Goal: Information Seeking & Learning: Find specific fact

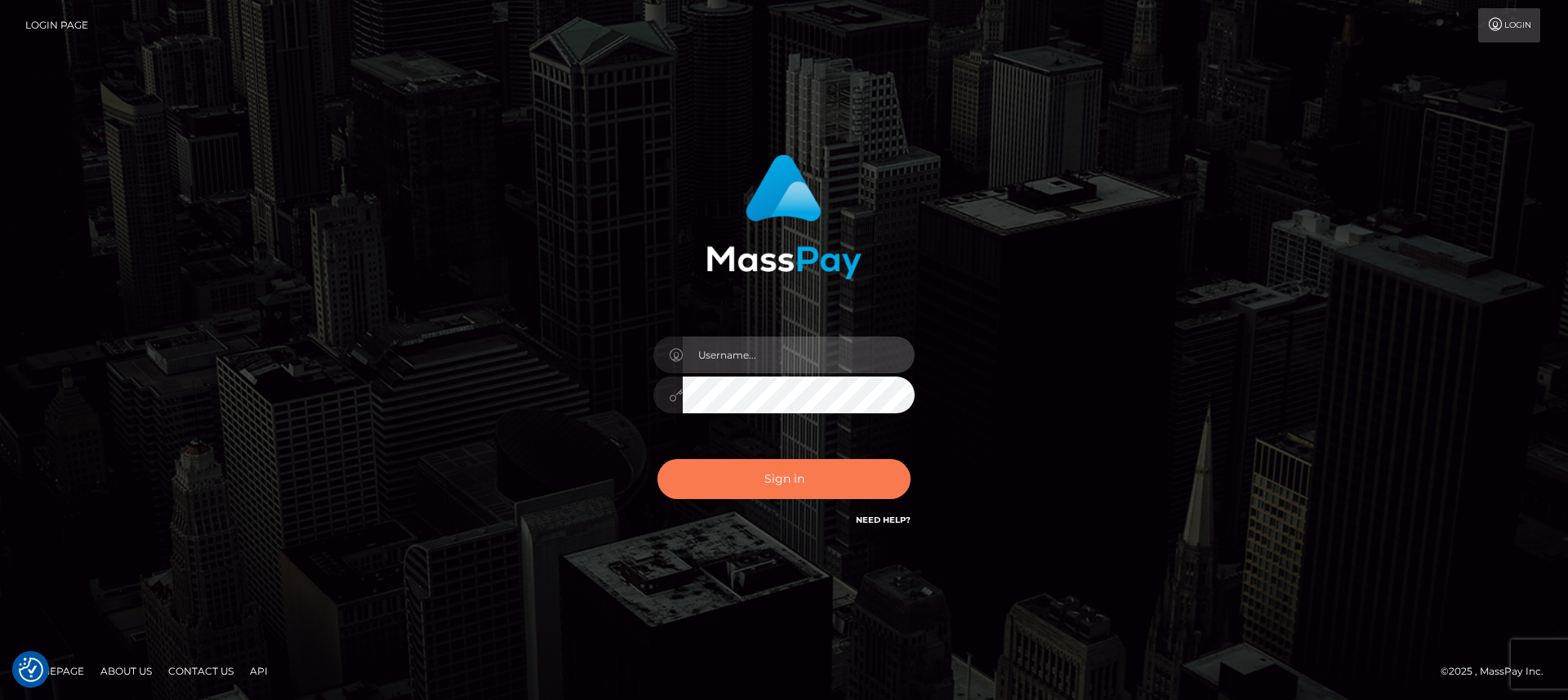
type input "nt.es"
click at [756, 491] on button "Sign in" at bounding box center [784, 479] width 253 height 40
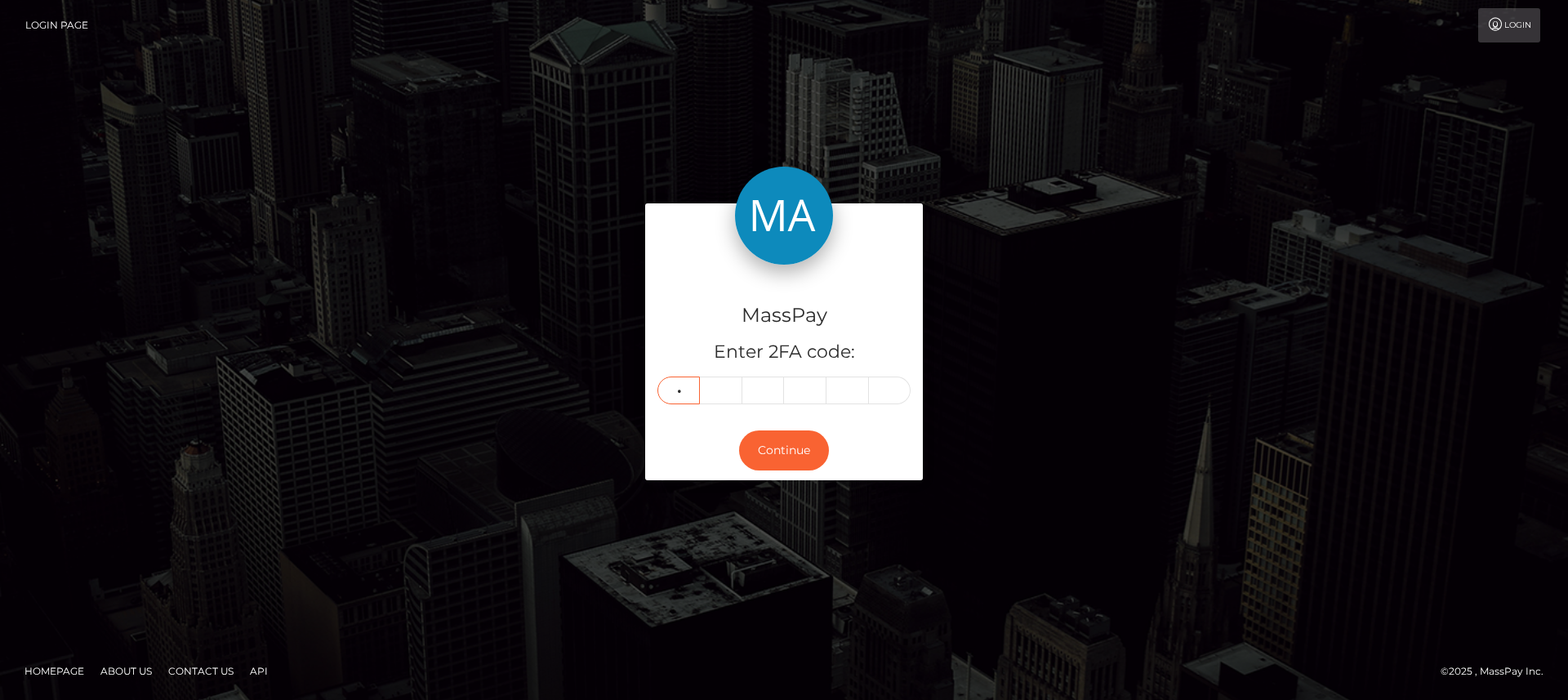
type input "8"
type input "3"
type input "2"
type input "5"
type input "2"
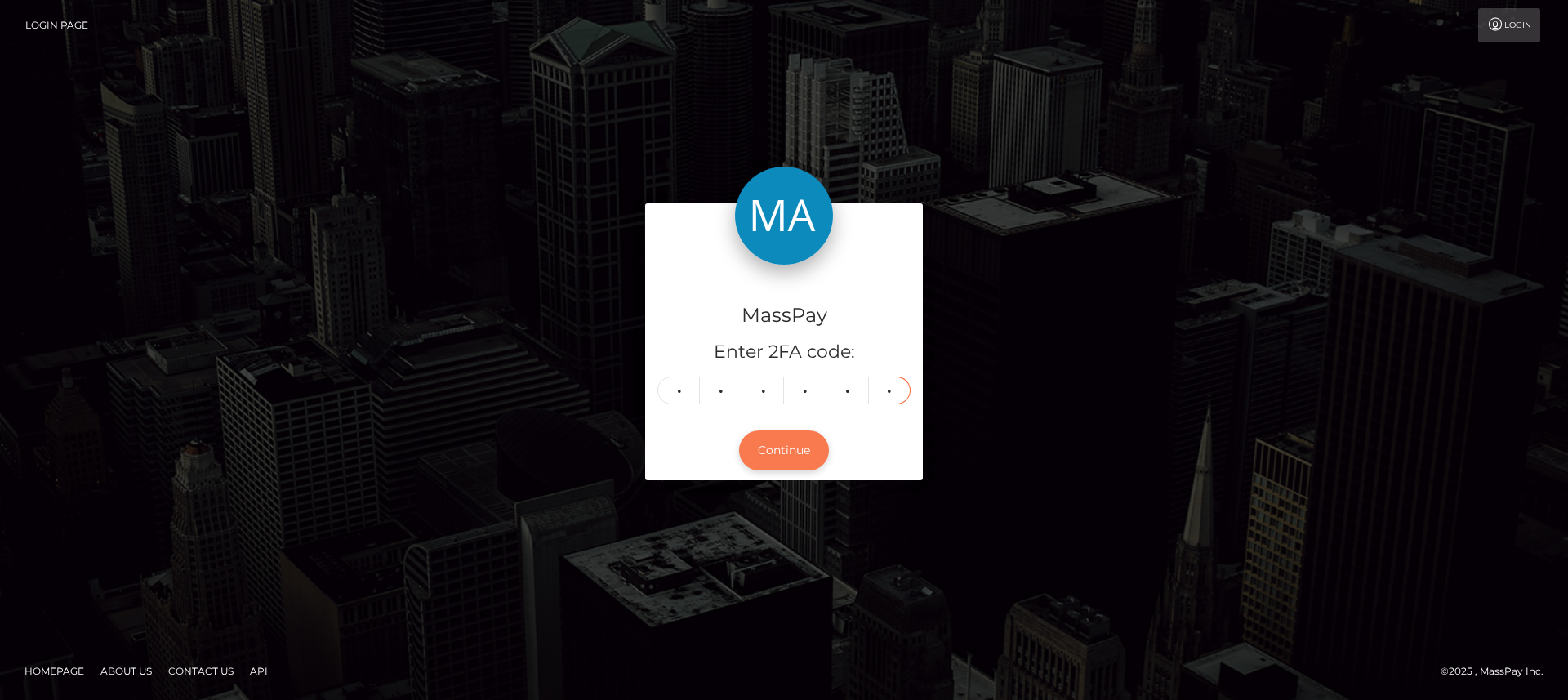
type input "8"
click at [790, 448] on button "Continue" at bounding box center [784, 450] width 90 height 40
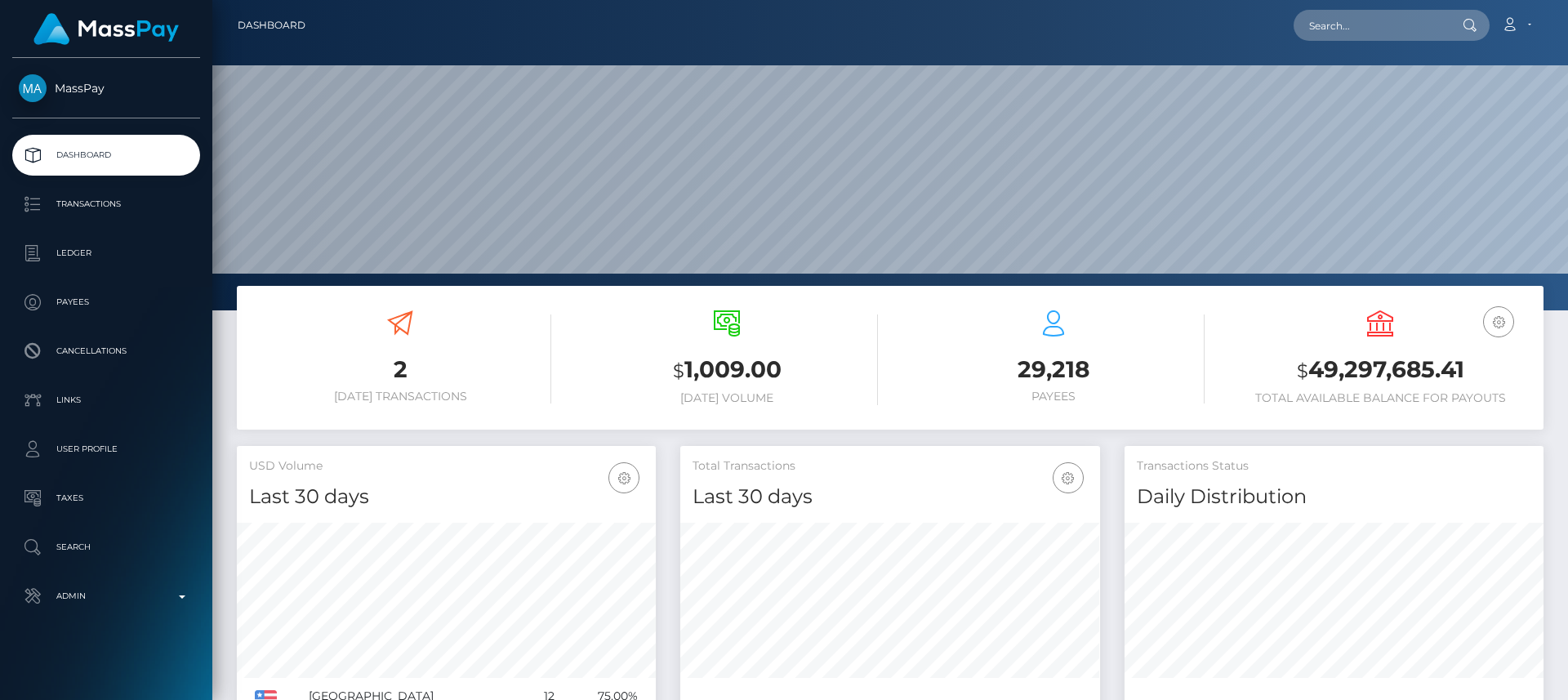
scroll to position [290, 420]
click at [1371, 20] on input "text" at bounding box center [1370, 25] width 153 height 31
paste input "nainoa.invest@gmail.com"
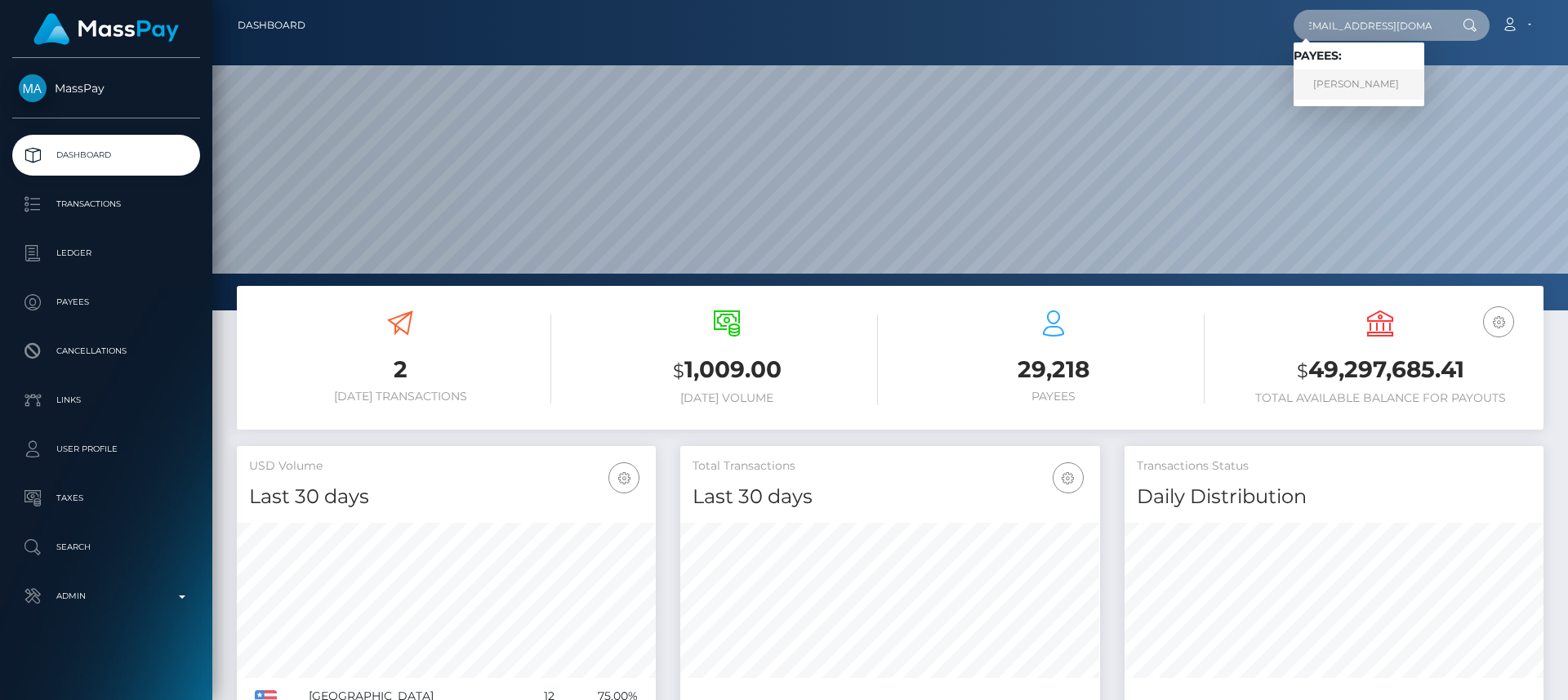
type input "nainoa.invest@gmail.com"
click at [1368, 79] on link "Nainoa Villierme" at bounding box center [1359, 84] width 131 height 30
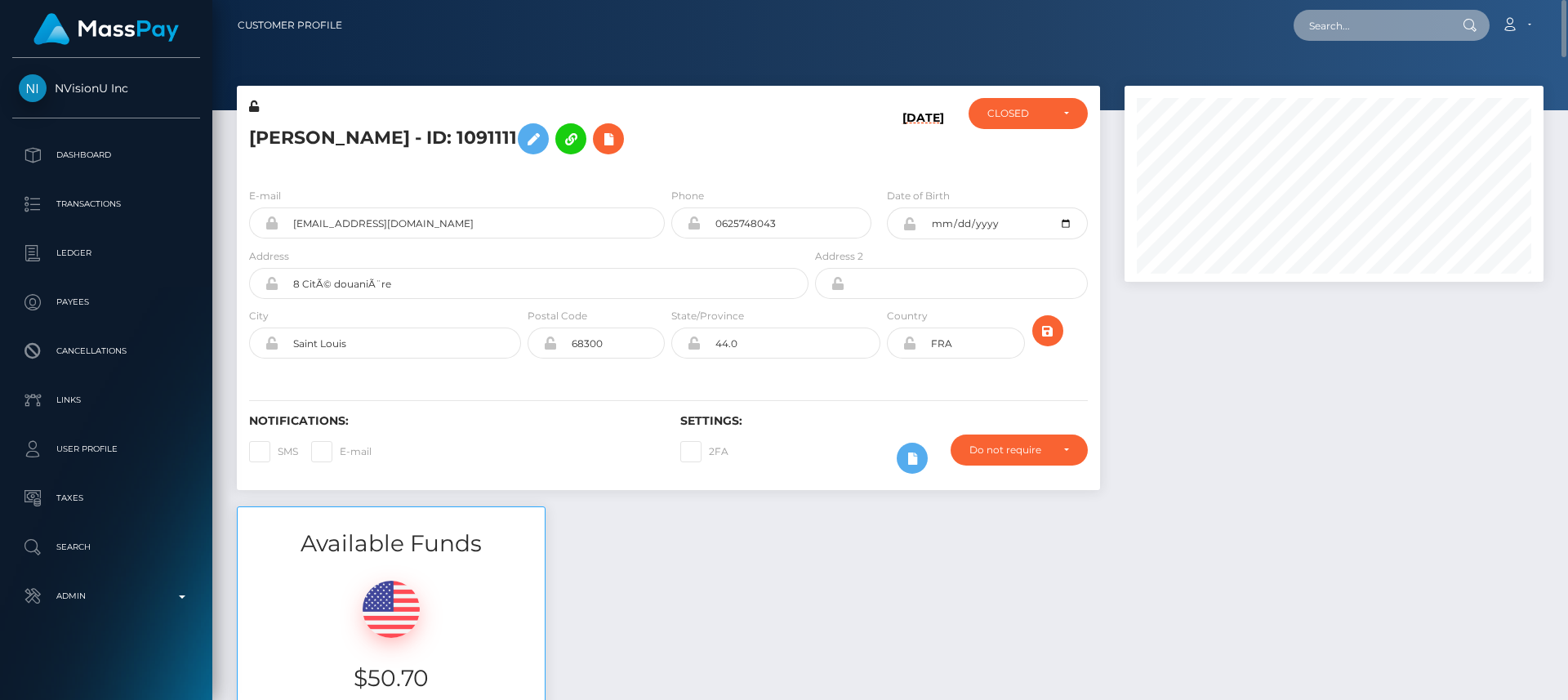
click at [1322, 28] on input "text" at bounding box center [1370, 25] width 153 height 31
paste input "roman.telemaque@yahoo.com"
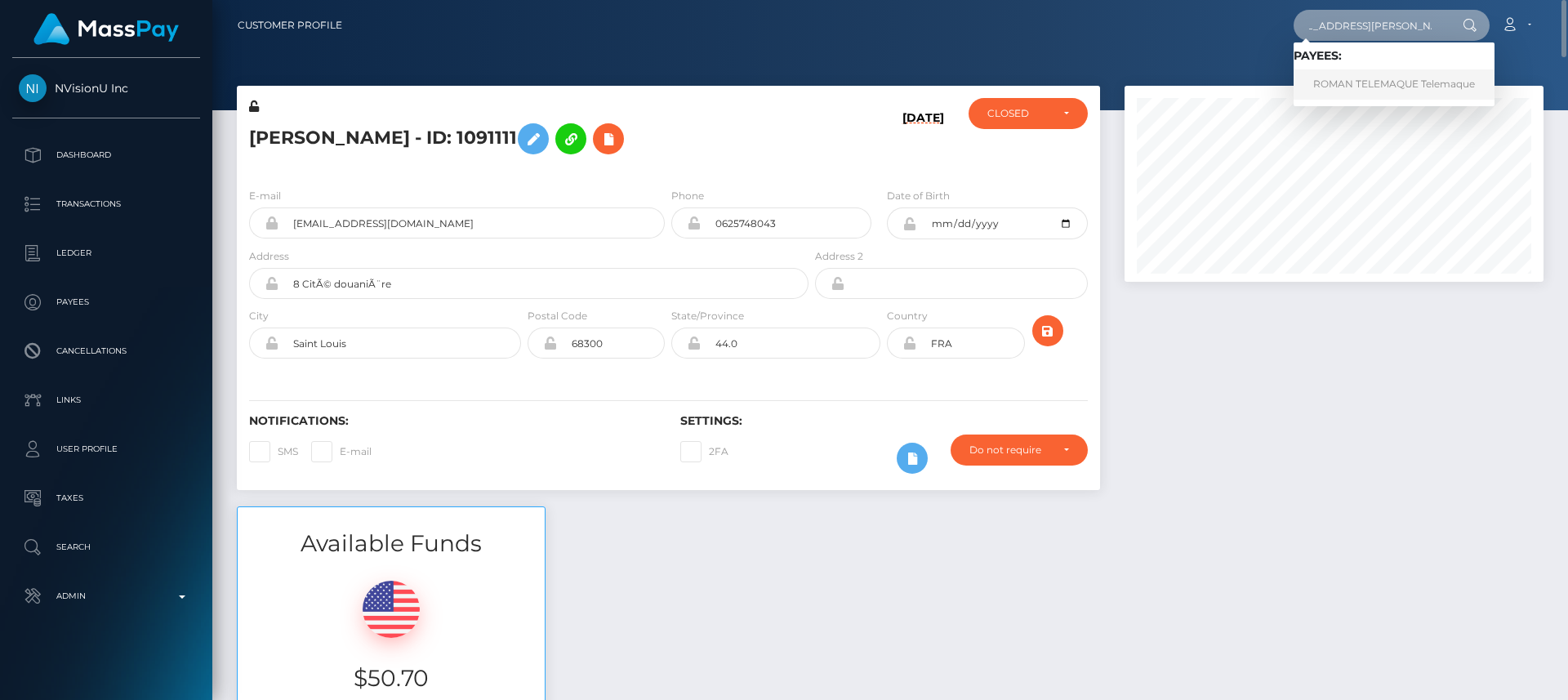
type input "roman.telemaque@yahoo.com"
click at [1333, 82] on link "ROMAN TELEMAQUE Telemaque" at bounding box center [1394, 84] width 201 height 30
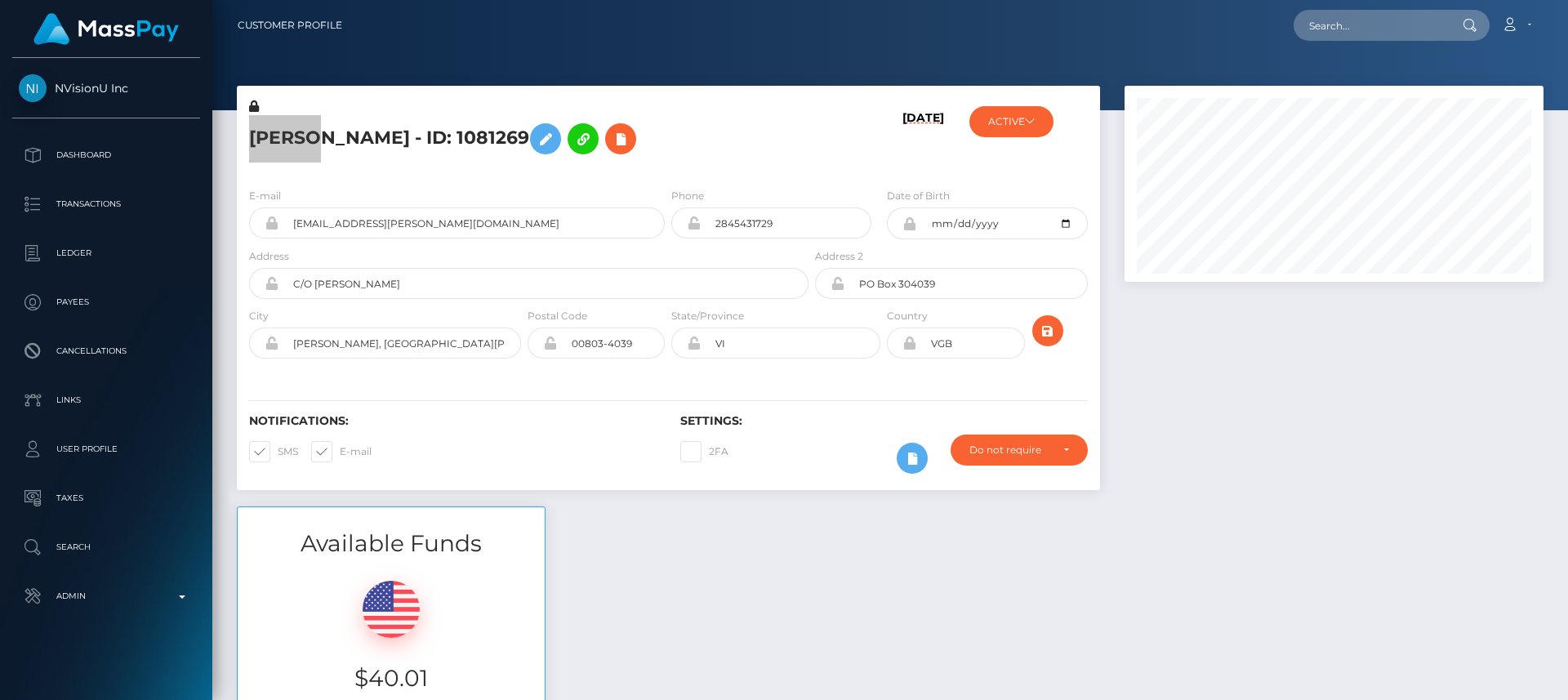
scroll to position [196, 420]
click at [120, 681] on div "NVisionU Inc Dashboard Transactions Ledger Payees Cancellations Links Taxes" at bounding box center [106, 378] width 212 height 639
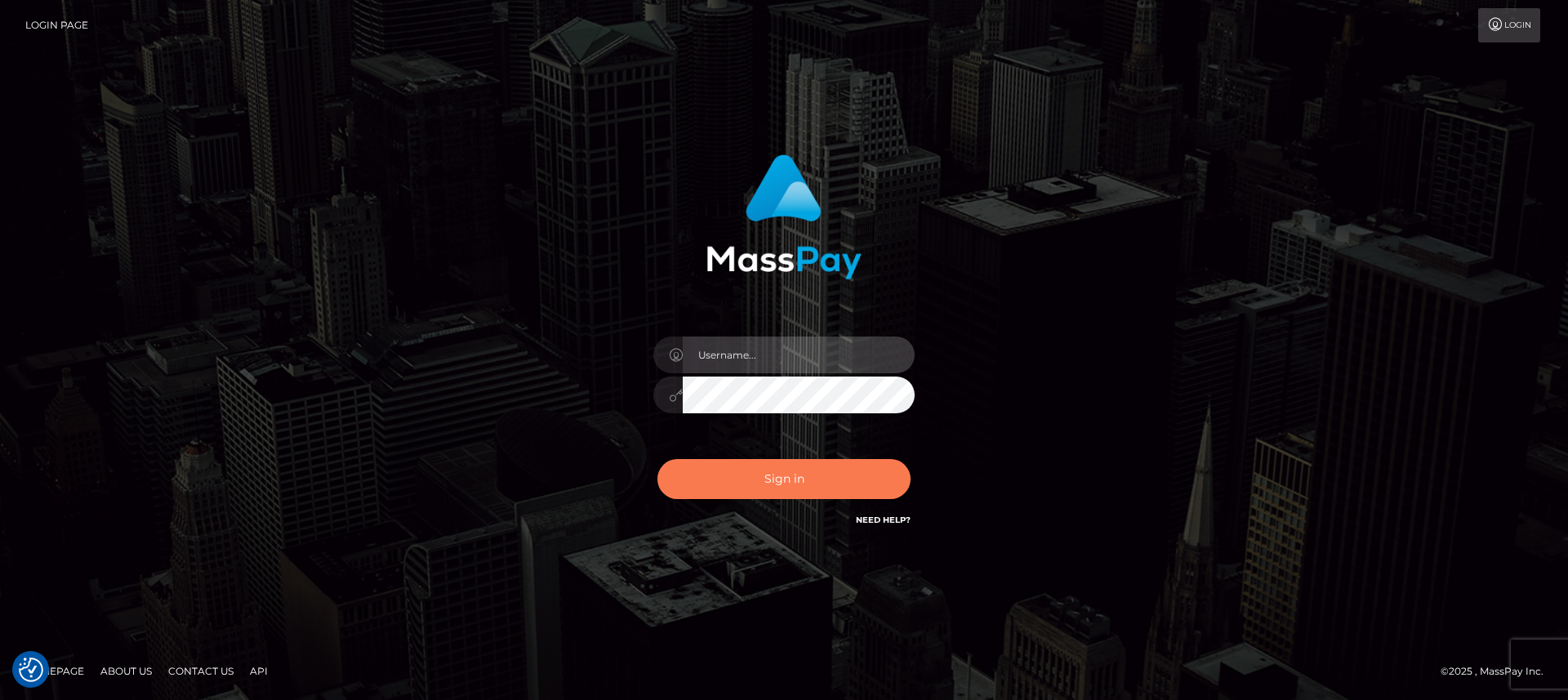
type input "[DOMAIN_NAME]"
click at [756, 483] on button "Sign in" at bounding box center [784, 479] width 253 height 40
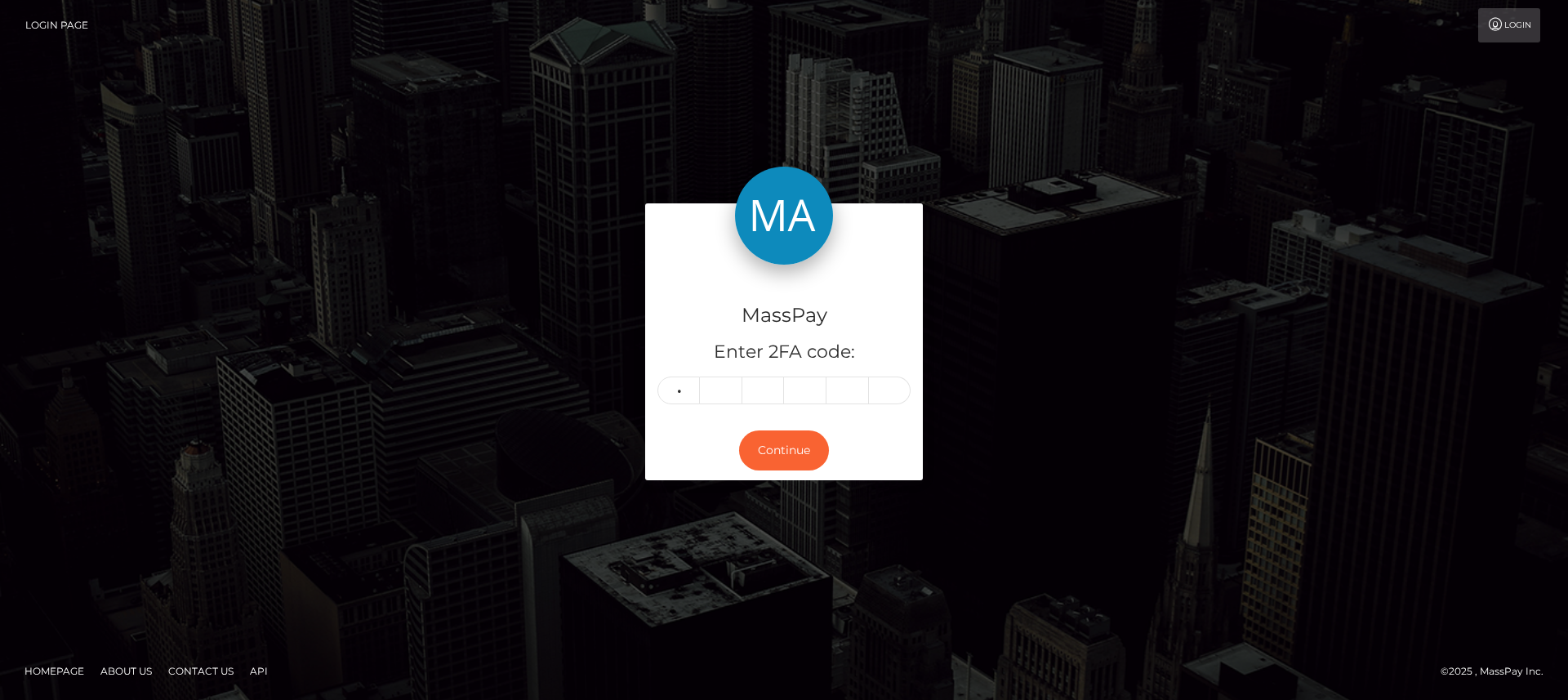
type input "0"
type input "2"
type input "6"
type input "7"
type input "0"
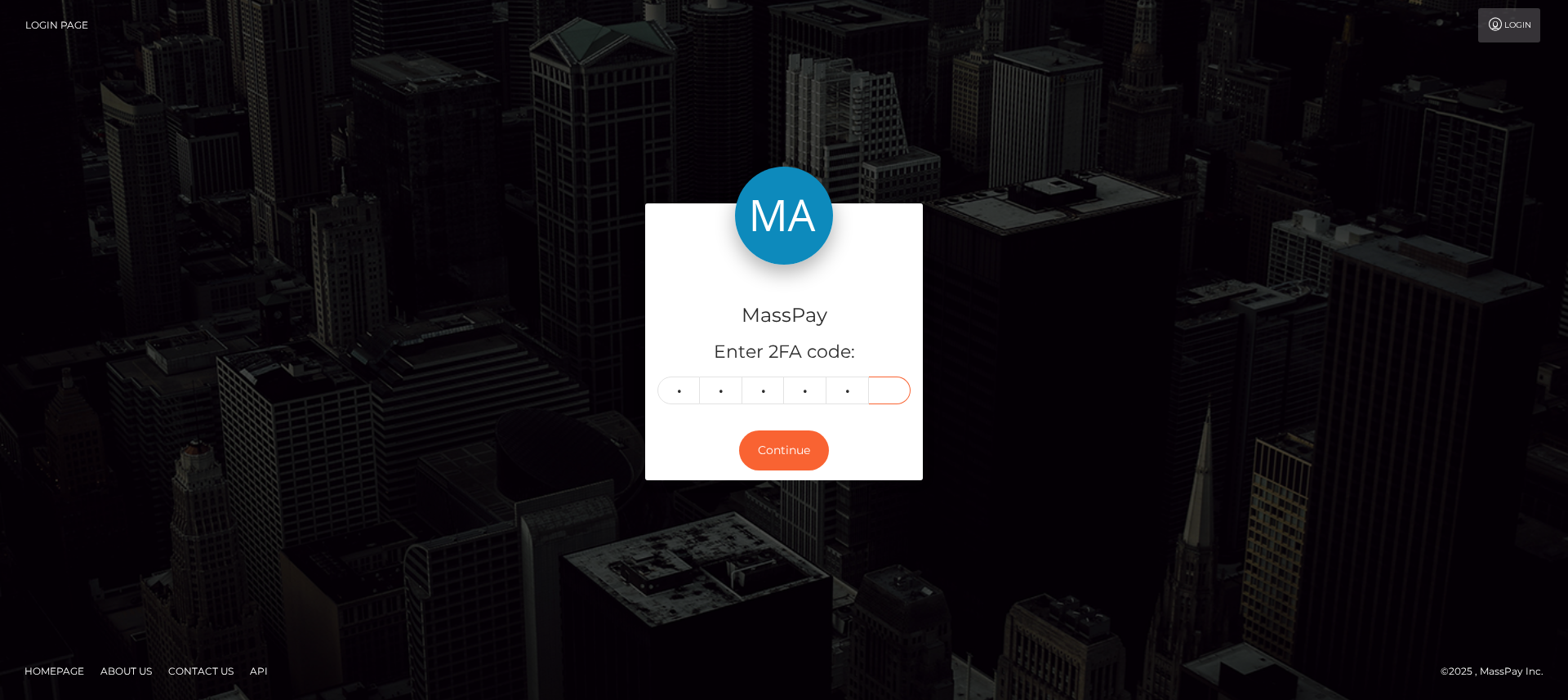
type input "6"
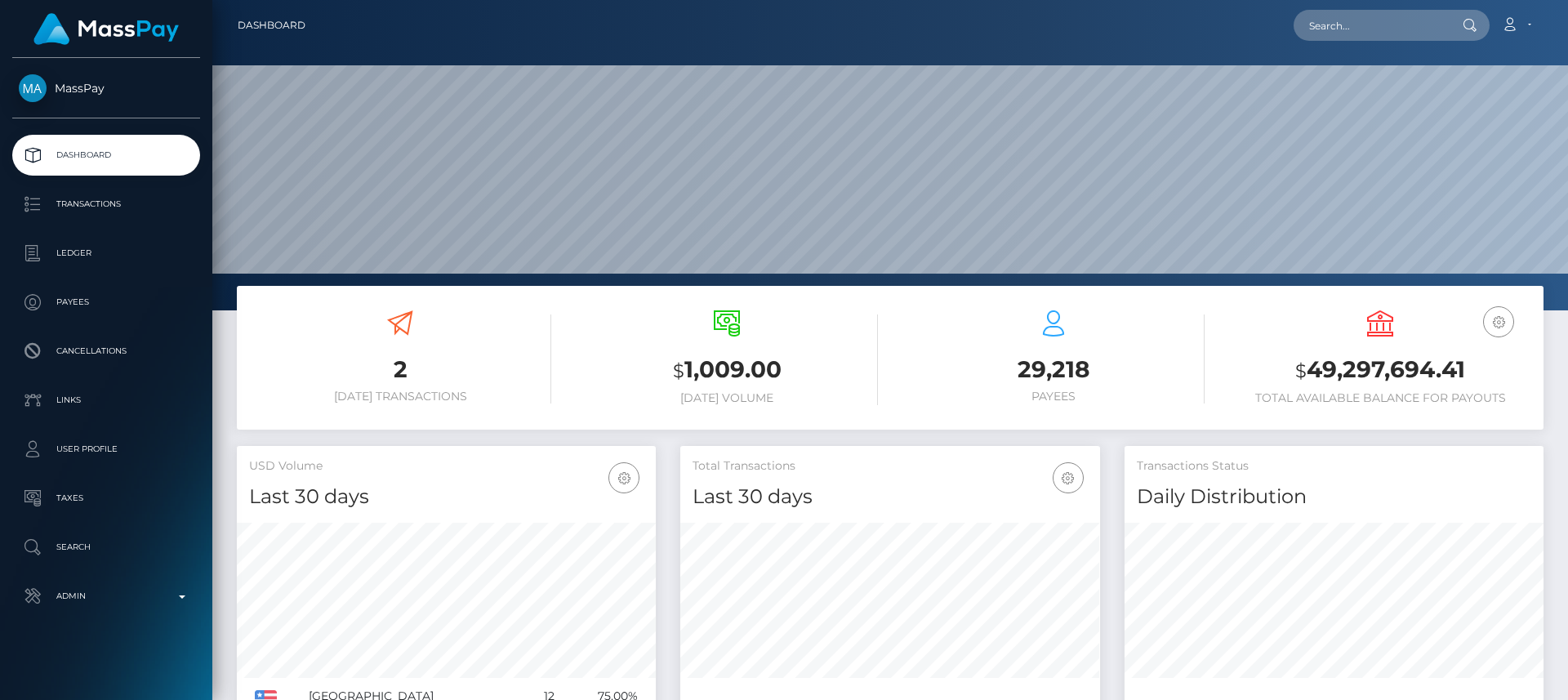
scroll to position [290, 420]
click at [1397, 23] on input "text" at bounding box center [1370, 25] width 153 height 31
paste input "monicasatterwhite@hotmail.com"
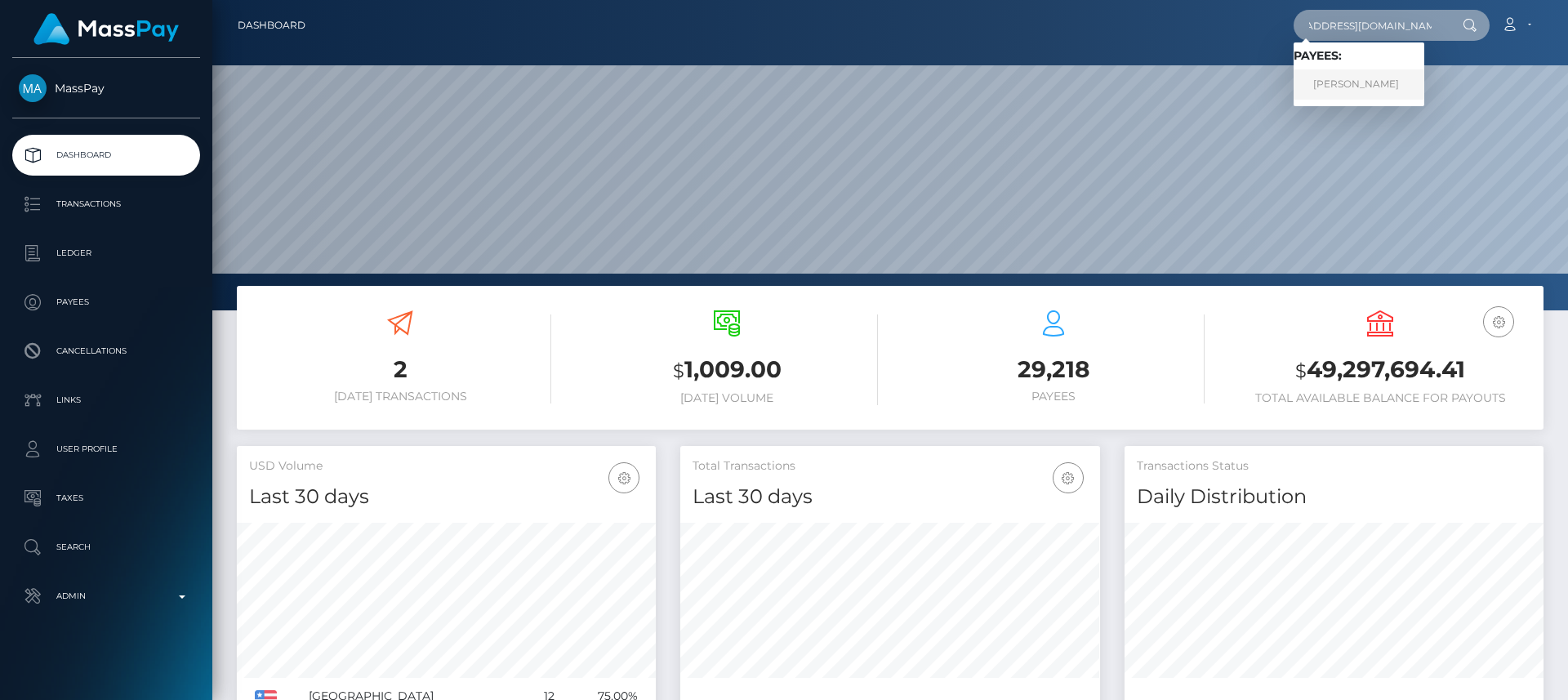
type input "monicasatterwhite@hotmail.com"
click at [1392, 82] on link "Monica Satterwhite" at bounding box center [1359, 84] width 131 height 30
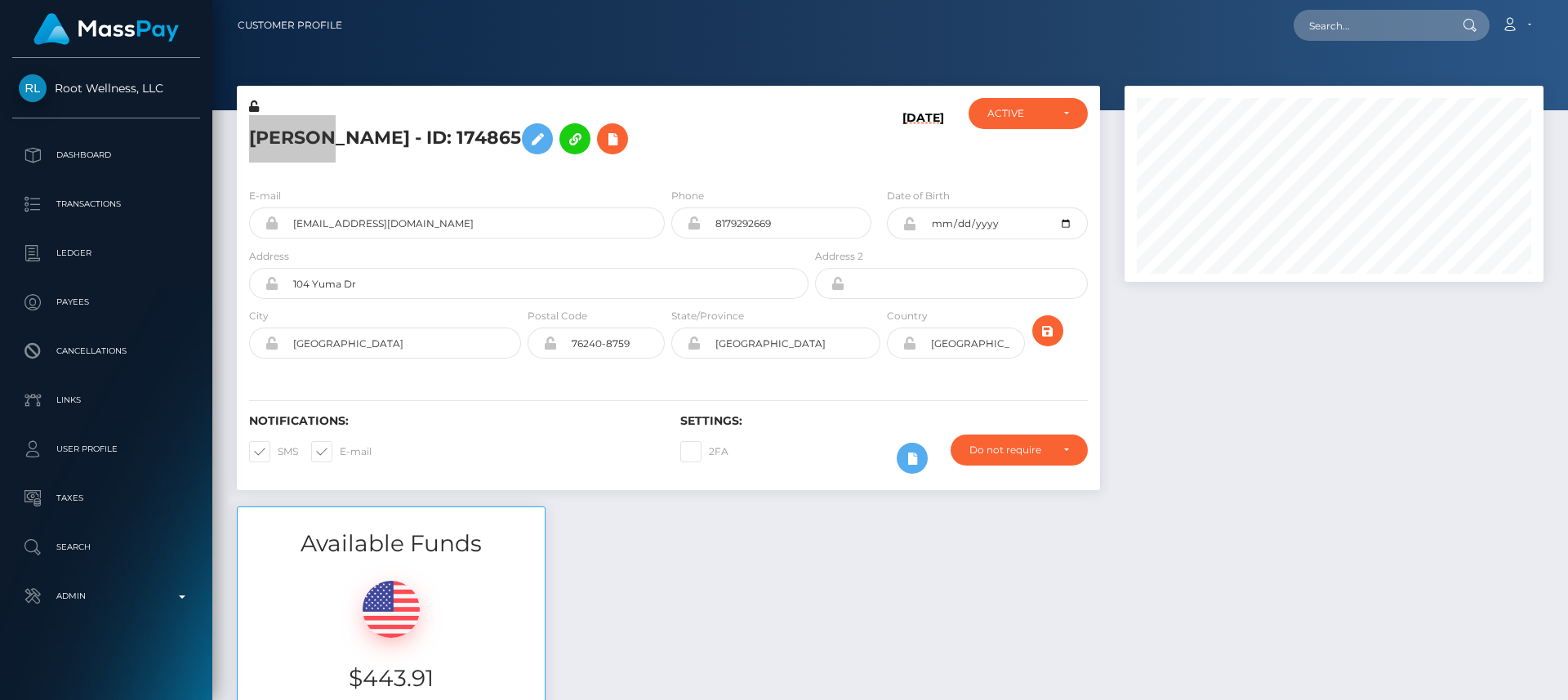
scroll to position [196, 420]
click at [619, 515] on div "Available Funds $443.91 USD Balance" at bounding box center [890, 627] width 1331 height 240
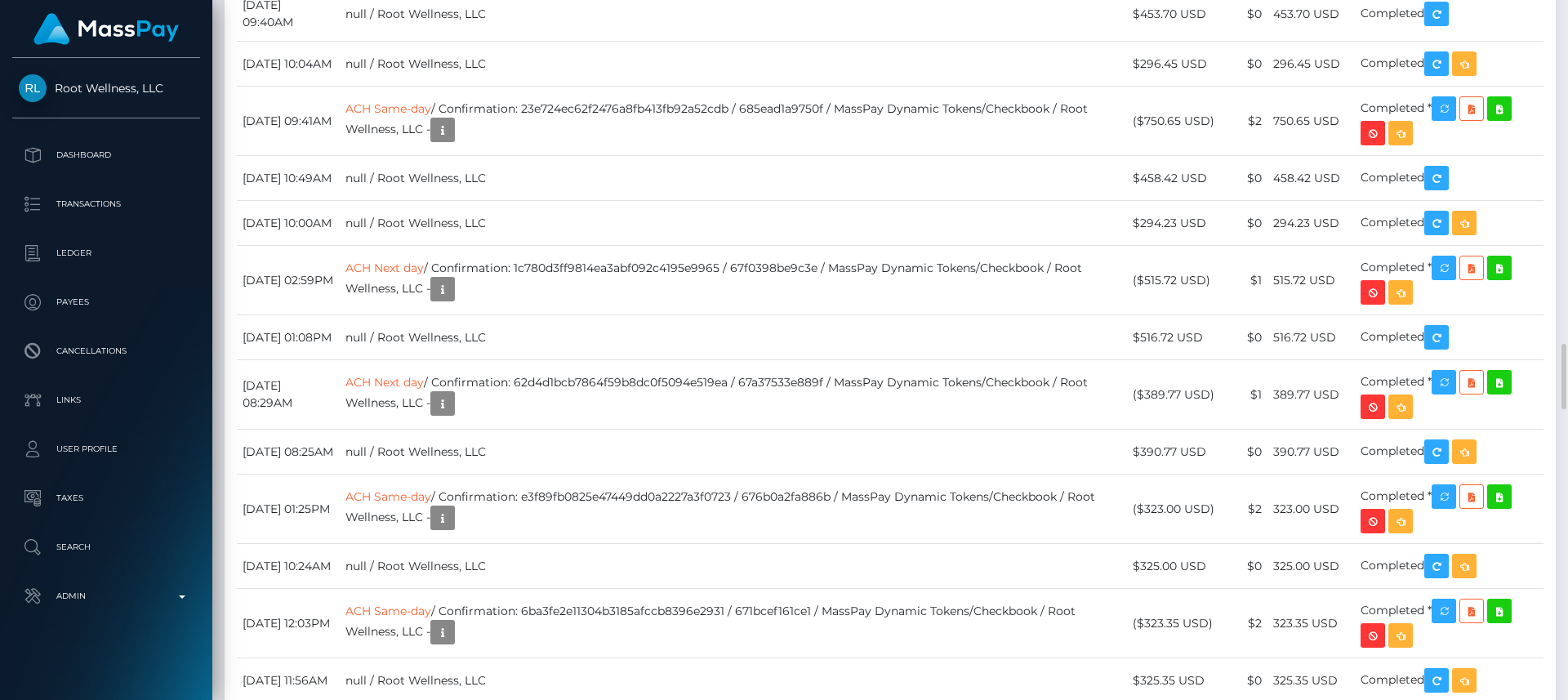
scroll to position [3674, 0]
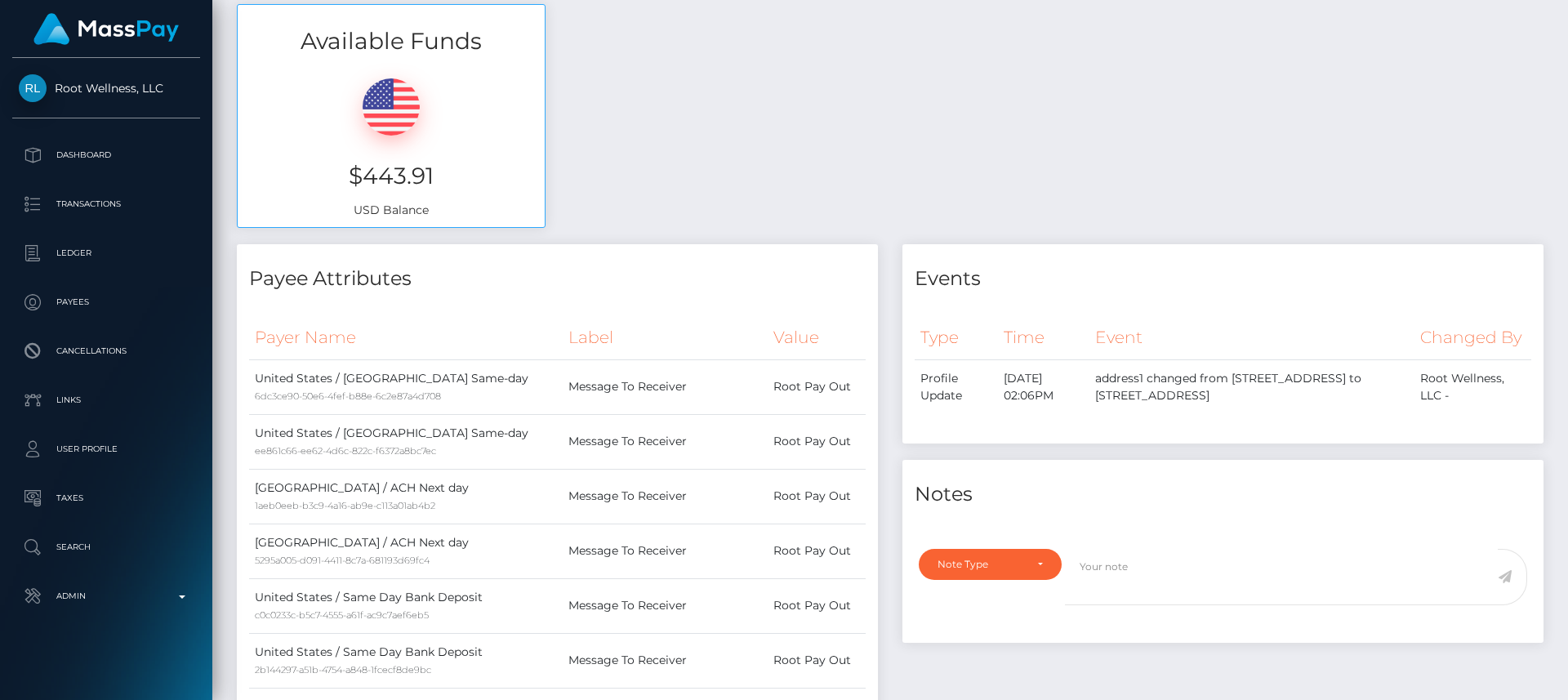
scroll to position [0, 0]
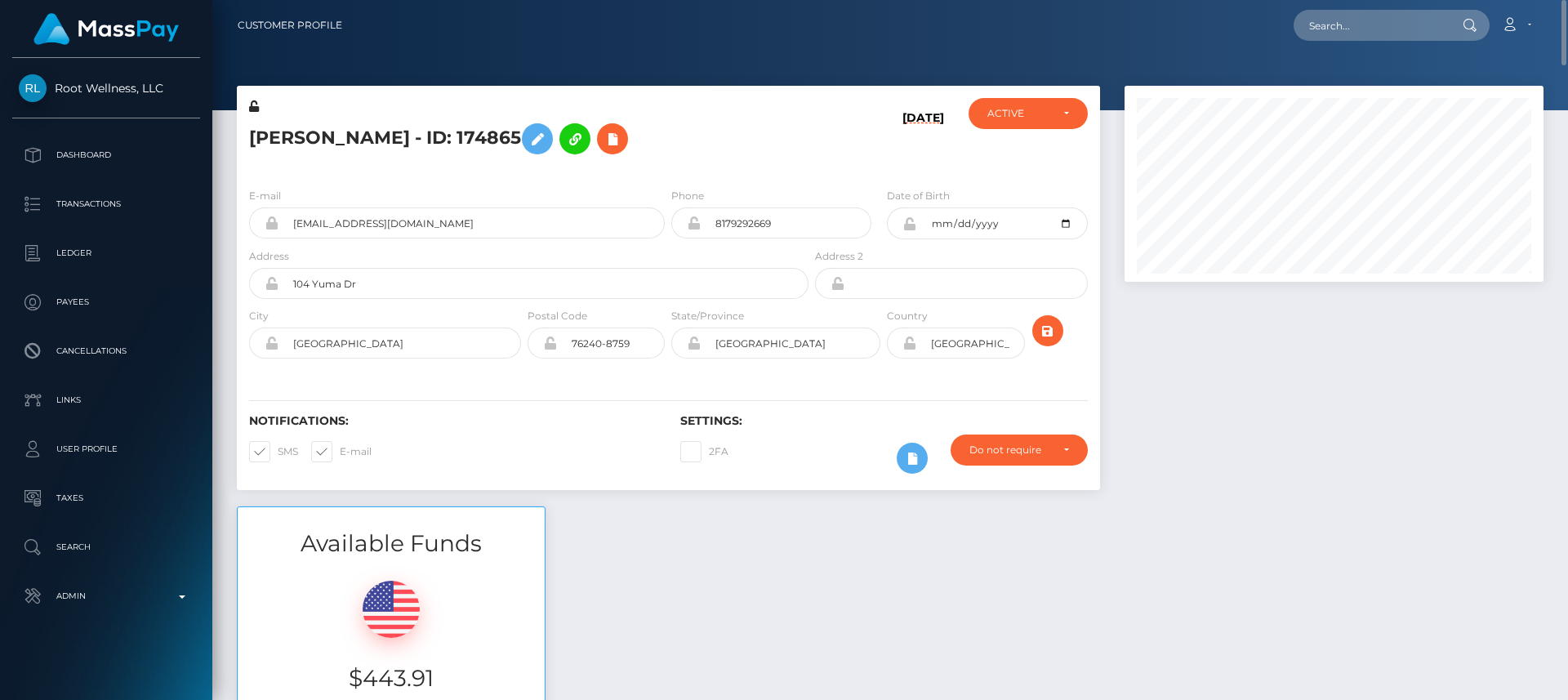
click at [407, 688] on h3 "$443.91" at bounding box center [391, 678] width 283 height 32
click at [406, 688] on h3 "$443.91" at bounding box center [391, 678] width 283 height 32
drag, startPoint x: 406, startPoint y: 688, endPoint x: 391, endPoint y: 676, distance: 19.2
click at [391, 676] on h3 "$443.91" at bounding box center [391, 678] width 283 height 32
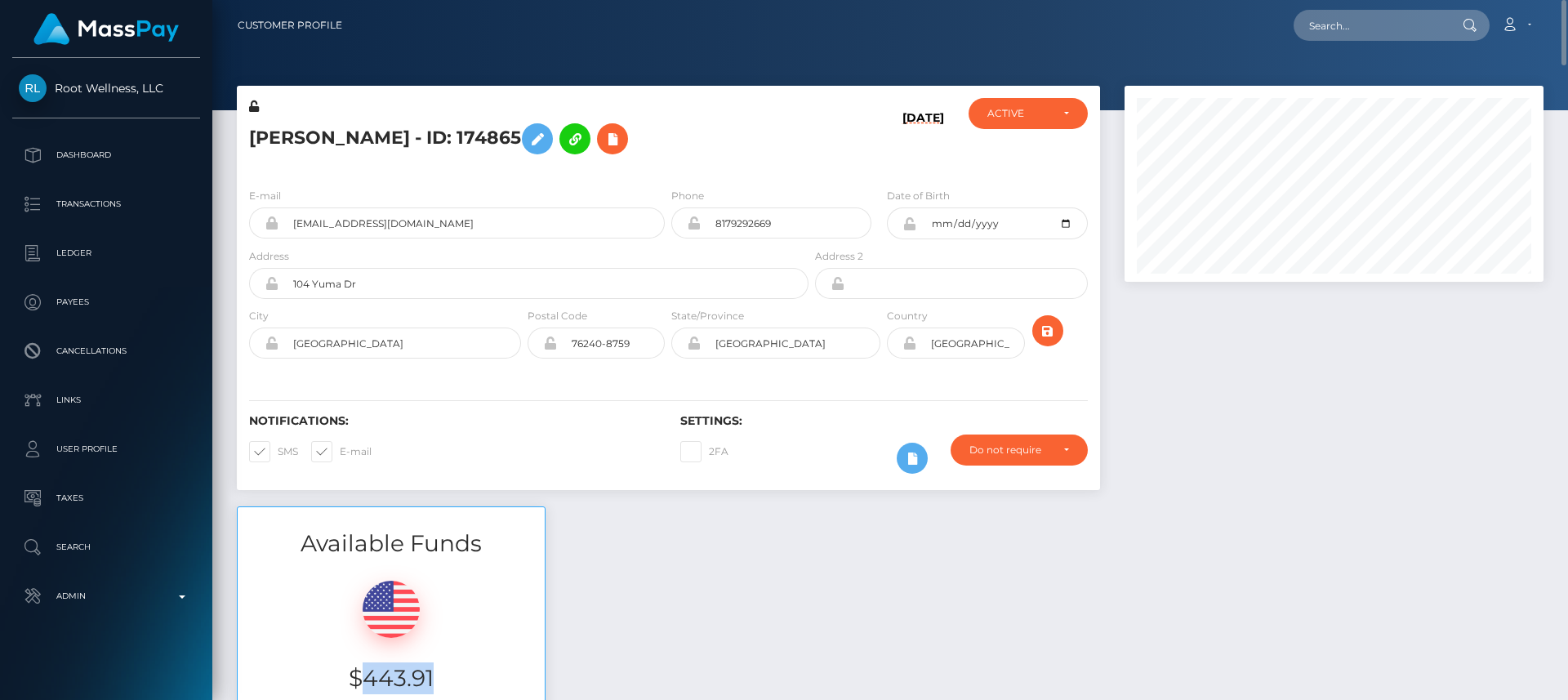
click at [391, 676] on h3 "$443.91" at bounding box center [391, 678] width 283 height 32
copy h3 "$443.91"
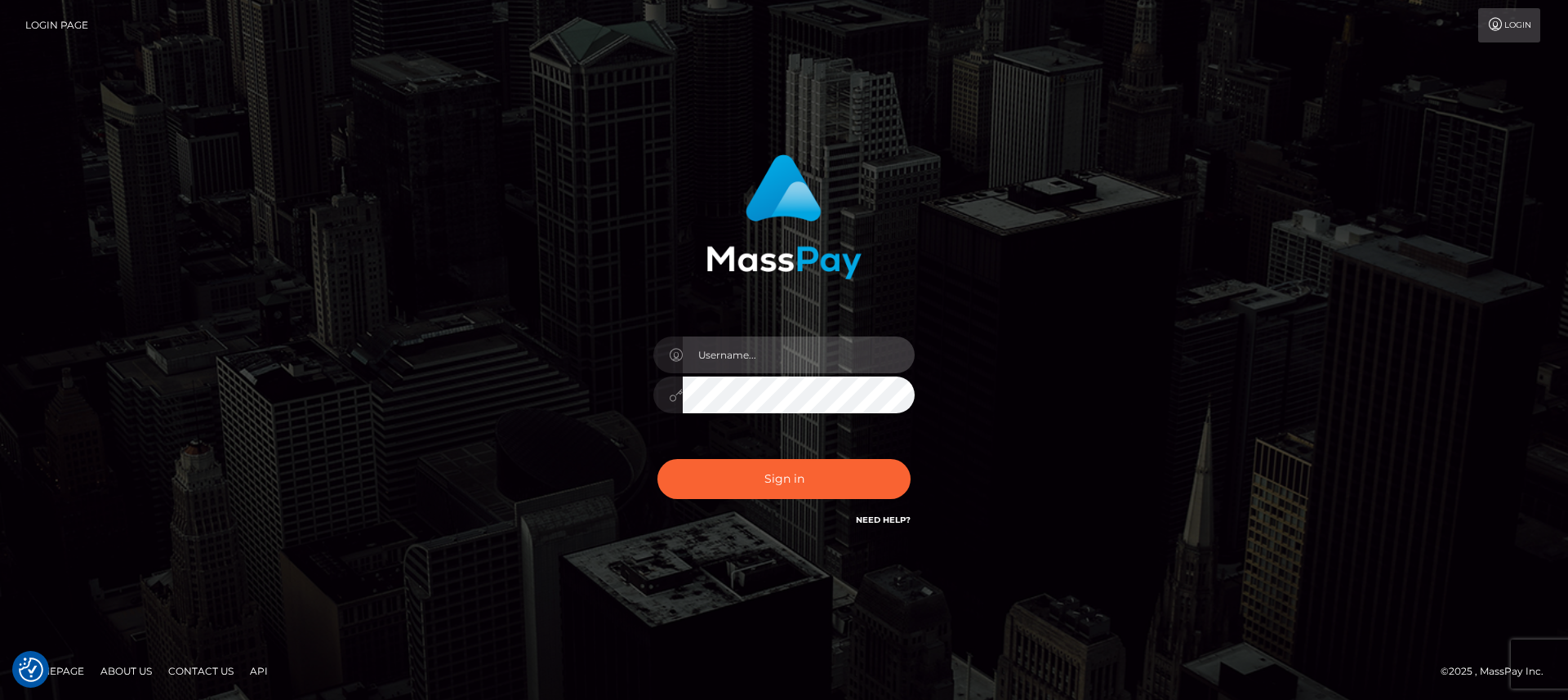
type input "[DOMAIN_NAME]"
click at [760, 502] on div "Sign in Need Help?" at bounding box center [784, 486] width 286 height 73
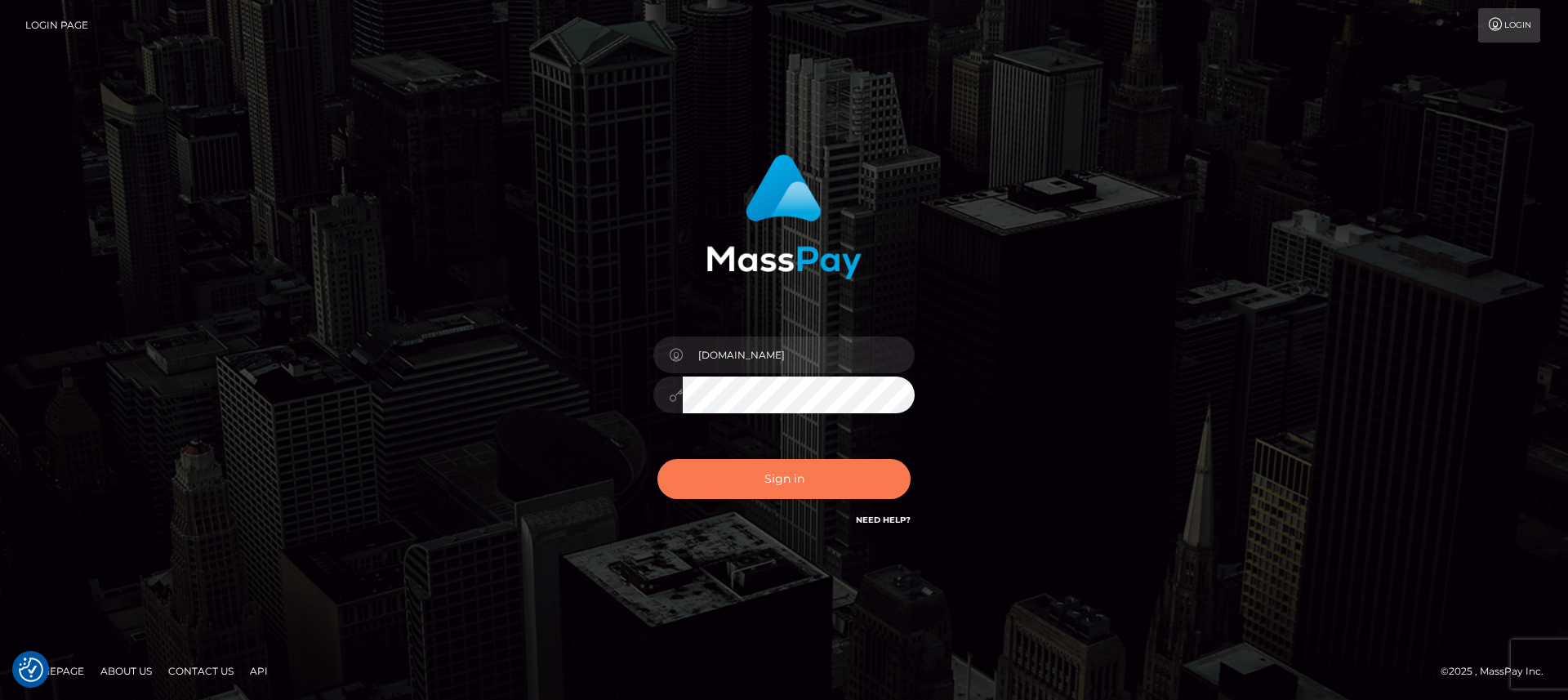
click at [749, 487] on button "Sign in" at bounding box center [784, 479] width 253 height 40
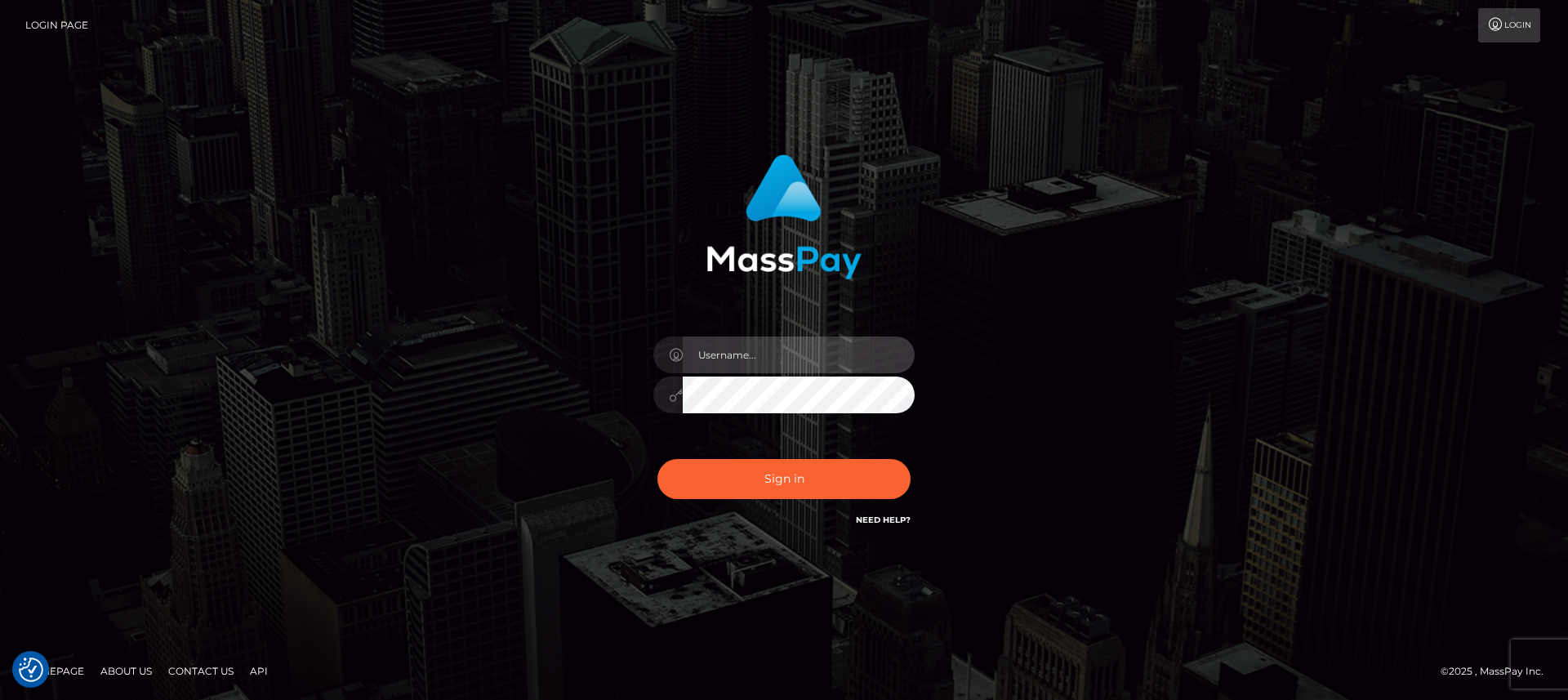
type input "[DOMAIN_NAME]"
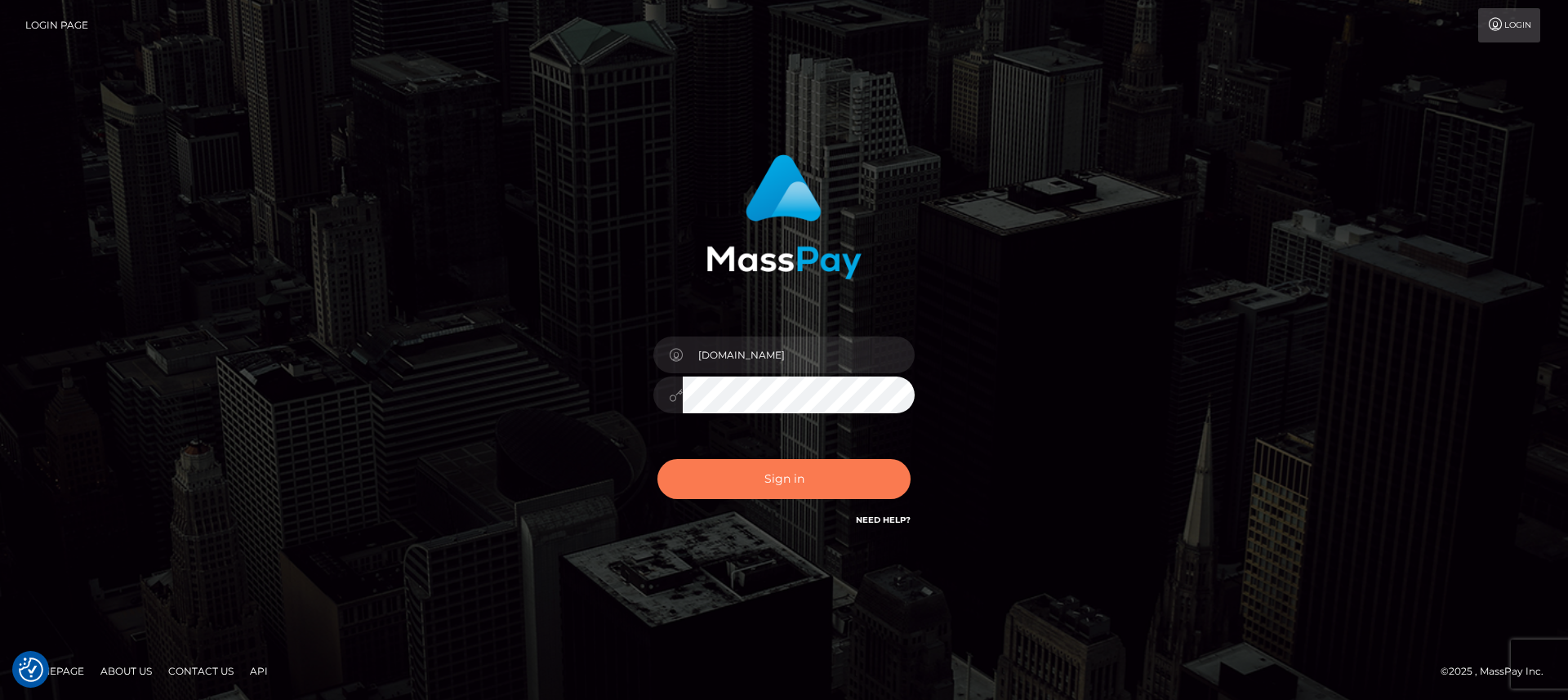
click at [749, 487] on button "Sign in" at bounding box center [784, 479] width 253 height 40
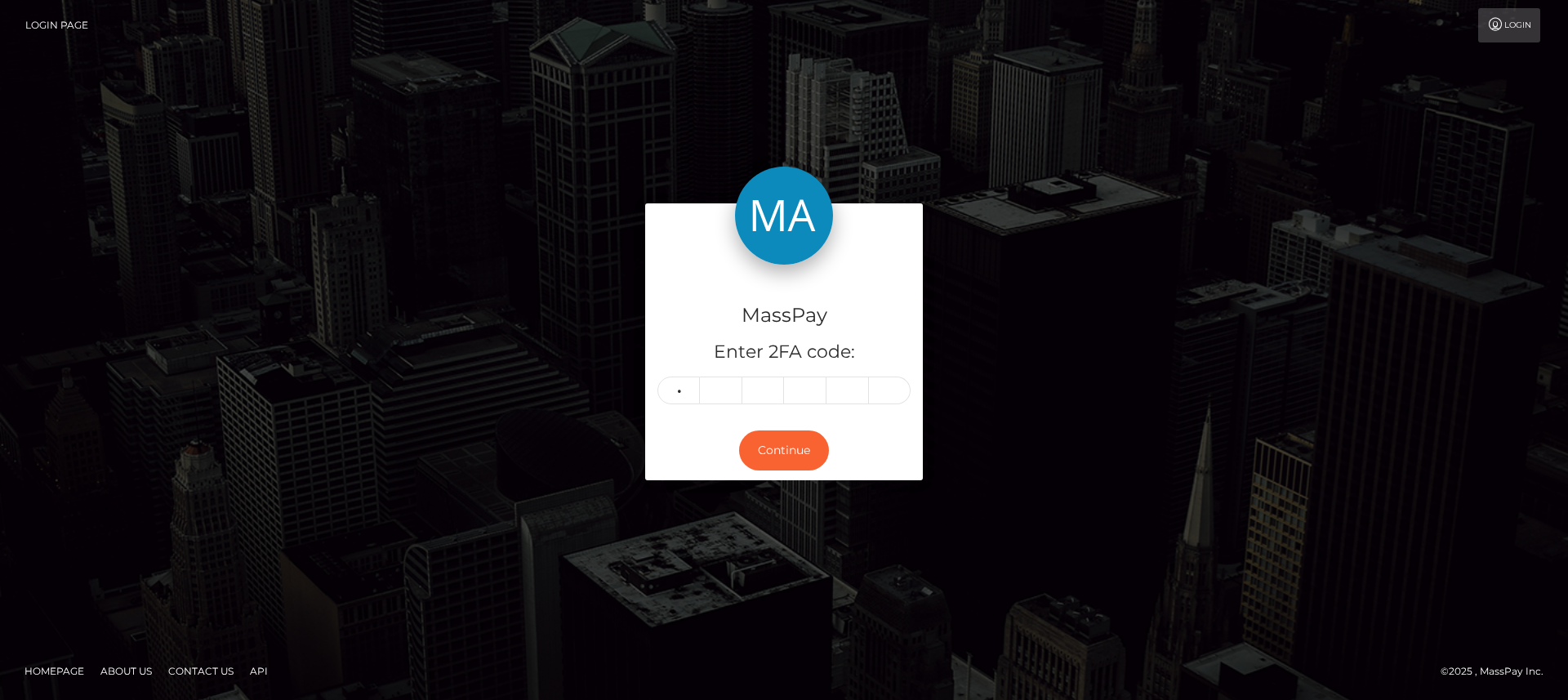
type input "4"
type input "8"
type input "1"
type input "6"
type input "4"
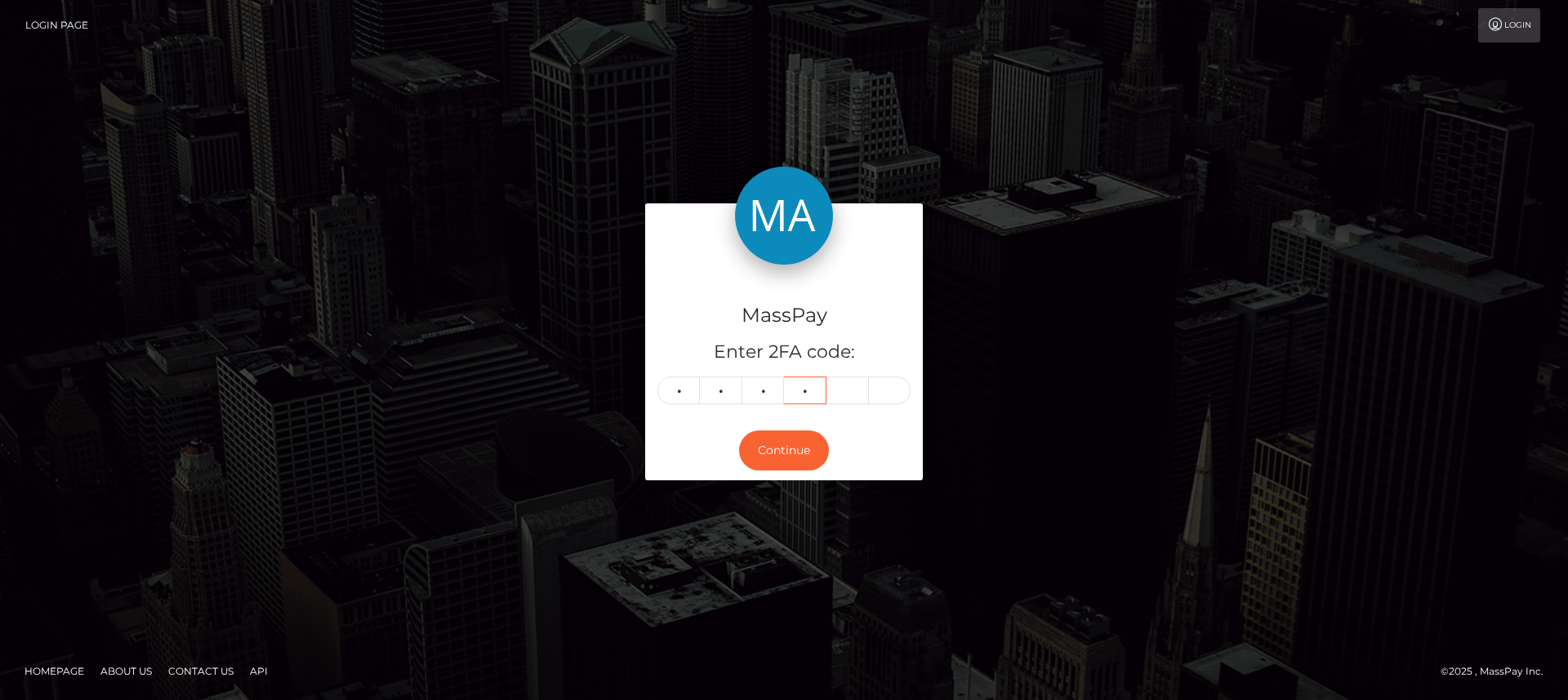
type input "9"
type input "0"
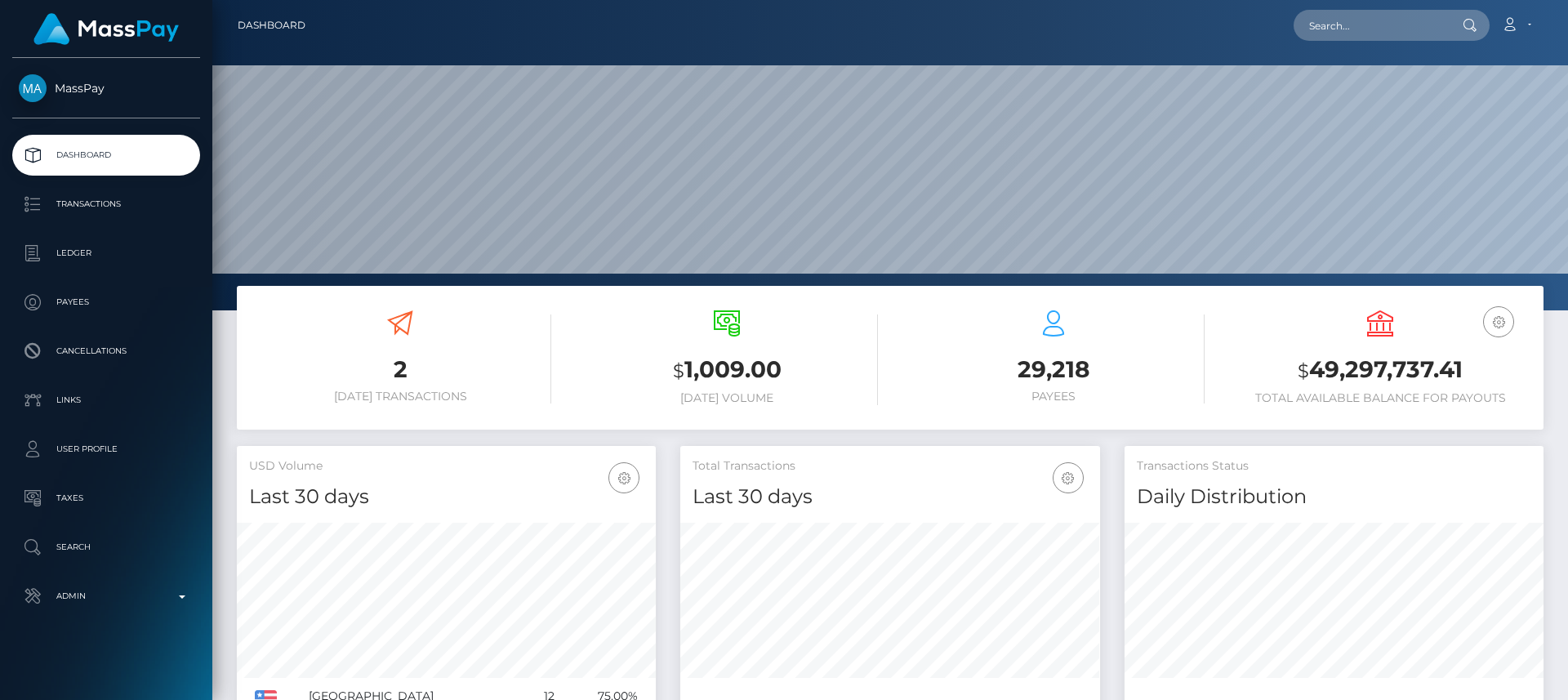
scroll to position [290, 420]
click at [1390, 30] on input "text" at bounding box center [1370, 25] width 153 height 31
paste input "[EMAIL_ADDRESS][DOMAIN_NAME]"
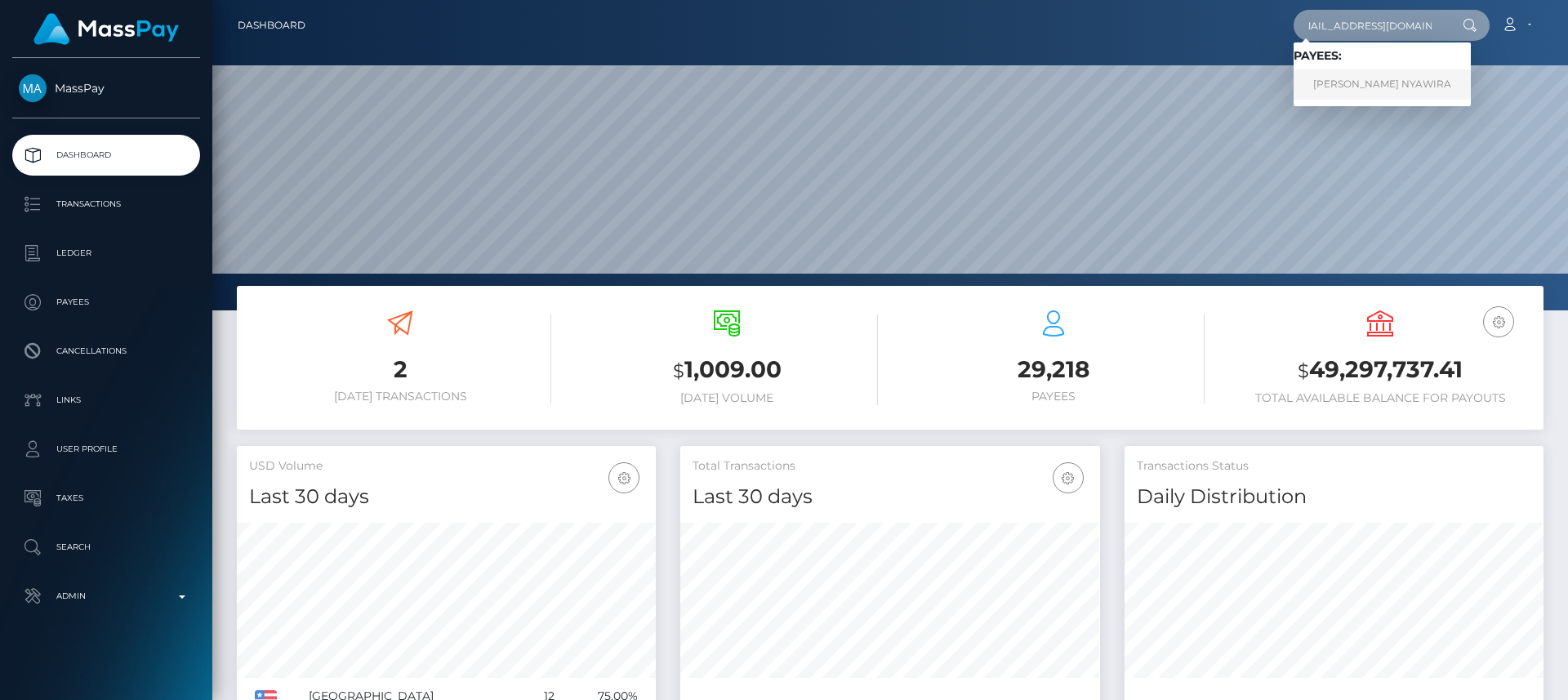
type input "[EMAIL_ADDRESS][DOMAIN_NAME]"
click at [1381, 73] on link "[PERSON_NAME] NYAWIRA" at bounding box center [1383, 84] width 178 height 30
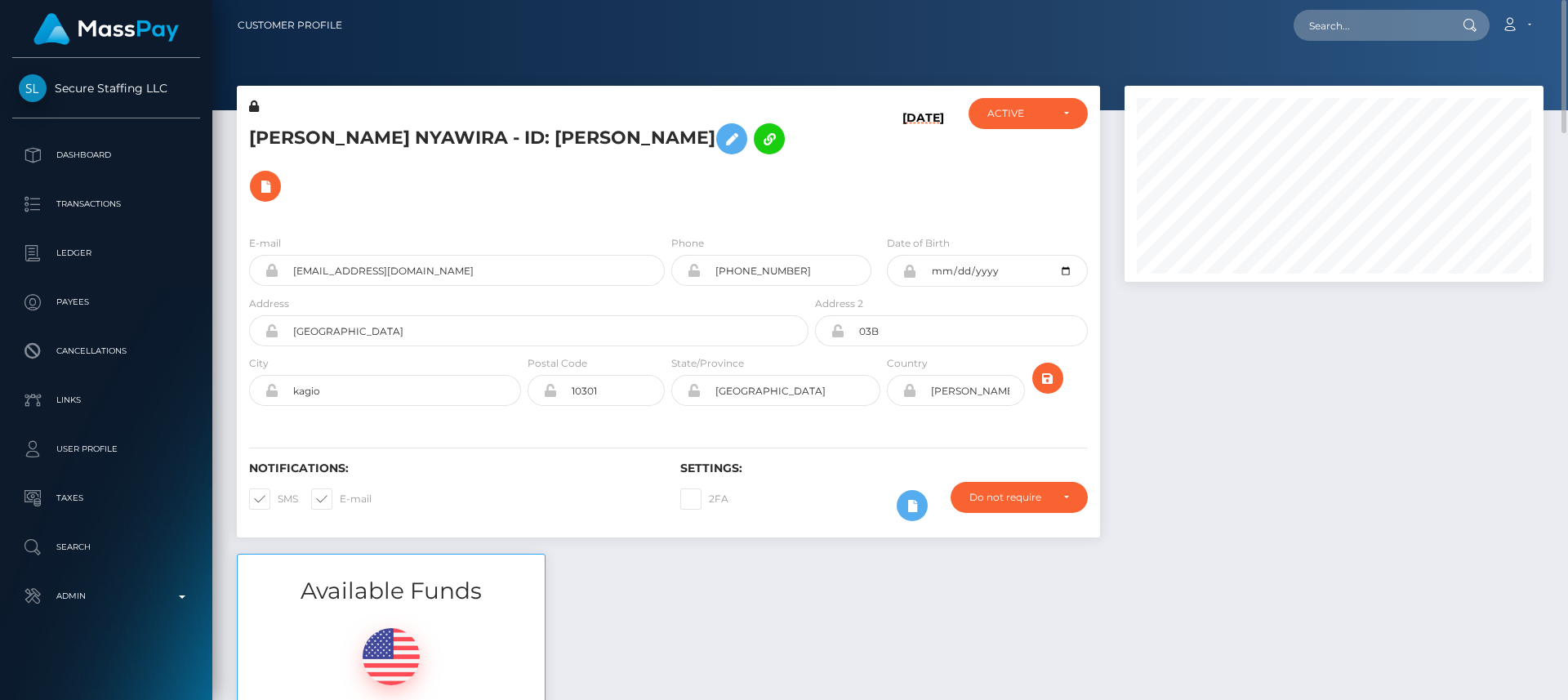
click at [291, 125] on h5 "DIANA MURUGI NYAWIRA - ID: DIANA MURUGI NYAWIRA" at bounding box center [524, 162] width 550 height 95
copy h5 "DIANA"
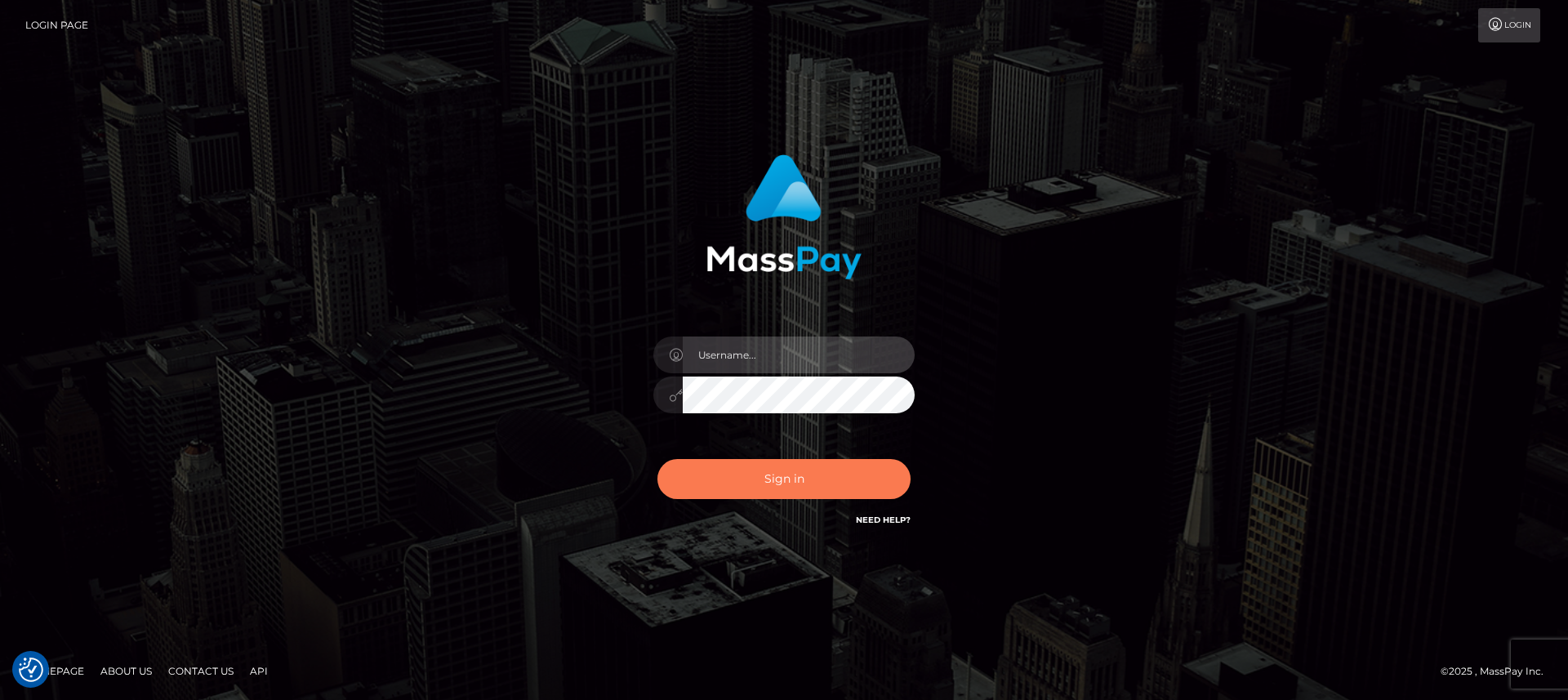
type input "[DOMAIN_NAME]"
click at [709, 483] on button "Sign in" at bounding box center [784, 479] width 253 height 40
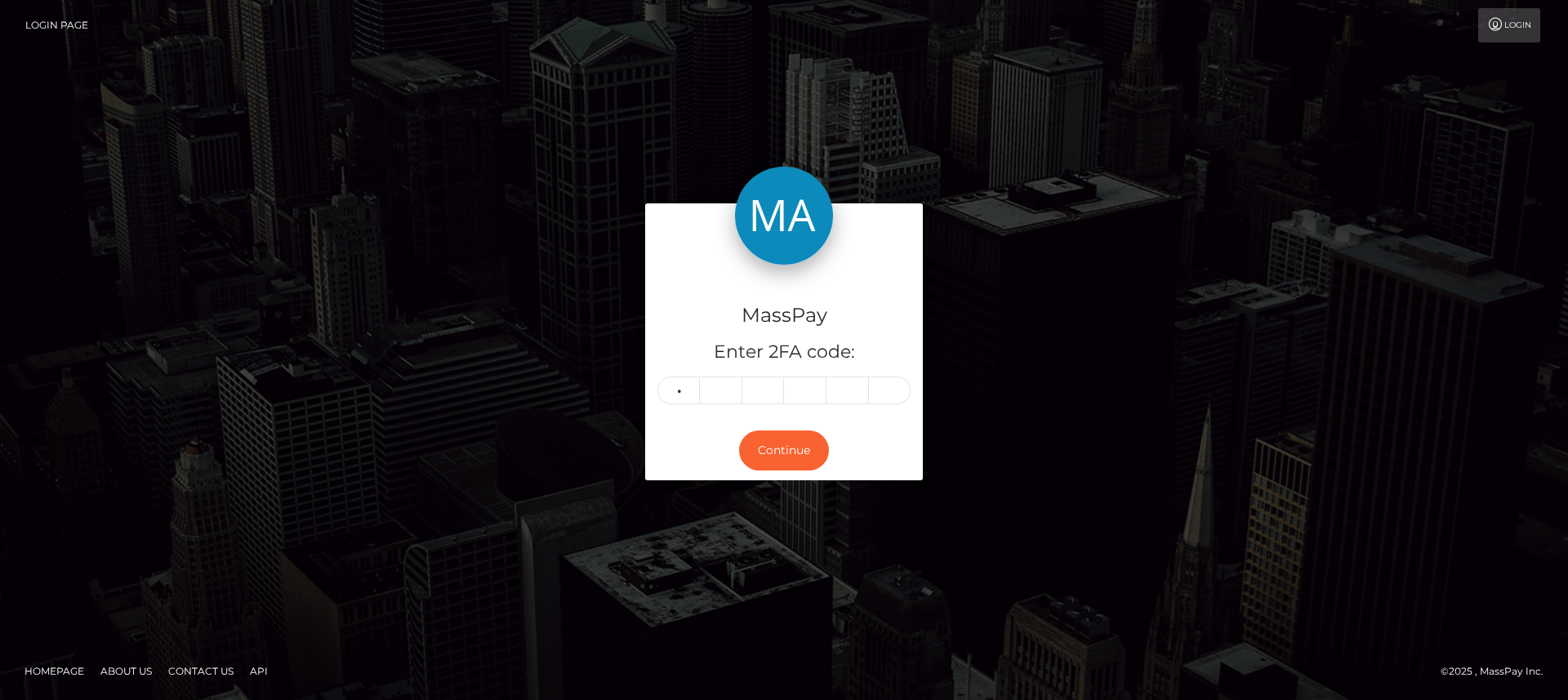
type input "6"
type input "0"
type input "9"
type input "4"
type input "6"
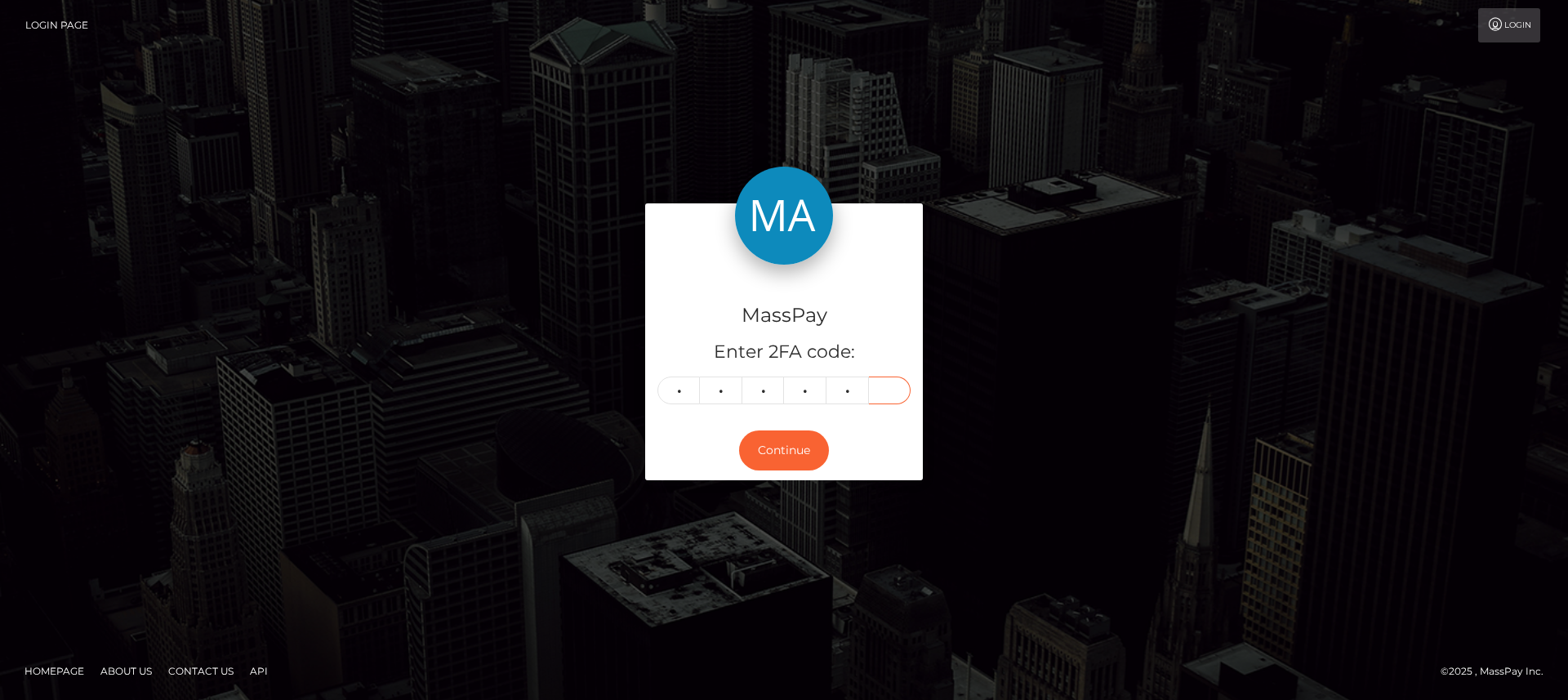
type input "2"
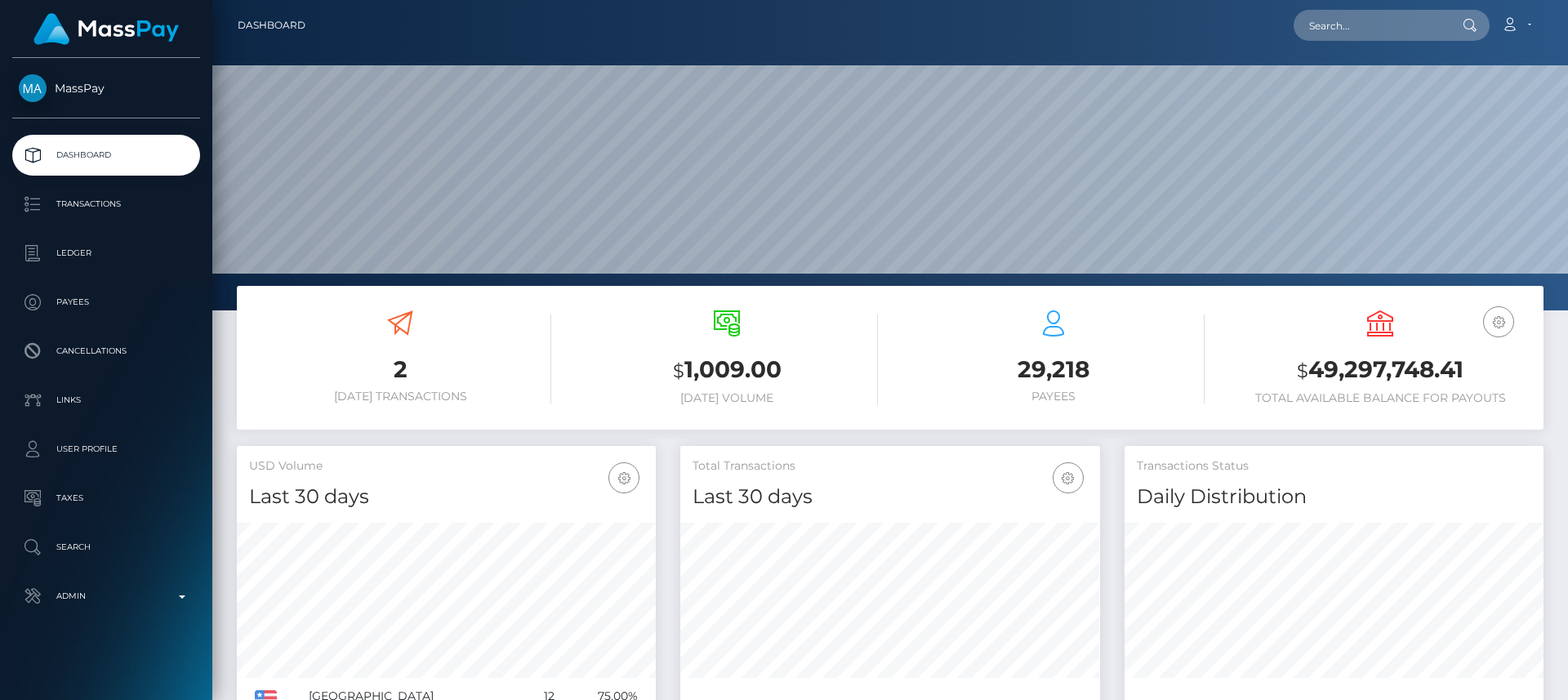
scroll to position [290, 420]
click at [1359, 8] on div "Loading... Loading... Account Edit Profile Logout" at bounding box center [931, 24] width 1224 height 34
click at [1352, 30] on input "text" at bounding box center [1370, 25] width 153 height 31
paste input "[EMAIL_ADDRESS][DOMAIN_NAME]"
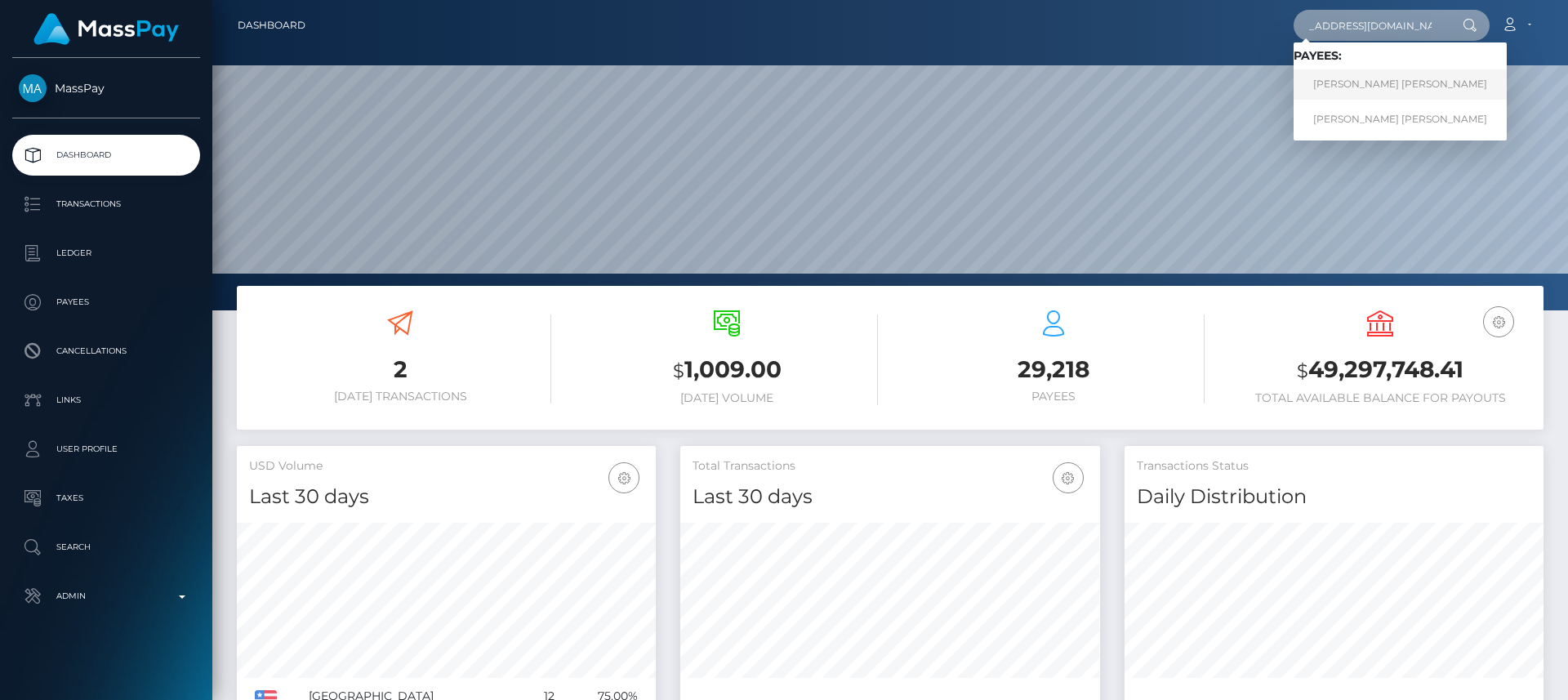
type input "[EMAIL_ADDRESS][DOMAIN_NAME]"
click at [1422, 77] on link "Danielle Jane Marie Picard" at bounding box center [1400, 84] width 213 height 30
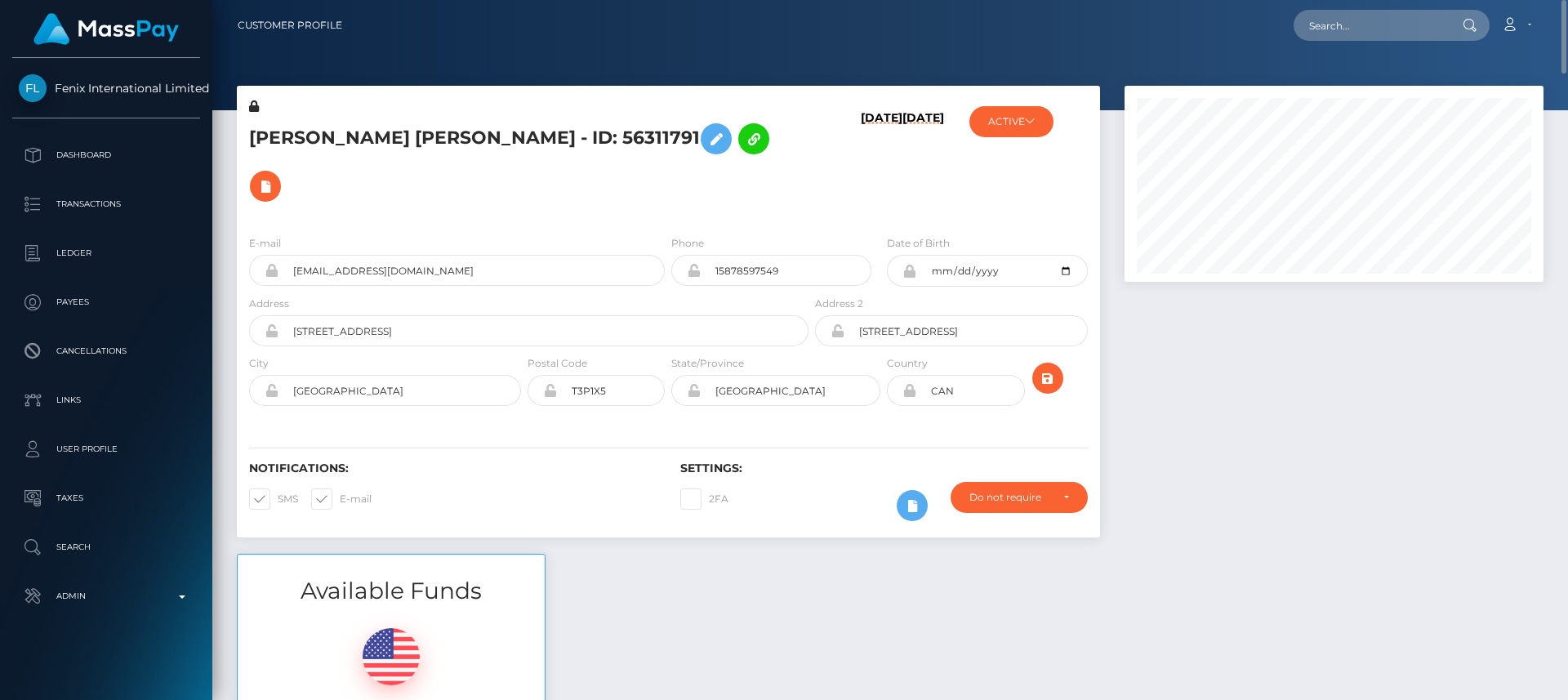
click at [279, 136] on h5 "[PERSON_NAME] [PERSON_NAME] - ID: 56311791" at bounding box center [524, 162] width 550 height 95
copy h5 "[PERSON_NAME]"
click at [1333, 17] on input "text" at bounding box center [1370, 25] width 153 height 31
paste input "[EMAIL_ADDRESS][DOMAIN_NAME]"
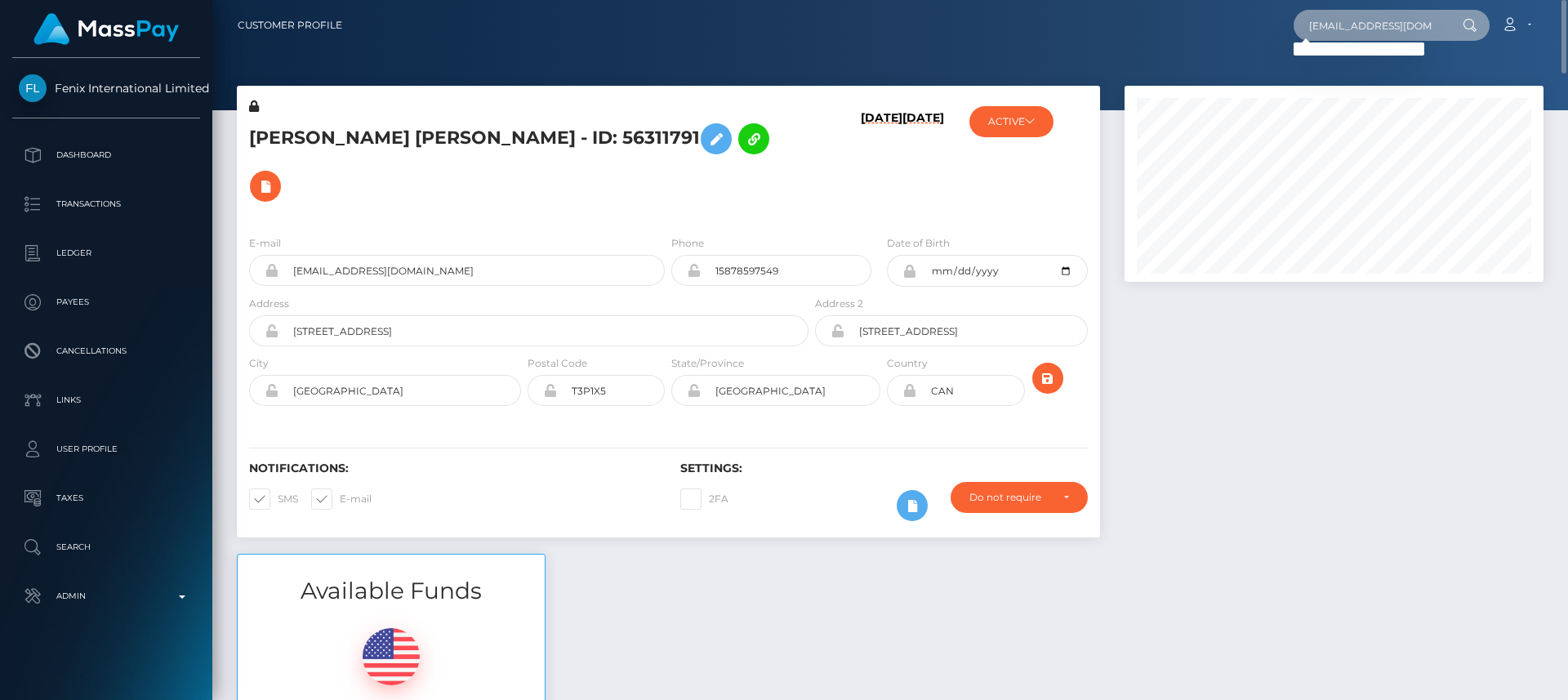
type input "[EMAIL_ADDRESS][DOMAIN_NAME]"
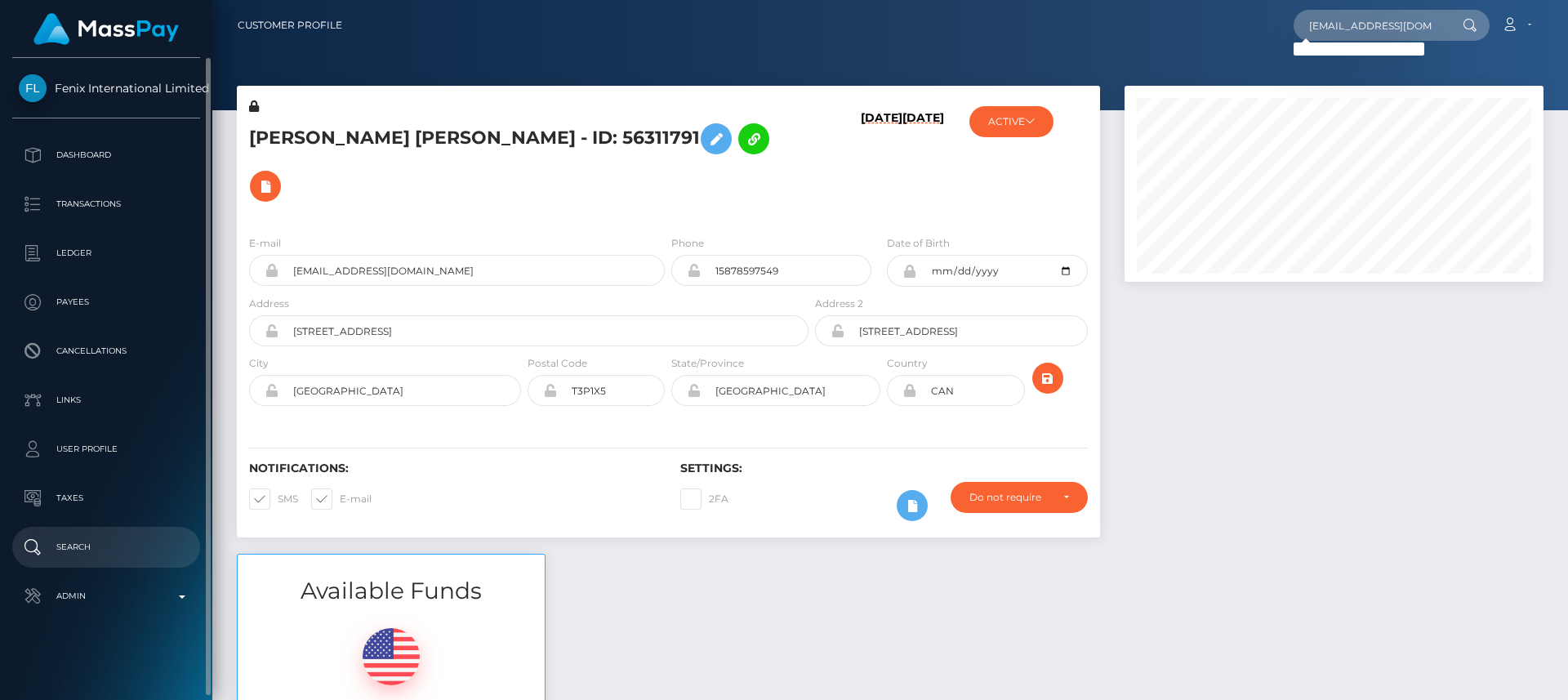
click at [38, 535] on p "Search" at bounding box center [106, 548] width 175 height 24
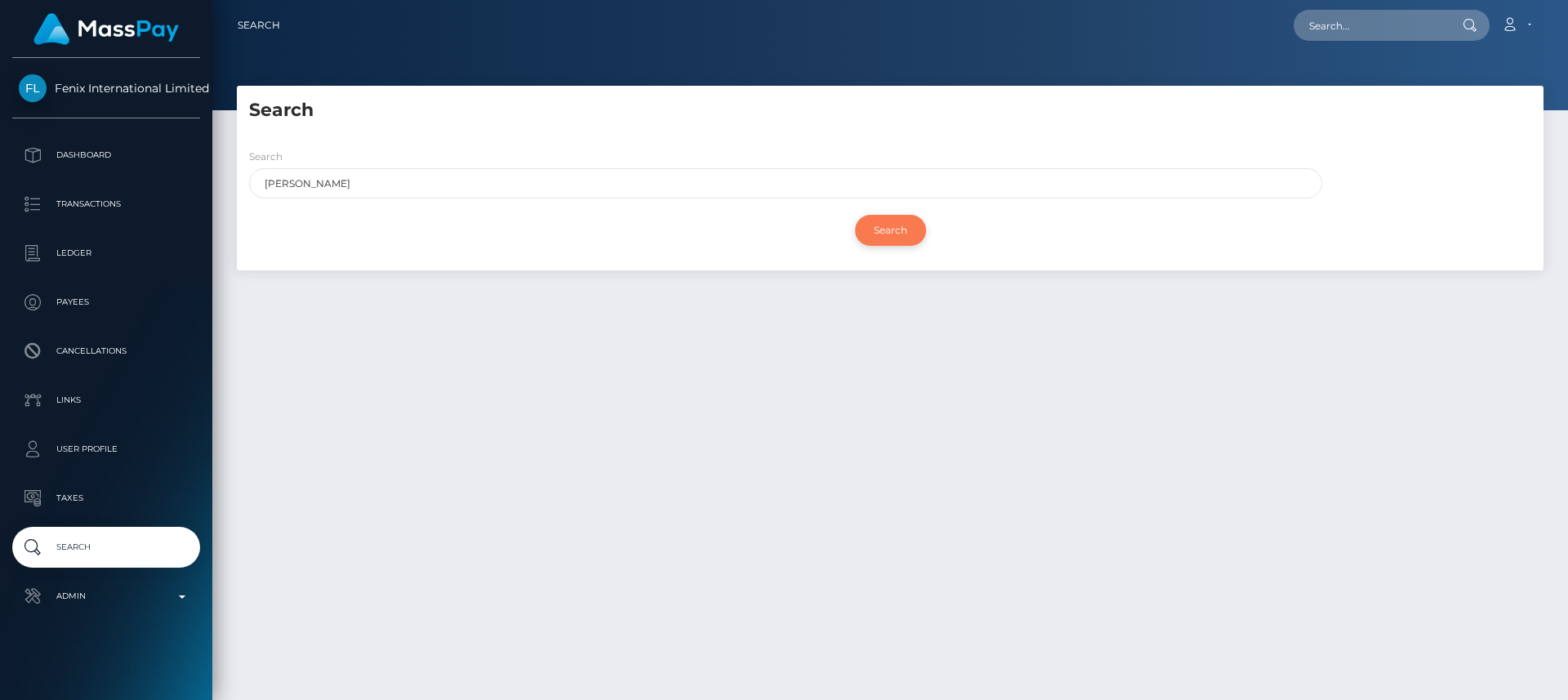
click at [892, 216] on input "Search" at bounding box center [891, 231] width 71 height 31
click at [892, 216] on input "Search" at bounding box center [891, 231] width 71 height 31
click at [892, 216] on input "Search" at bounding box center [891, 231] width 71 height 31
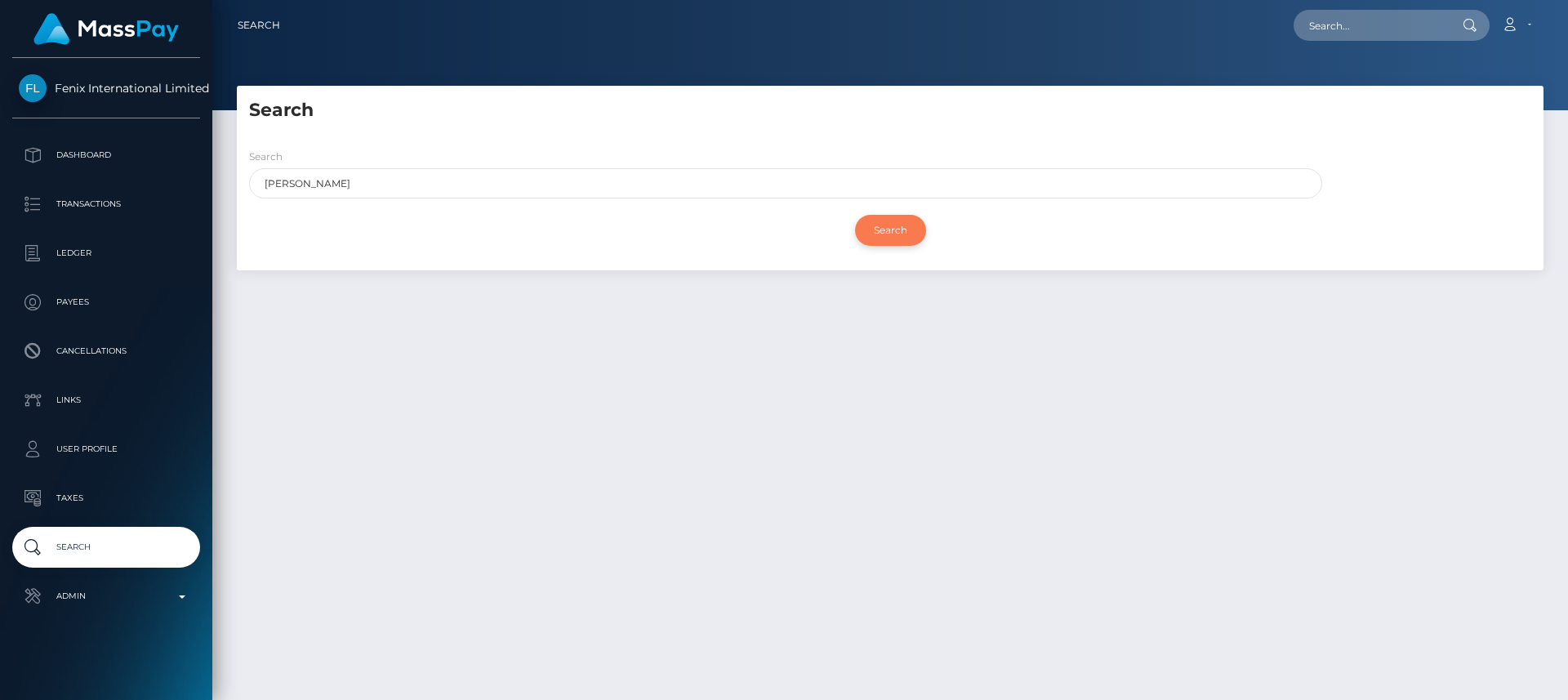
click at [892, 216] on input "Search" at bounding box center [891, 231] width 71 height 31
click at [830, 190] on input "Desiree Ramirez" at bounding box center [785, 183] width 1073 height 30
click at [855, 215] on input "Search" at bounding box center [891, 231] width 71 height 31
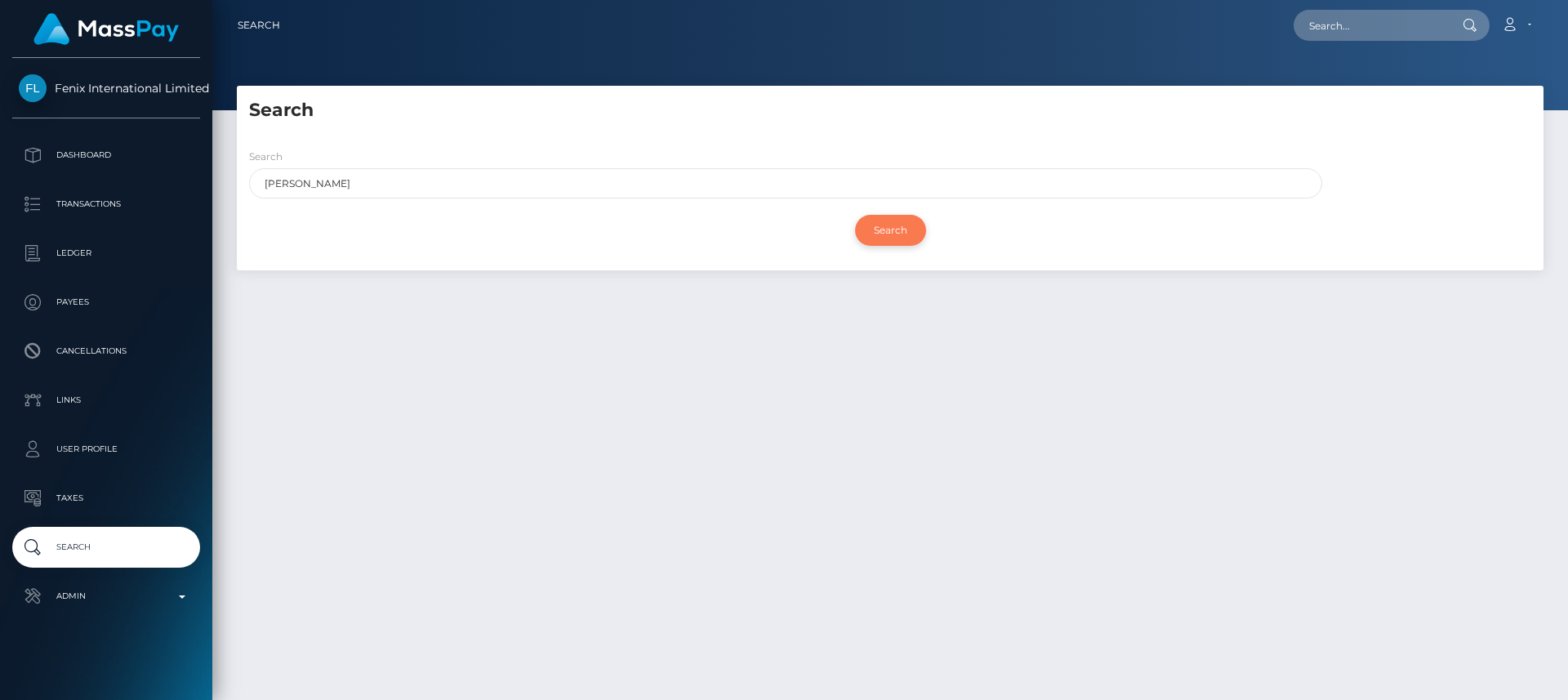
click at [893, 227] on input "Search" at bounding box center [891, 231] width 71 height 31
click at [894, 228] on input "Search" at bounding box center [891, 231] width 71 height 31
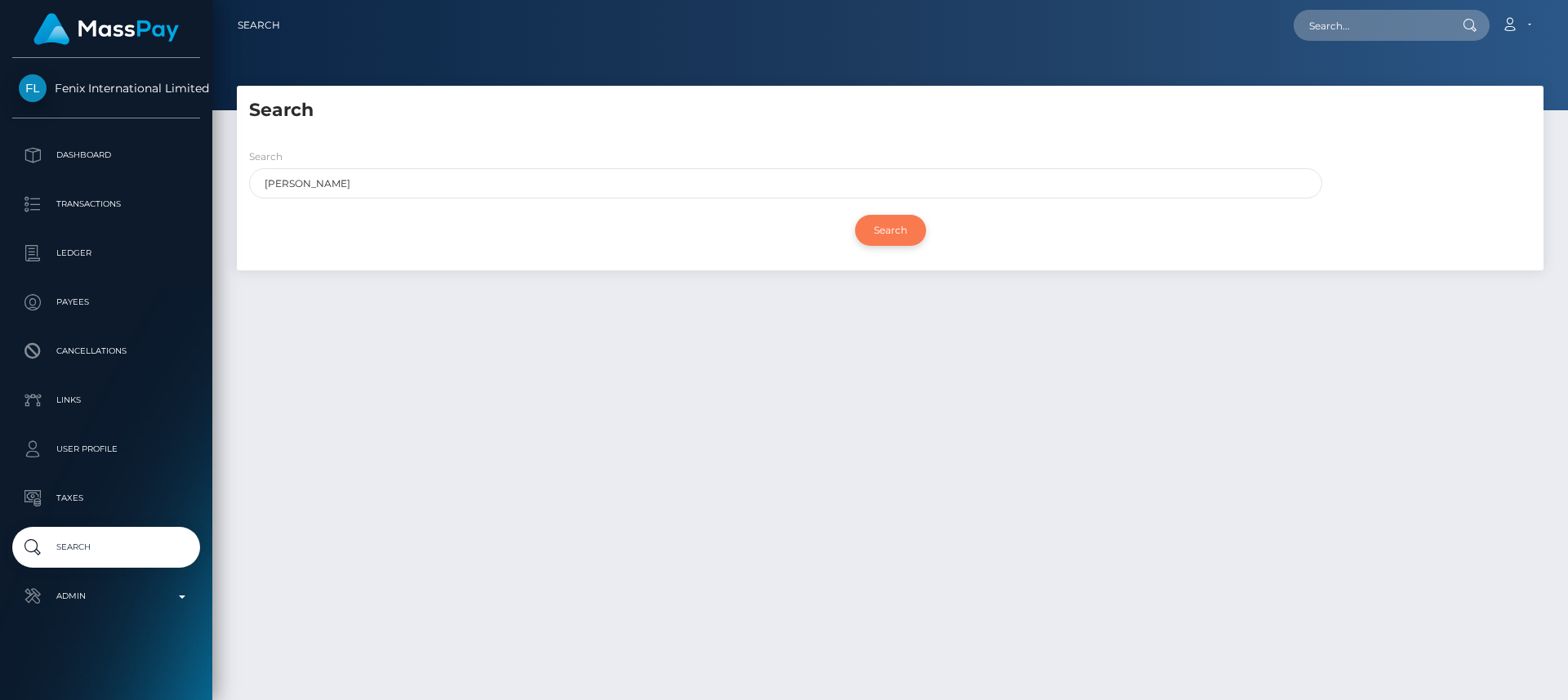
click at [894, 228] on input "Search" at bounding box center [891, 231] width 71 height 31
click at [328, 199] on div "Search Desiree Ramirez" at bounding box center [781, 178] width 1089 height 59
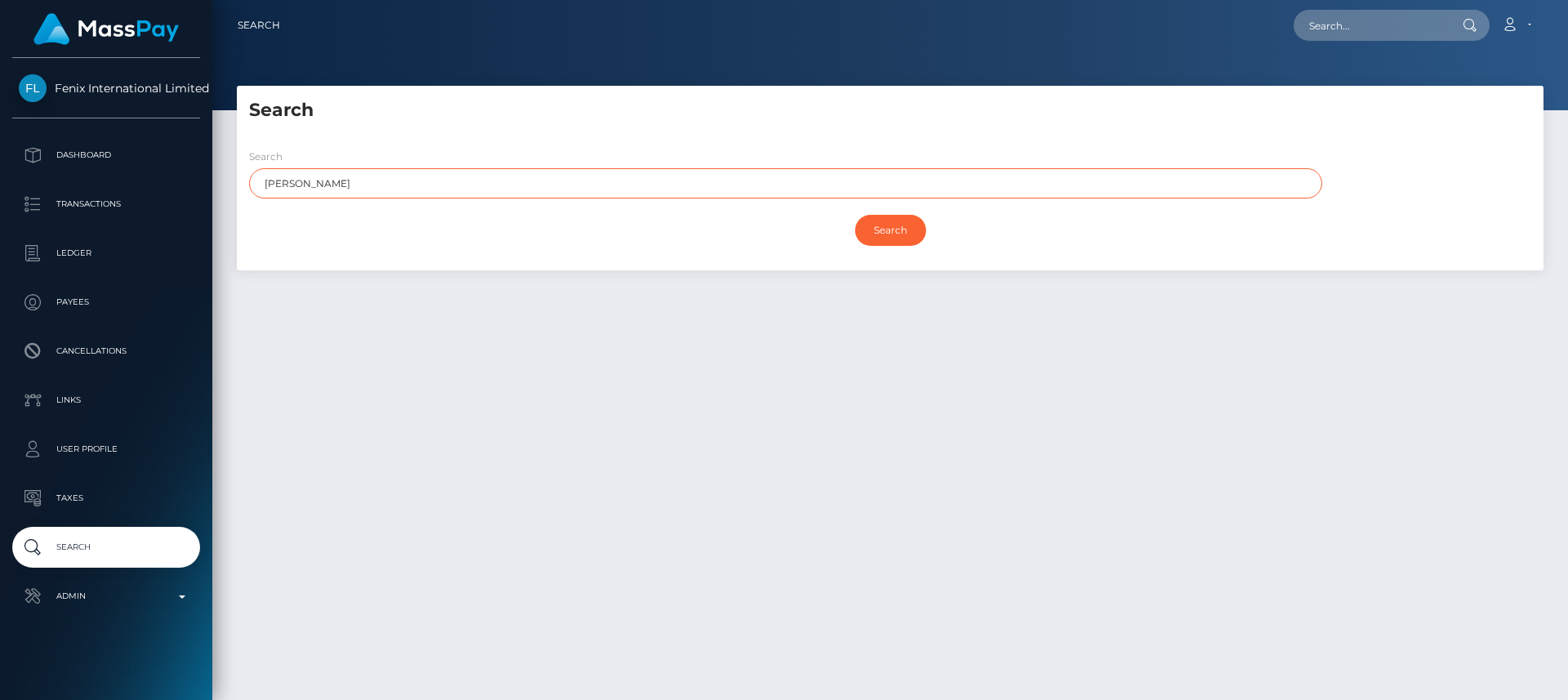
click at [329, 189] on input "[PERSON_NAME]" at bounding box center [785, 183] width 1073 height 30
click at [855, 215] on input "Search" at bounding box center [891, 231] width 71 height 31
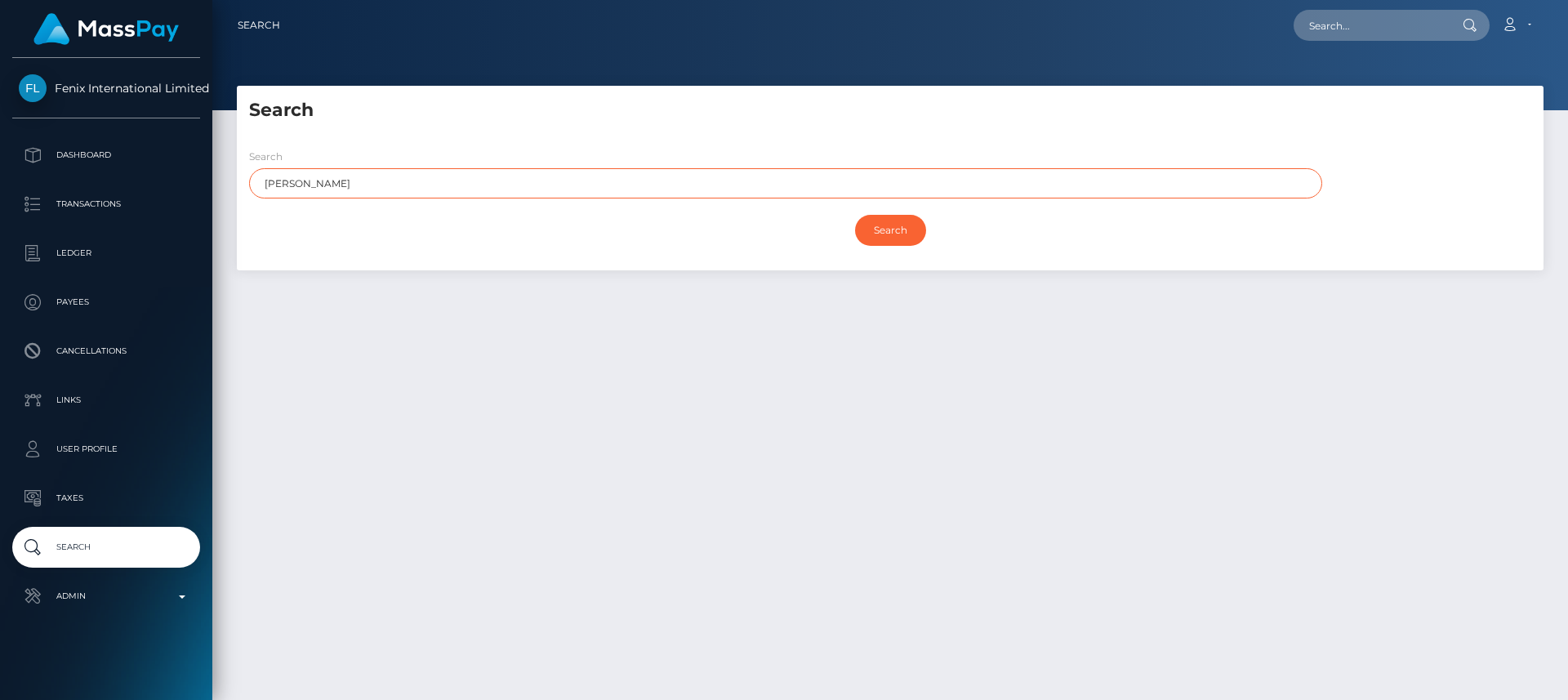
click at [855, 215] on input "Search" at bounding box center [891, 231] width 71 height 31
type input "[PERSON_NAME]"
click at [855, 215] on input "Search" at bounding box center [891, 231] width 71 height 31
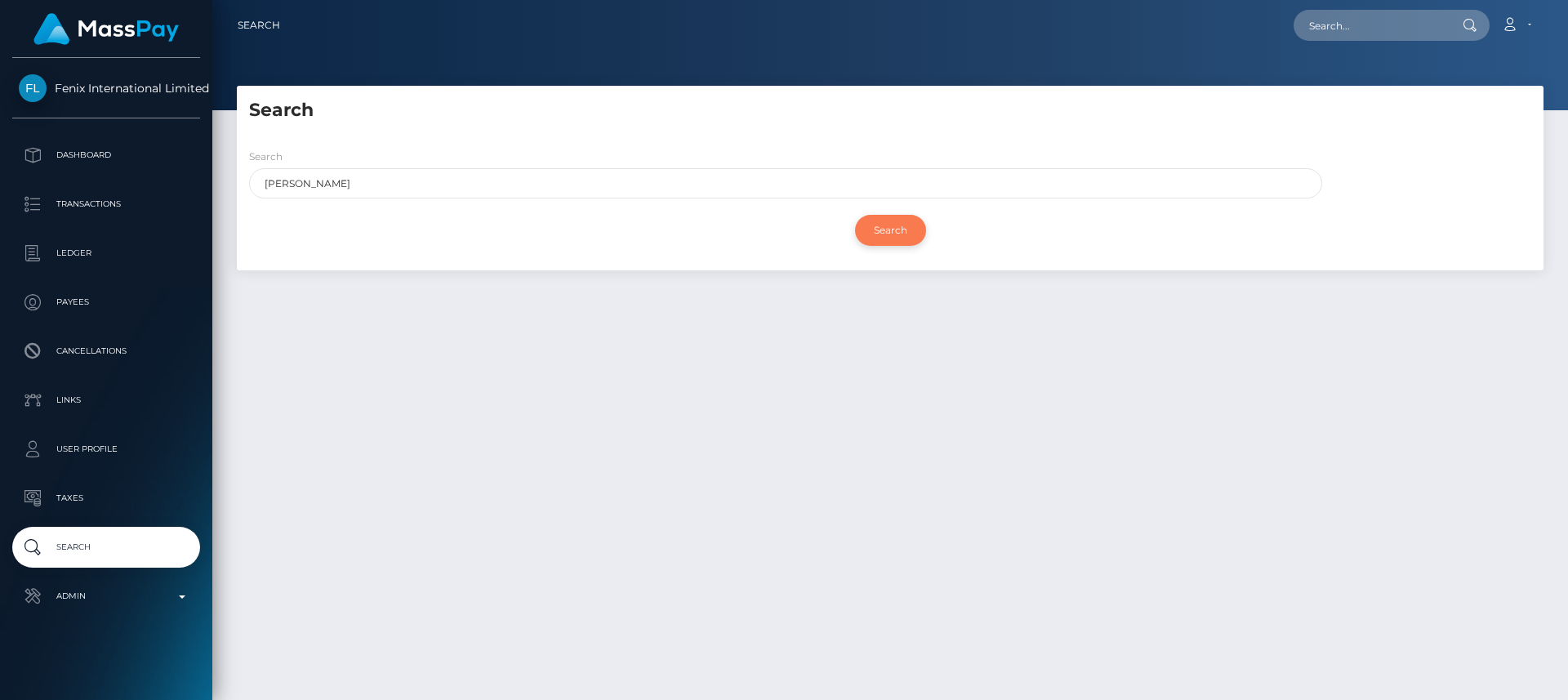
click at [862, 232] on input "Search" at bounding box center [891, 231] width 71 height 31
click at [861, 233] on input "Search" at bounding box center [891, 231] width 71 height 31
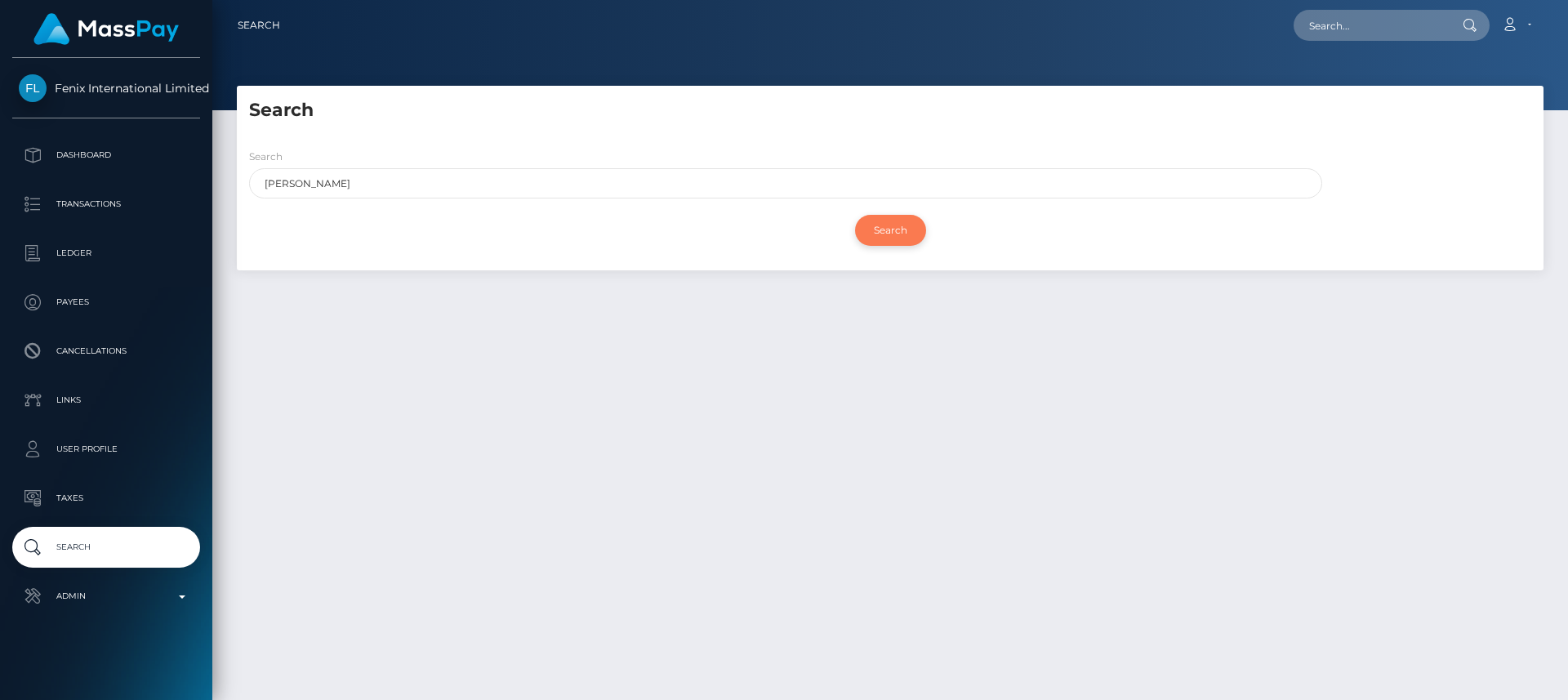
click at [861, 233] on input "Search" at bounding box center [891, 231] width 71 height 31
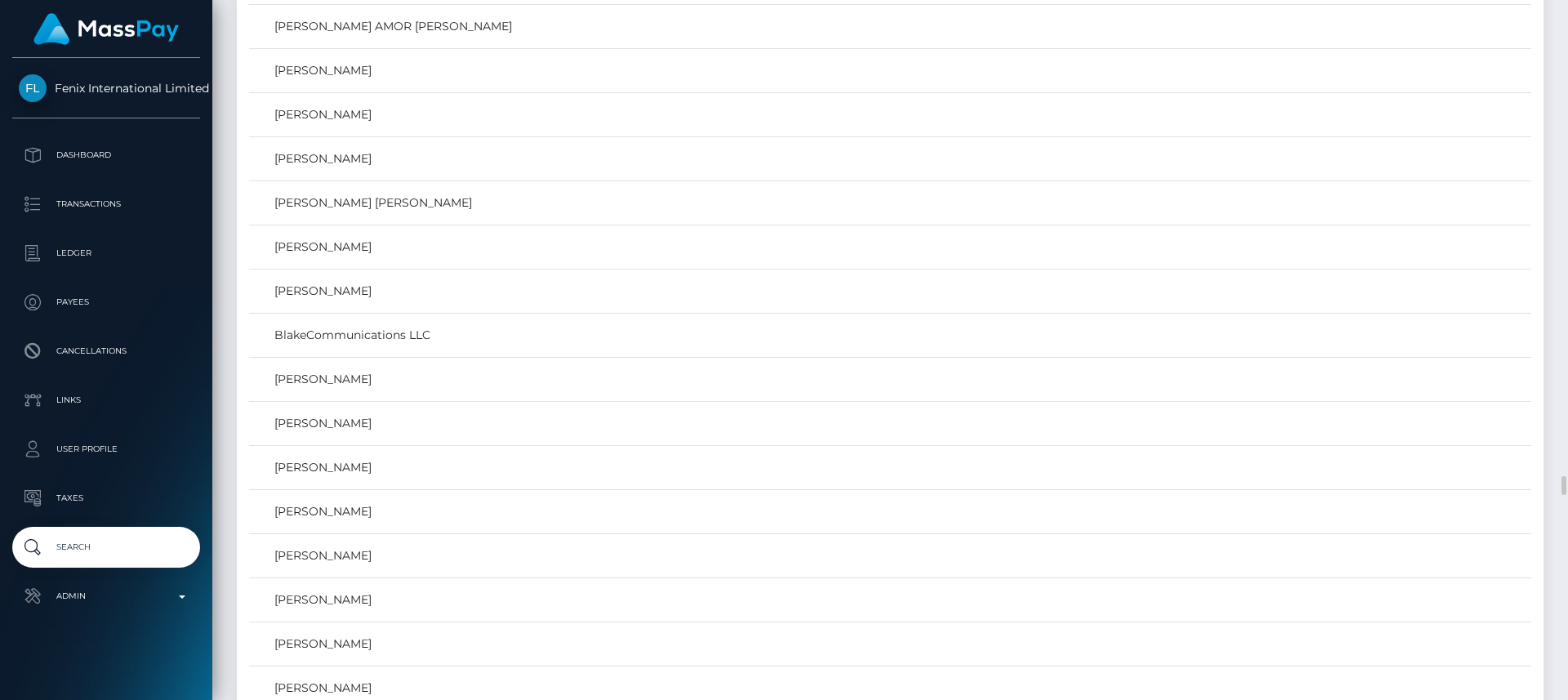
scroll to position [16817, 0]
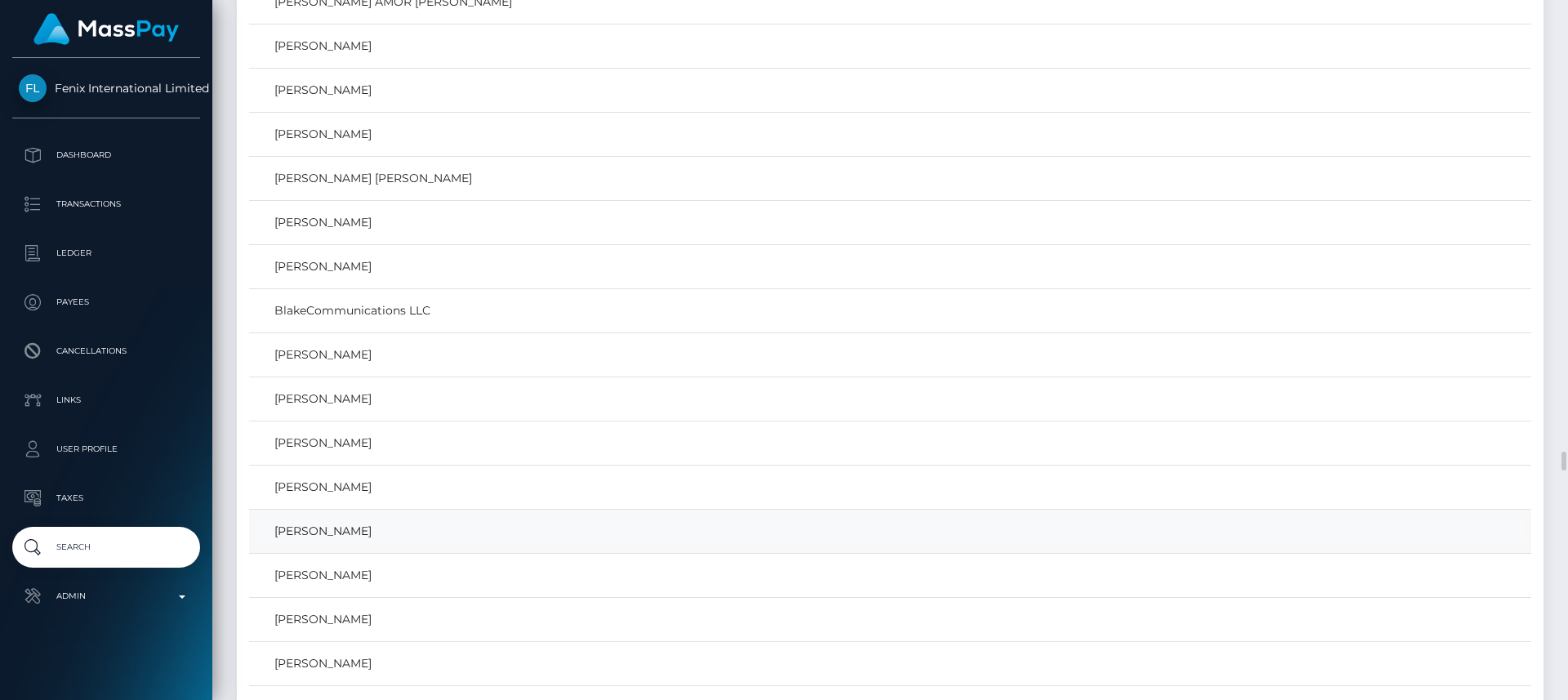
click at [336, 535] on link "Desiree Ramirez" at bounding box center [891, 531] width 1271 height 24
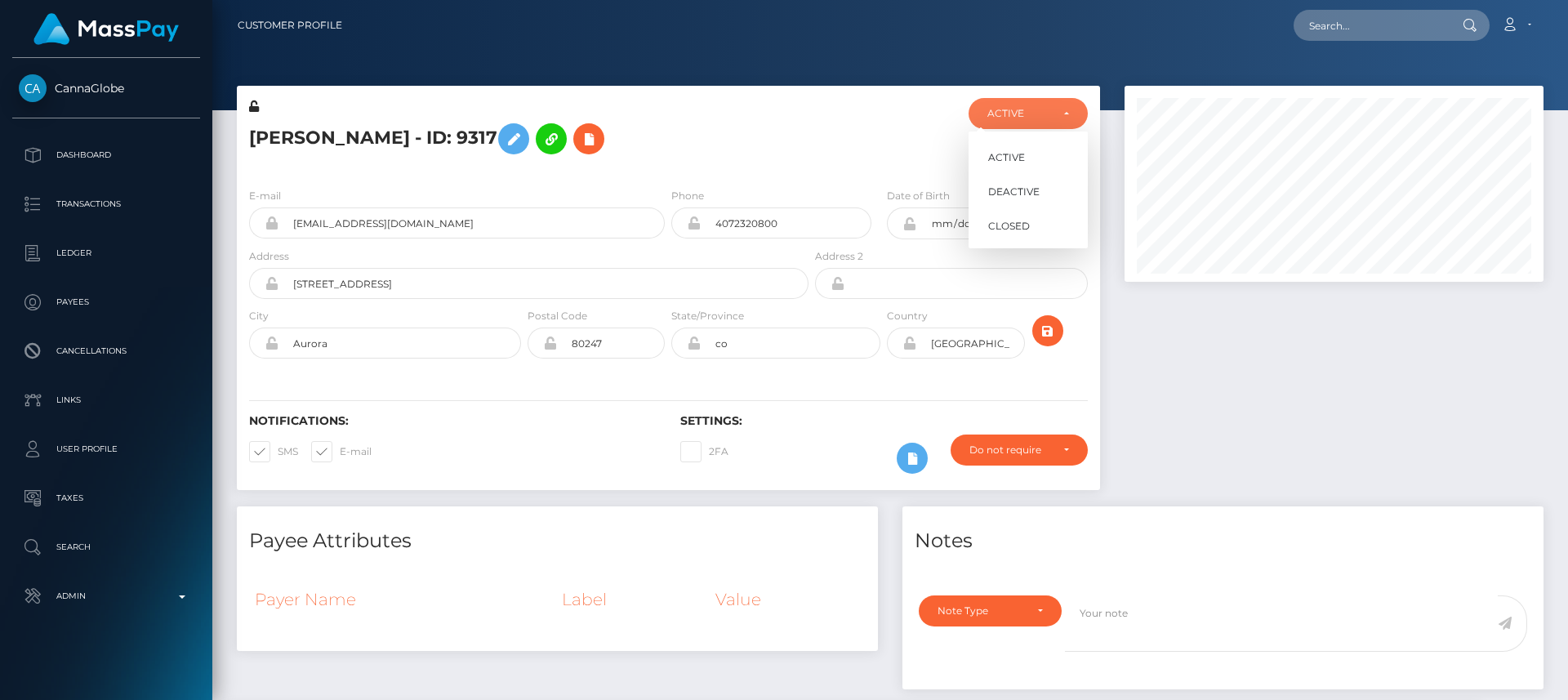
scroll to position [196, 420]
click at [852, 131] on div at bounding box center [884, 137] width 144 height 77
click at [369, 215] on input "desire0247@gmail.com" at bounding box center [472, 223] width 387 height 31
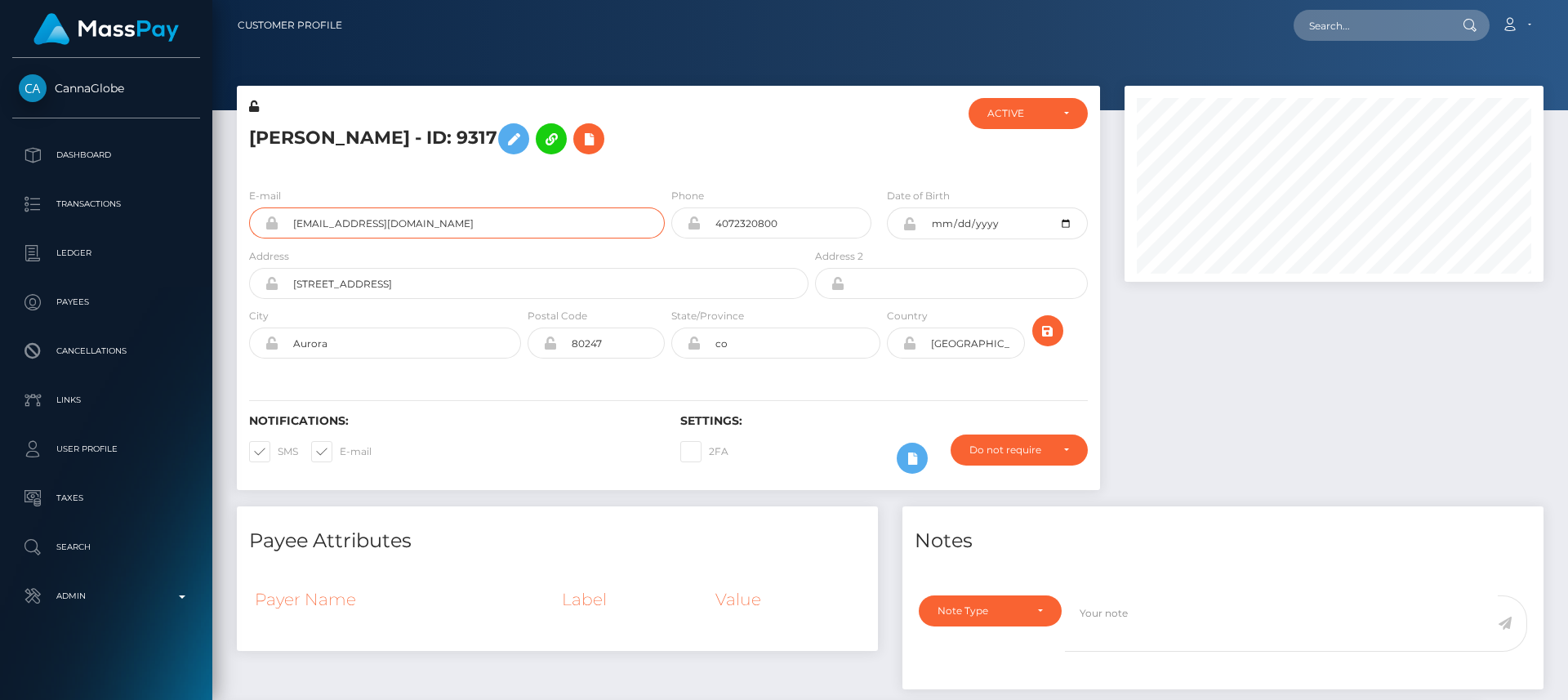
click at [369, 215] on input "desire0247@gmail.com" at bounding box center [472, 223] width 387 height 31
click at [1366, 26] on input "text" at bounding box center [1370, 25] width 153 height 31
paste input "desire0247@gmail.com"
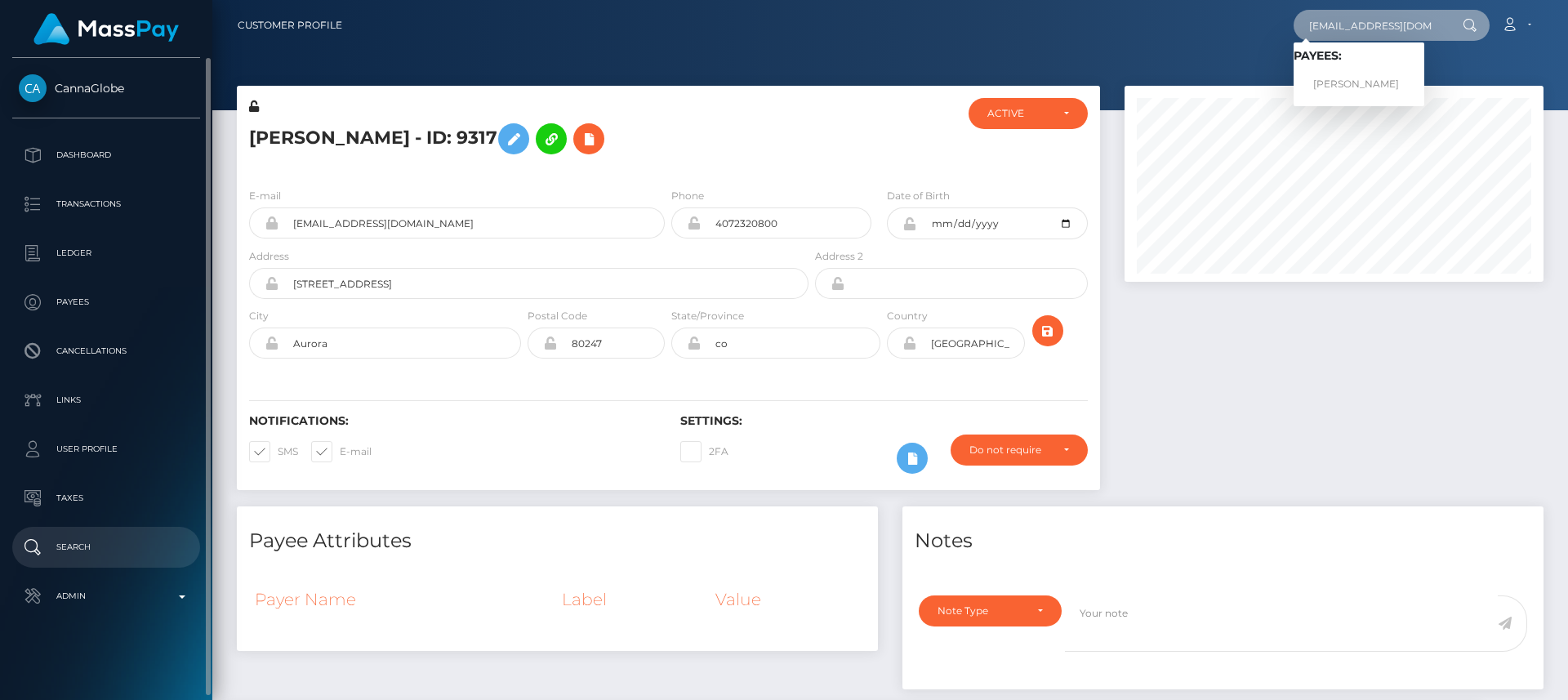
type input "desire0247@gmail.com"
click at [98, 542] on p "Search" at bounding box center [106, 548] width 175 height 24
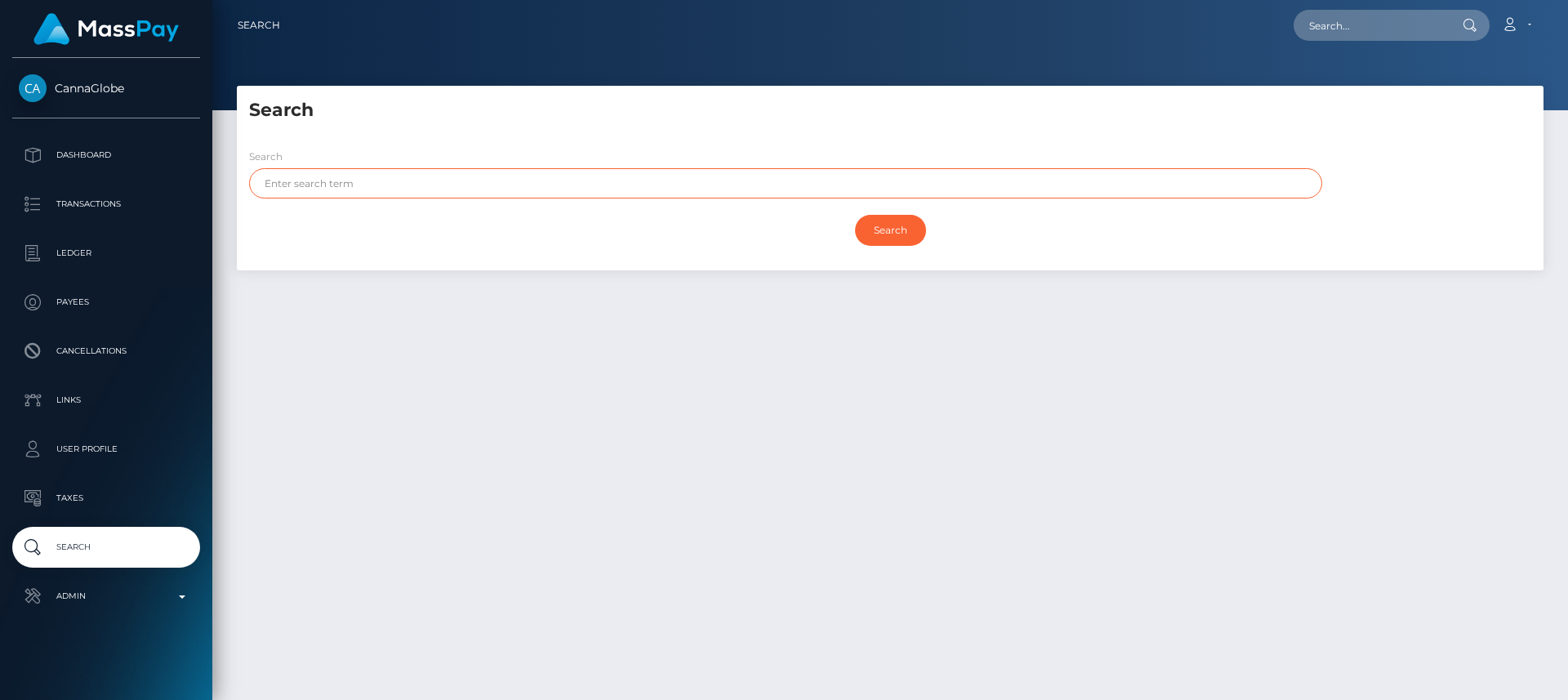
click at [448, 182] on input "text" at bounding box center [785, 183] width 1073 height 30
paste input "[PERSON_NAME]"
click at [316, 177] on input "[PERSON_NAME]" at bounding box center [785, 183] width 1073 height 30
type input "[PERSON_NAME]"
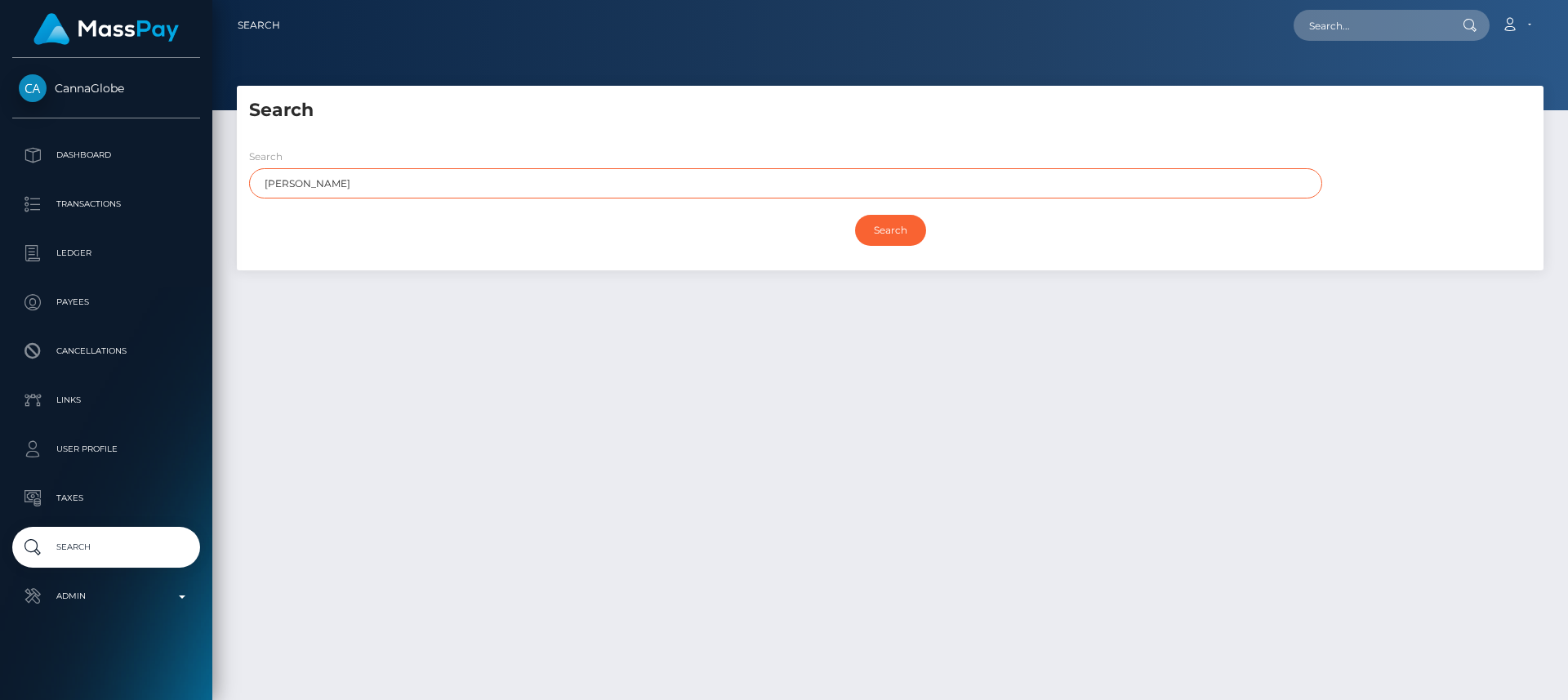
click at [855, 215] on input "Search" at bounding box center [891, 231] width 71 height 31
click at [874, 239] on input "Search" at bounding box center [891, 231] width 71 height 31
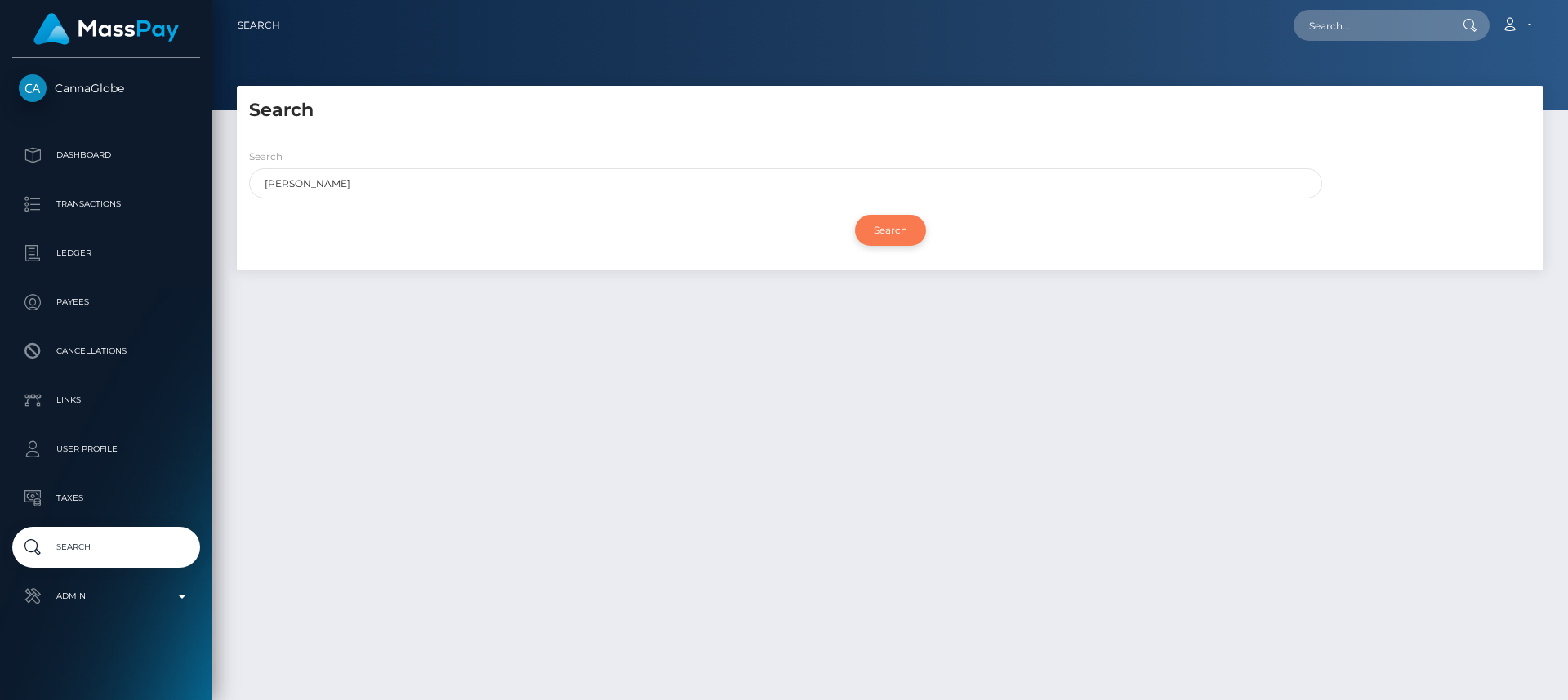
click at [874, 239] on input "Search" at bounding box center [891, 231] width 71 height 31
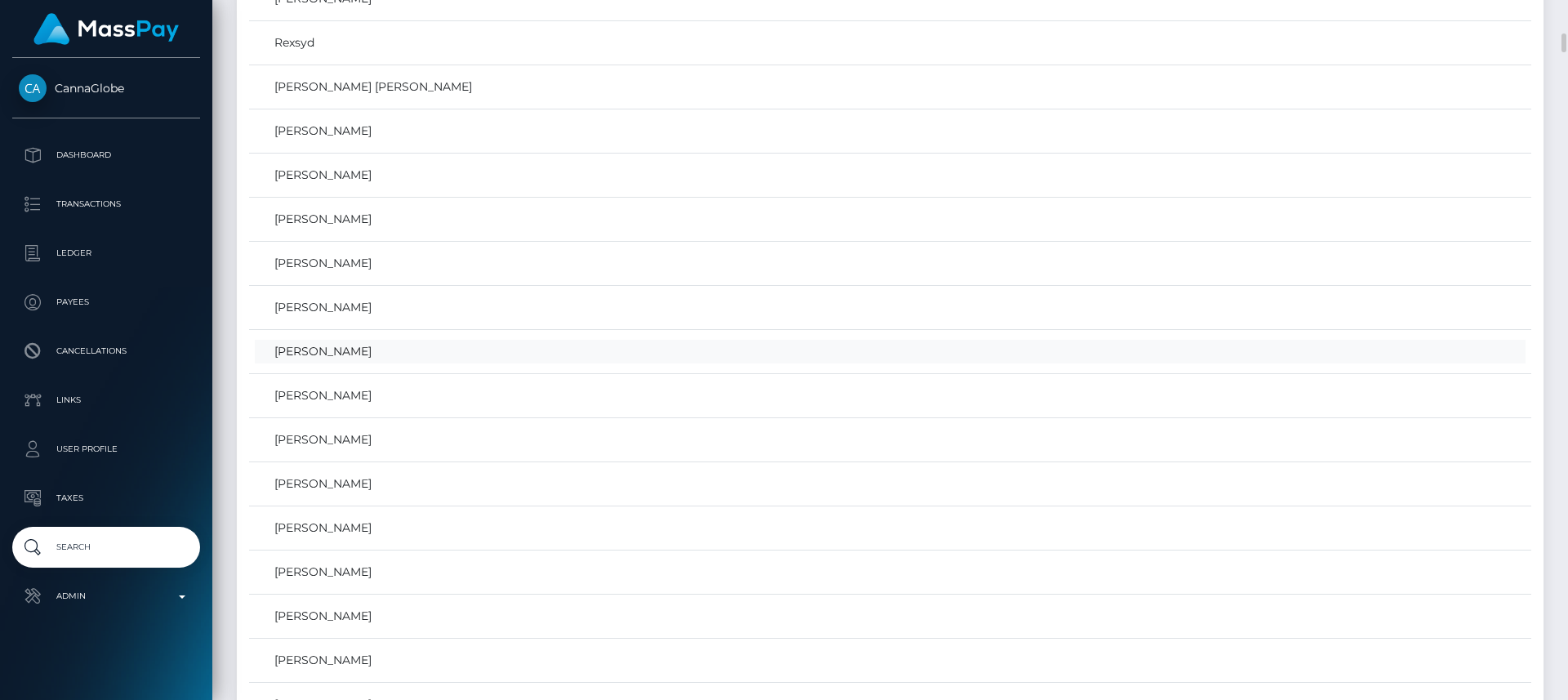
click at [876, 342] on link "Desiree Dreiling" at bounding box center [891, 351] width 1271 height 24
click at [876, 342] on link "Desiree Dreiling" at bounding box center [891, 346] width 1271 height 24
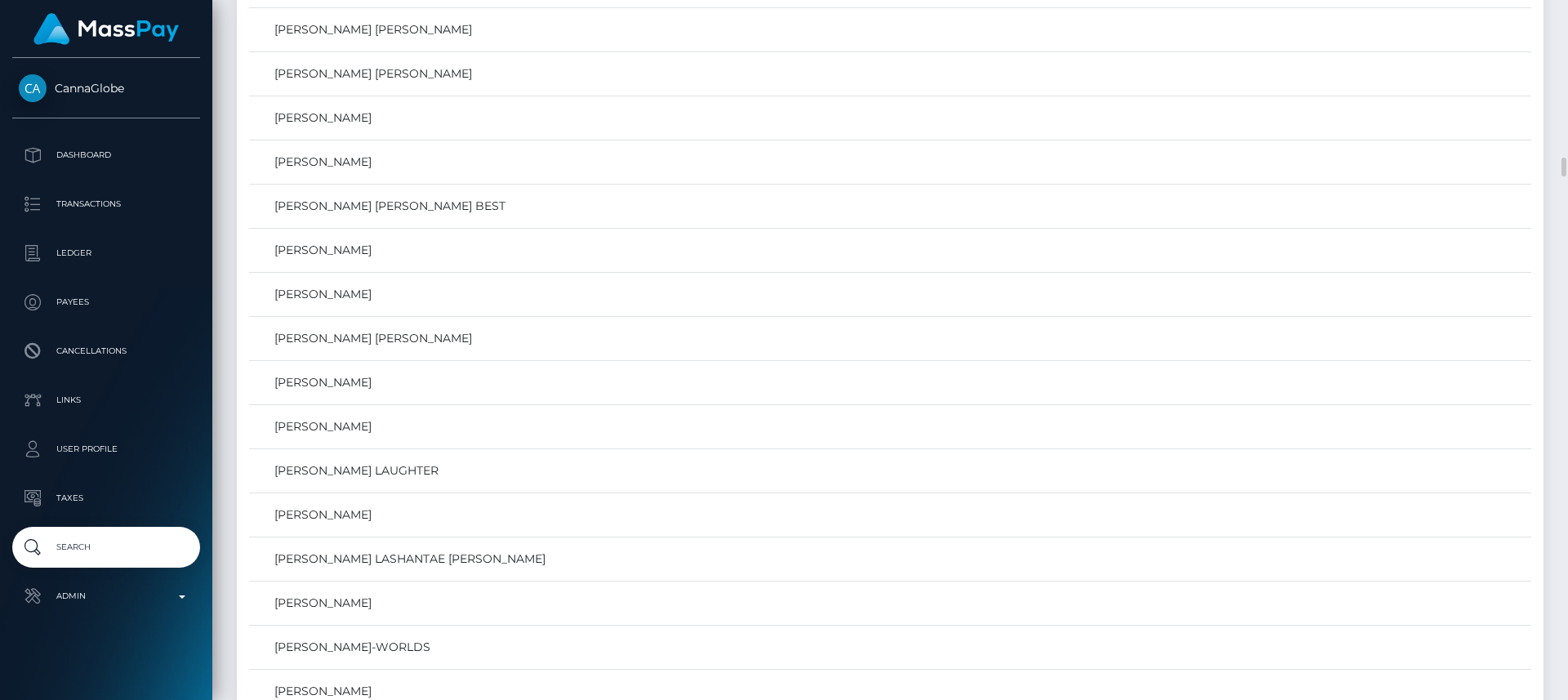
scroll to position [5592, 0]
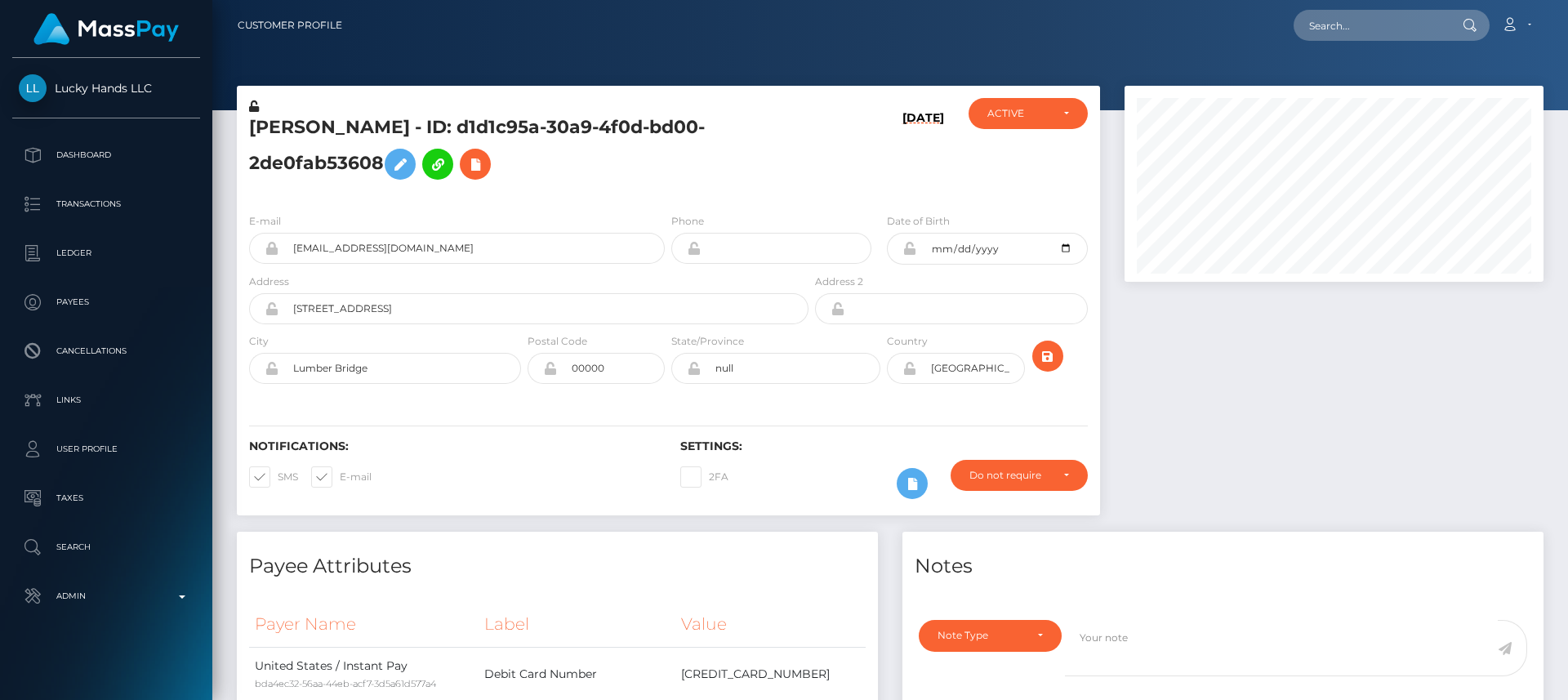
click at [108, 559] on p "Search" at bounding box center [106, 548] width 175 height 24
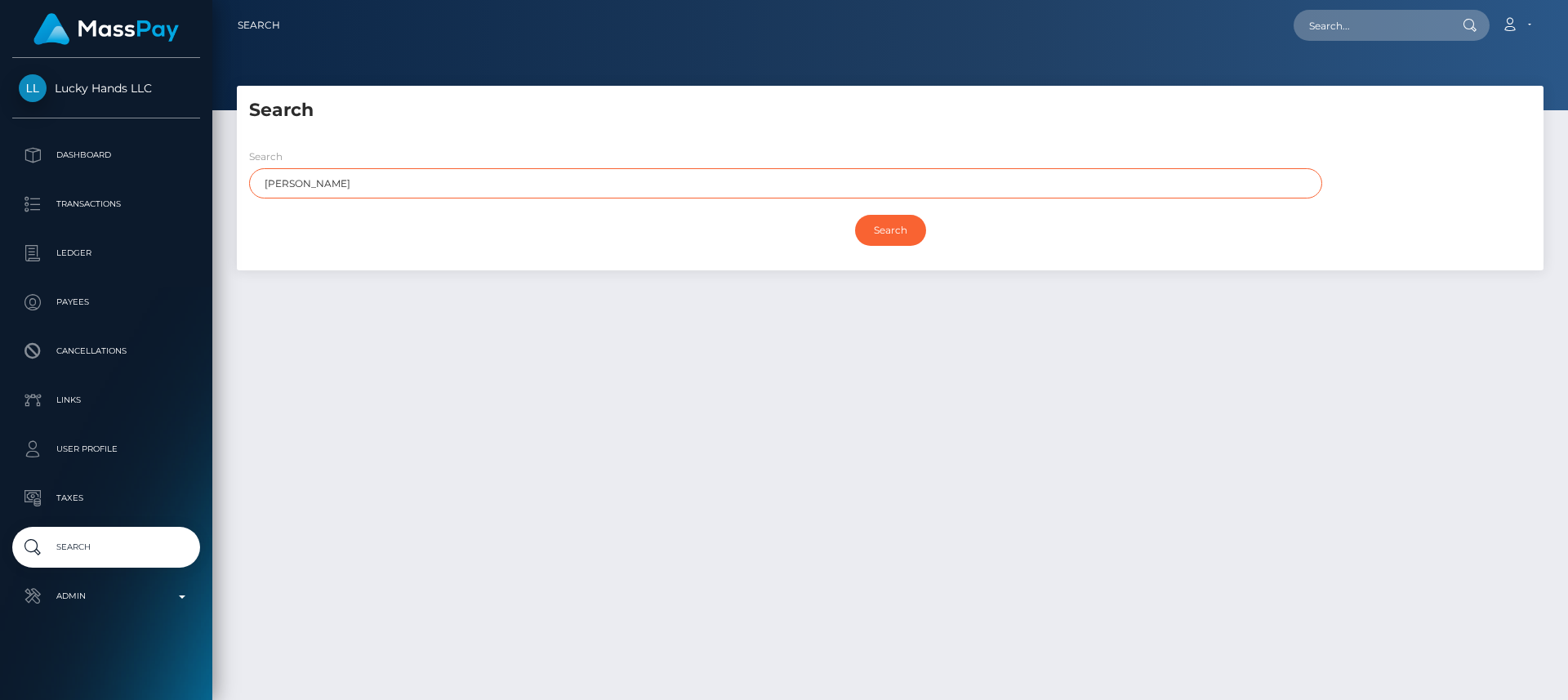
paste input "[PERSON_NAME]"
click at [855, 215] on input "Search" at bounding box center [891, 231] width 71 height 31
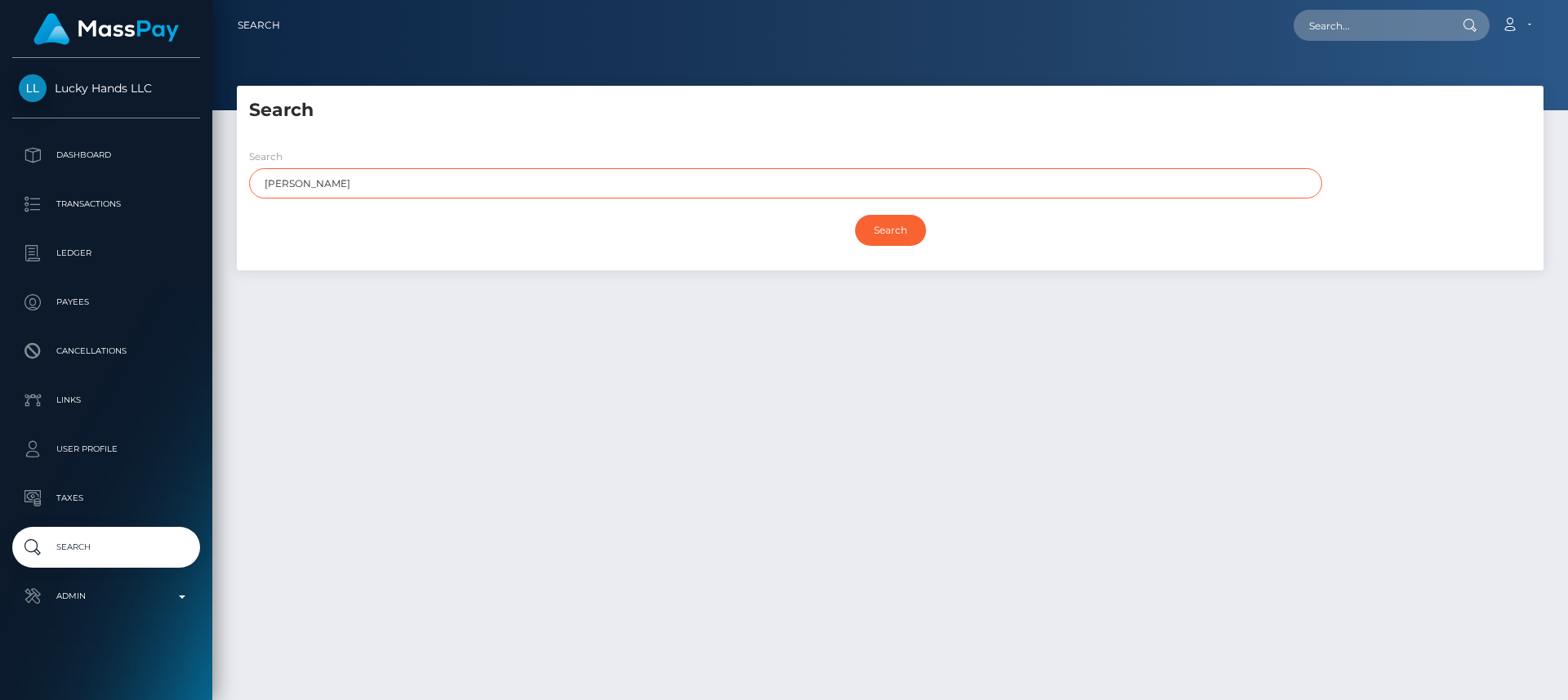
click at [855, 215] on input "Search" at bounding box center [891, 231] width 71 height 31
click at [871, 227] on input "Search" at bounding box center [891, 231] width 71 height 31
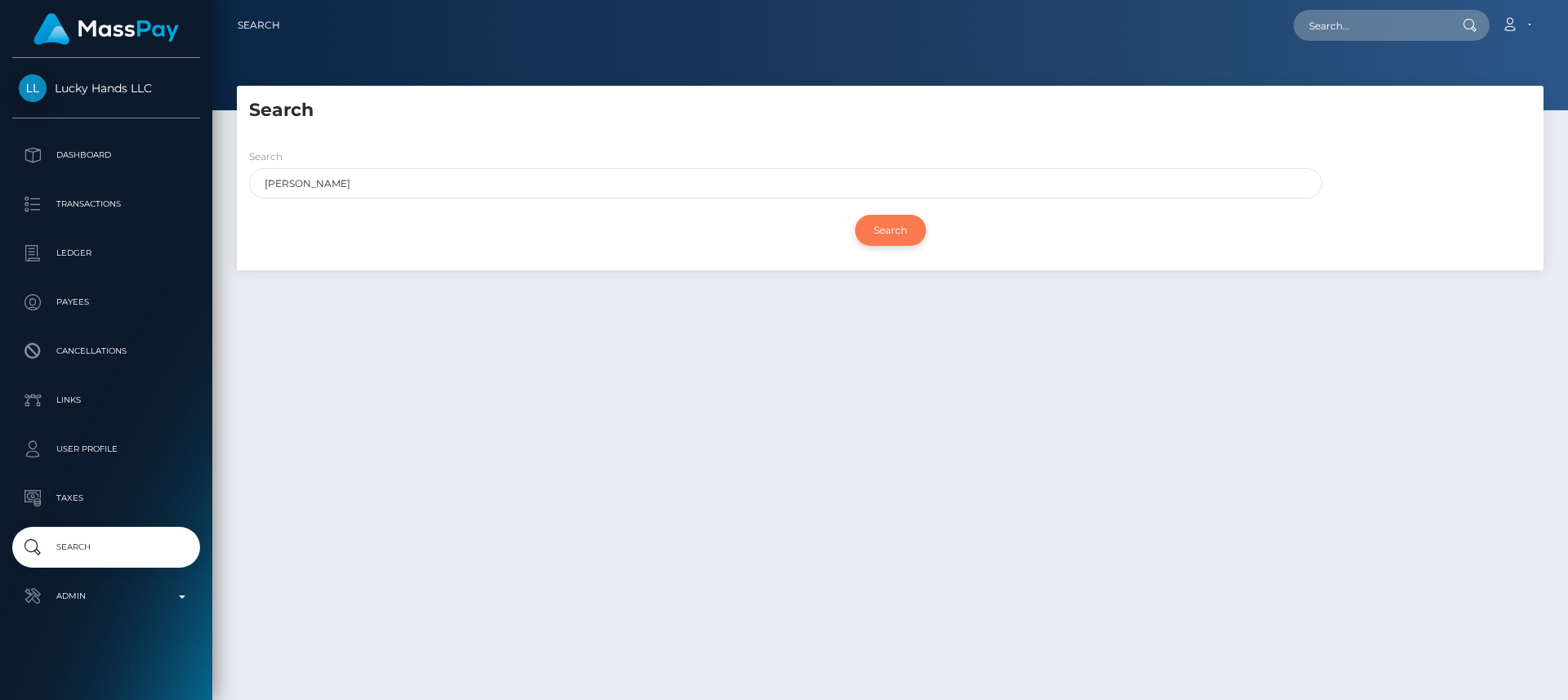
click at [871, 227] on input "Search" at bounding box center [891, 231] width 71 height 31
click at [813, 192] on input "[PERSON_NAME]" at bounding box center [785, 183] width 1073 height 30
click at [855, 215] on input "Search" at bounding box center [891, 231] width 71 height 31
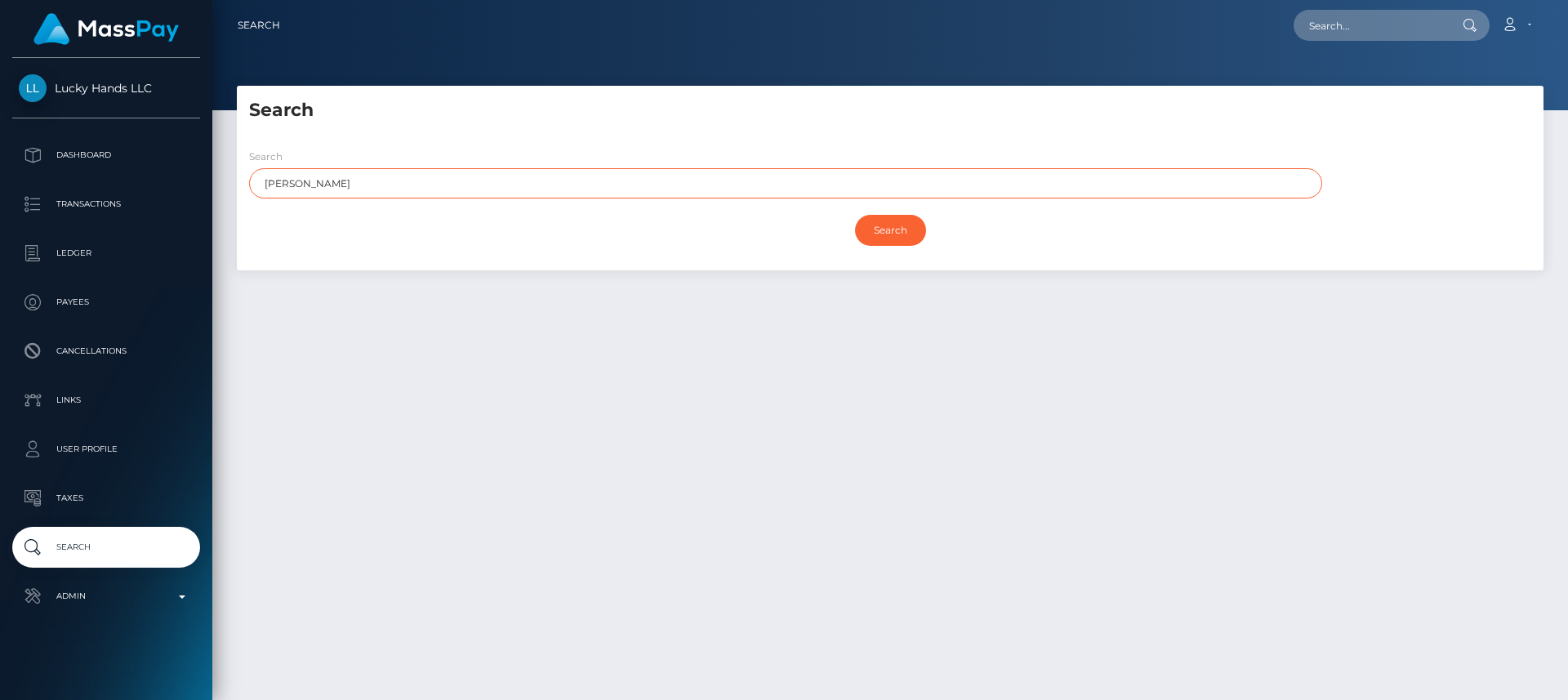
click at [855, 215] on input "Search" at bounding box center [891, 231] width 71 height 31
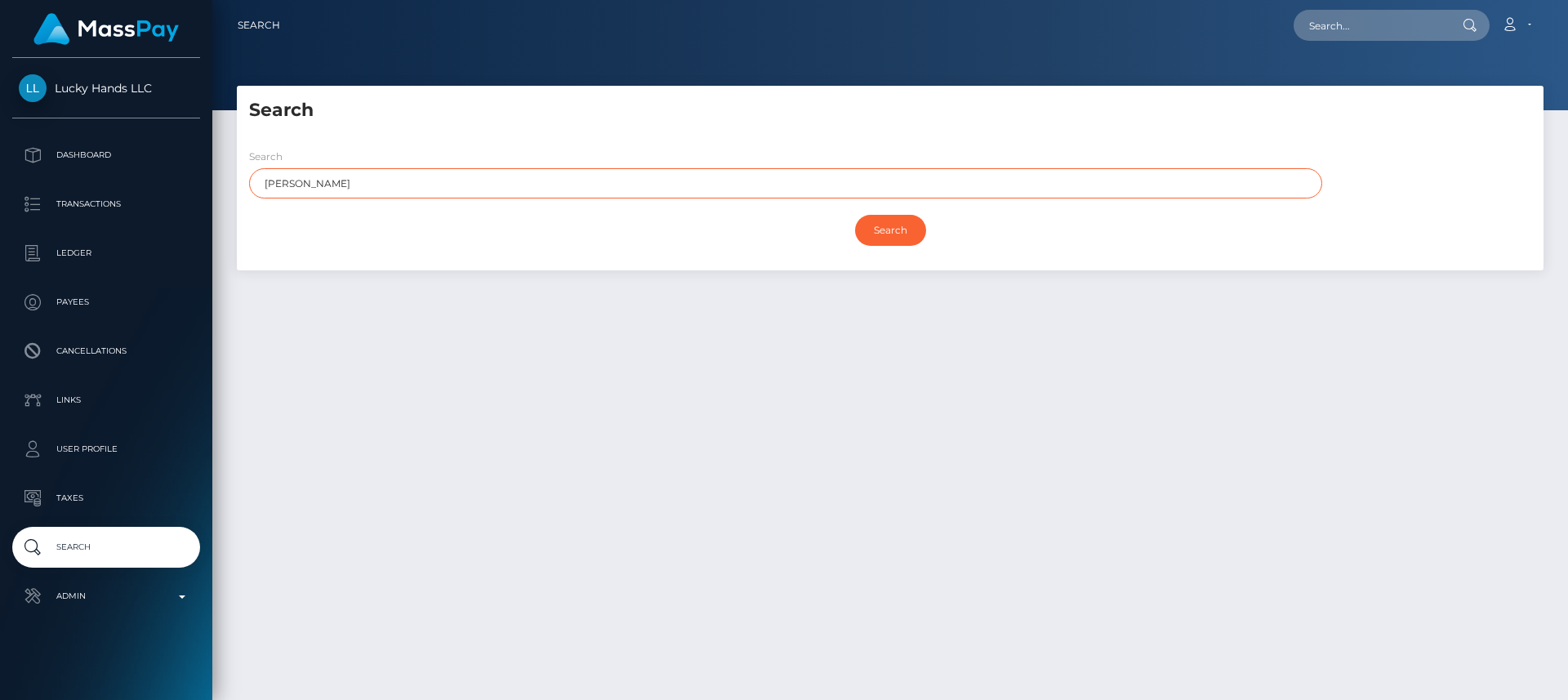
click at [855, 215] on input "Search" at bounding box center [891, 231] width 71 height 31
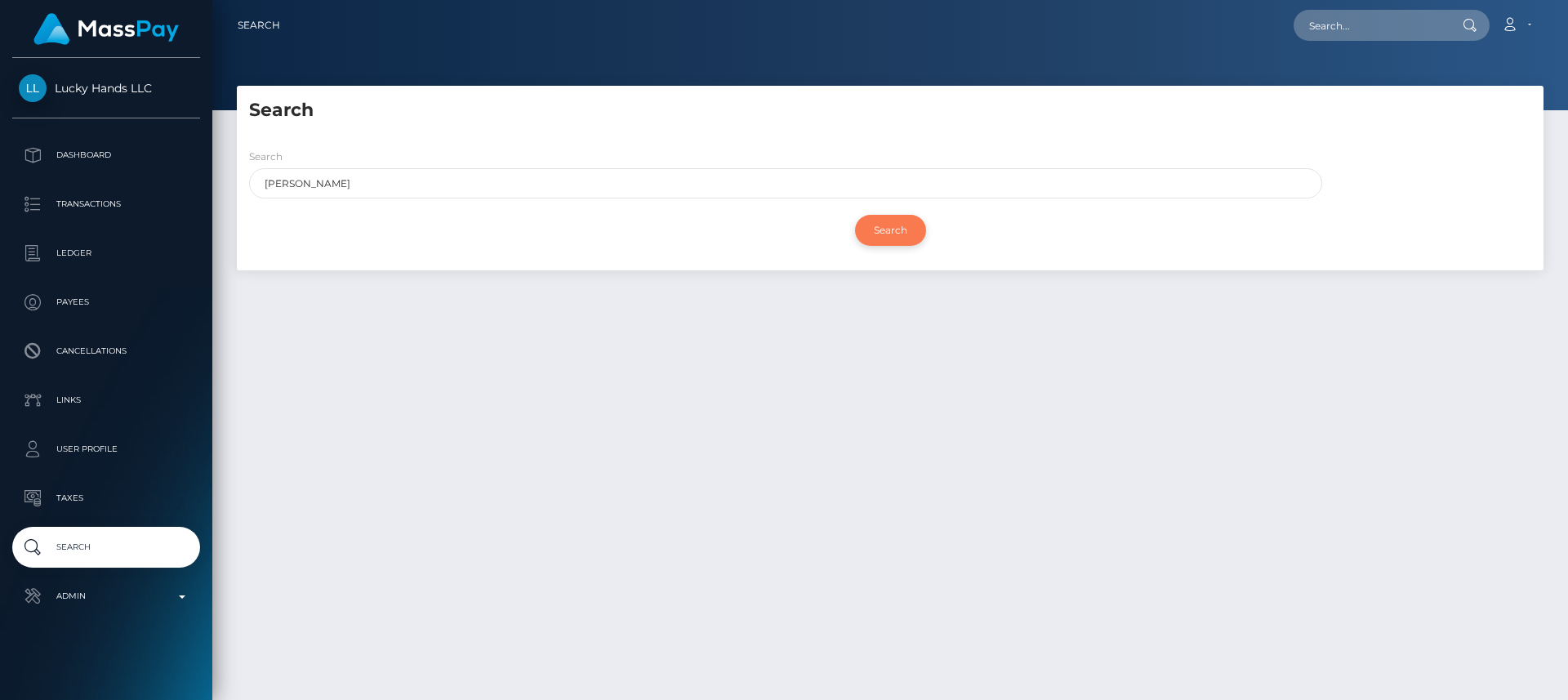
click at [893, 218] on input "Search" at bounding box center [891, 231] width 71 height 31
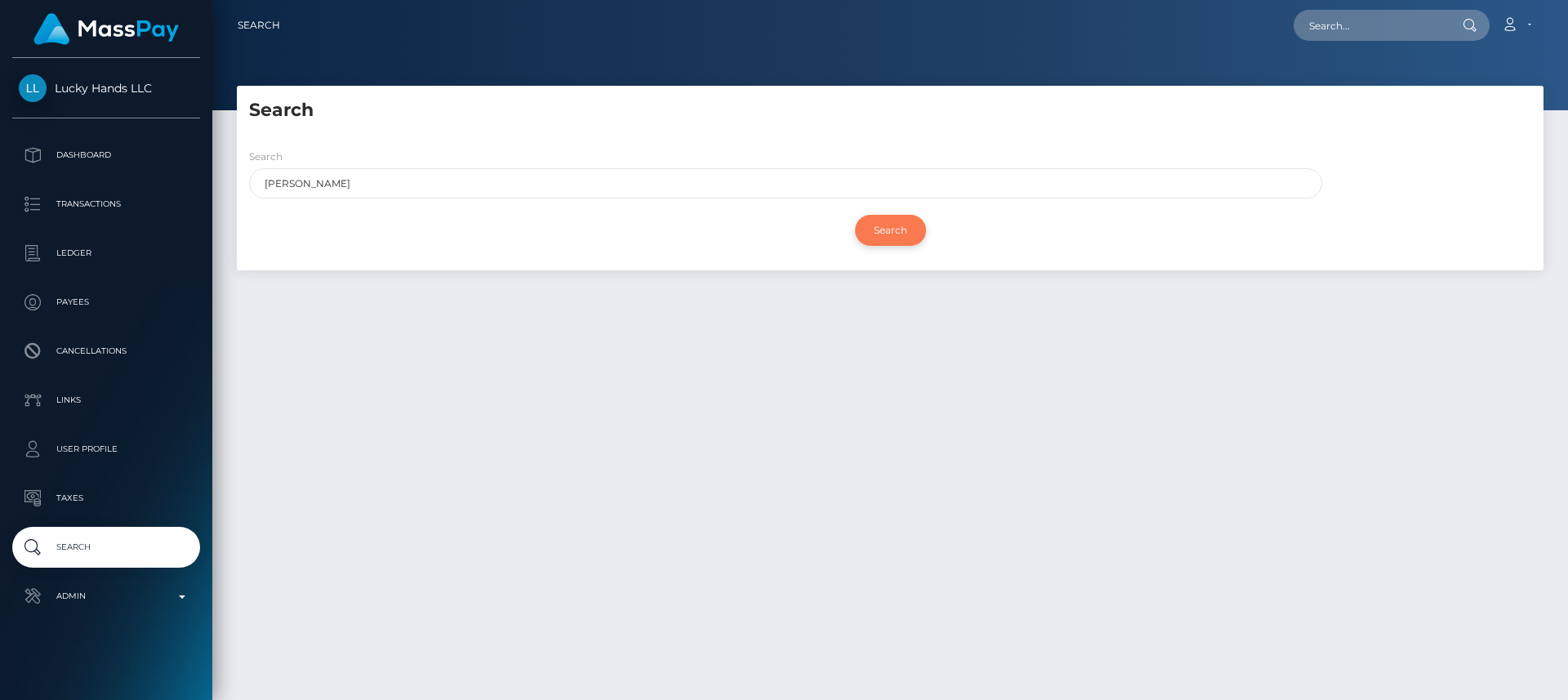
click at [893, 218] on input "Search" at bounding box center [891, 231] width 71 height 31
click at [320, 179] on input "Desiree Ramirez" at bounding box center [785, 183] width 1073 height 30
drag, startPoint x: 320, startPoint y: 179, endPoint x: 312, endPoint y: 190, distance: 13.6
click at [312, 190] on input "Desiree Ramirez" at bounding box center [785, 183] width 1073 height 30
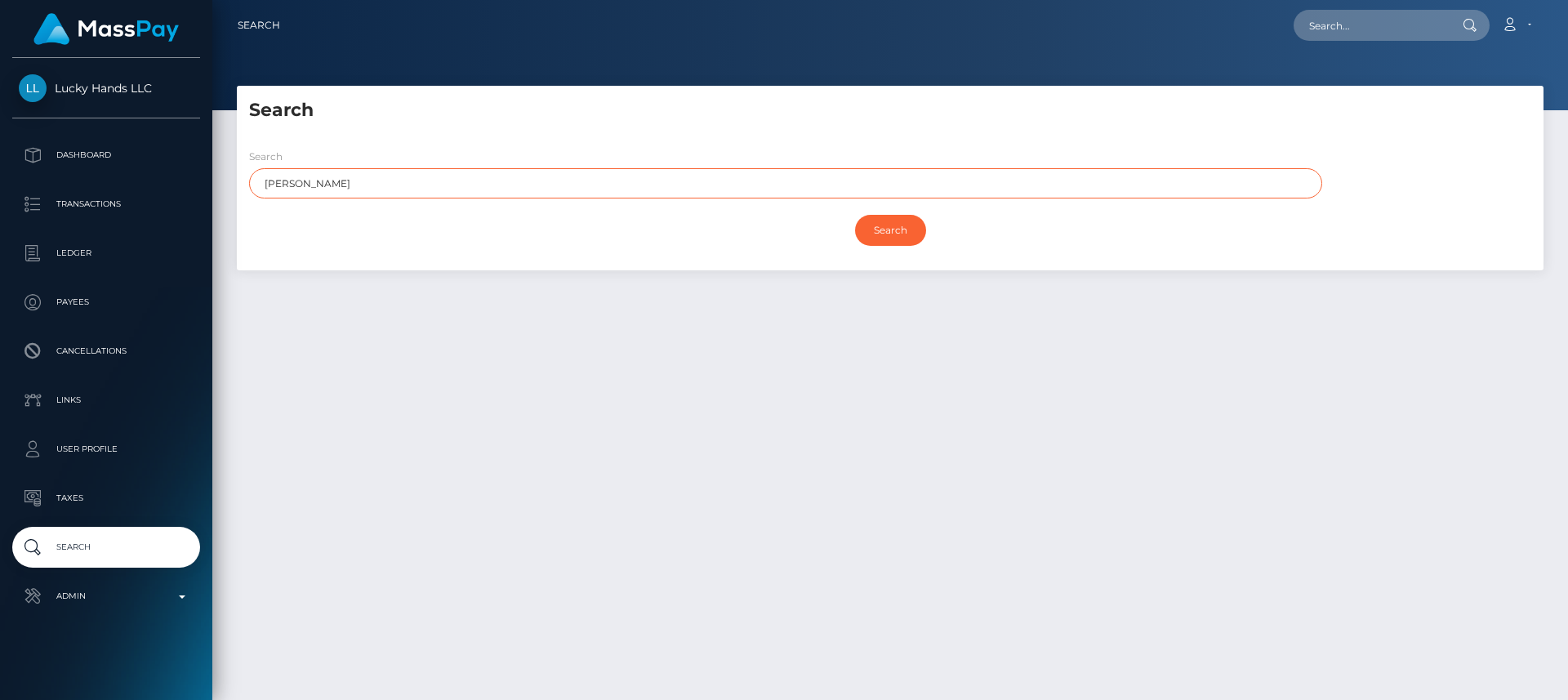
click at [312, 190] on input "Desiree Ramirez" at bounding box center [785, 183] width 1073 height 30
type input "Desiree"
click at [855, 215] on input "Search" at bounding box center [891, 231] width 71 height 31
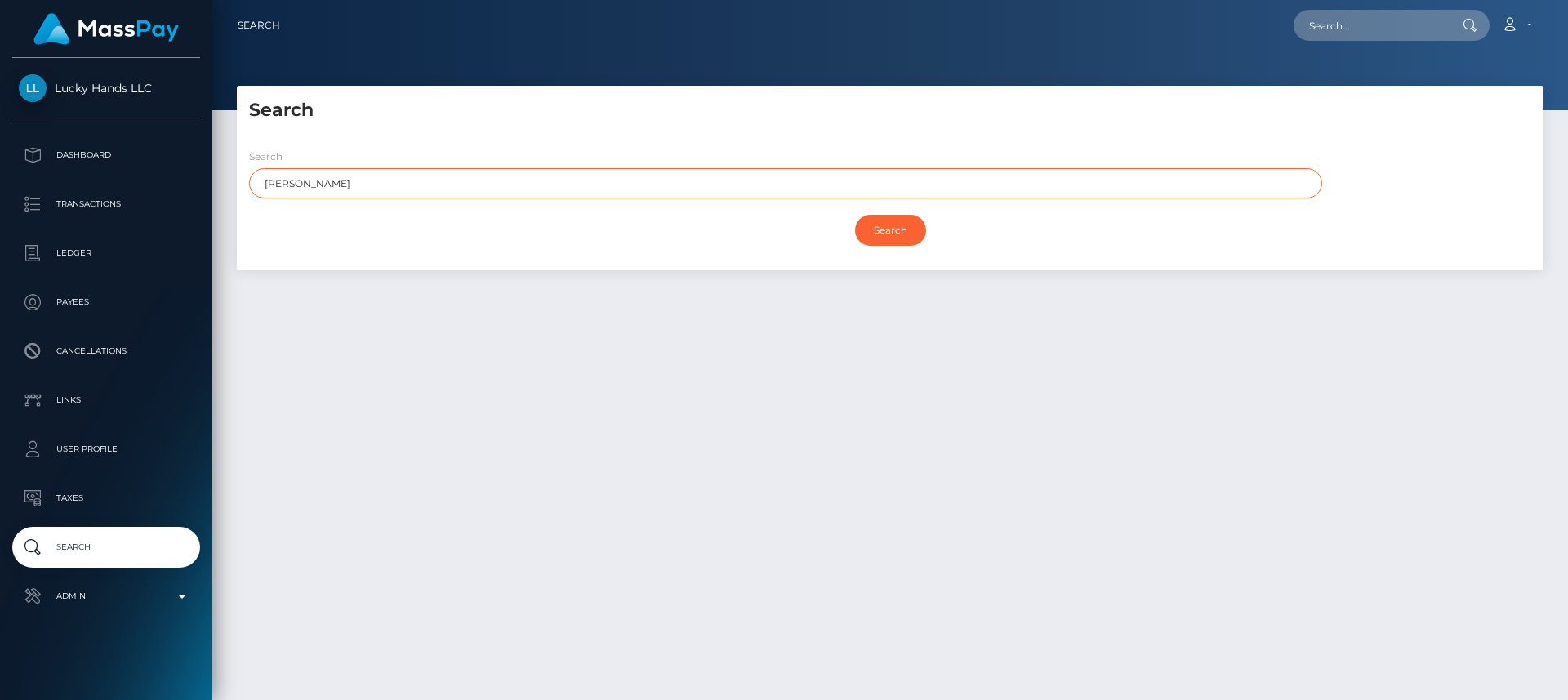
click at [855, 215] on input "Search" at bounding box center [891, 231] width 71 height 31
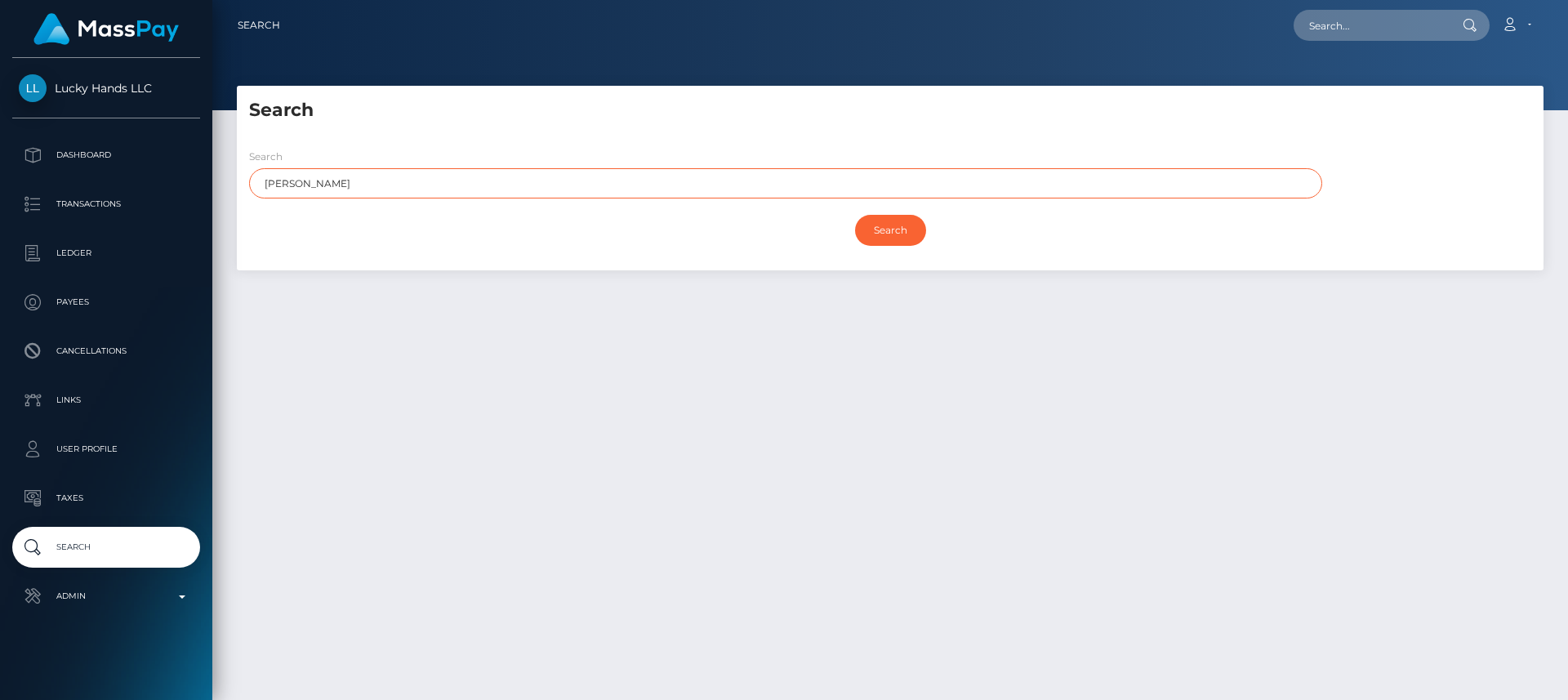
click at [855, 215] on input "Search" at bounding box center [891, 231] width 71 height 31
click at [895, 232] on input "Search" at bounding box center [891, 231] width 71 height 31
click at [895, 233] on input "Search" at bounding box center [891, 231] width 71 height 31
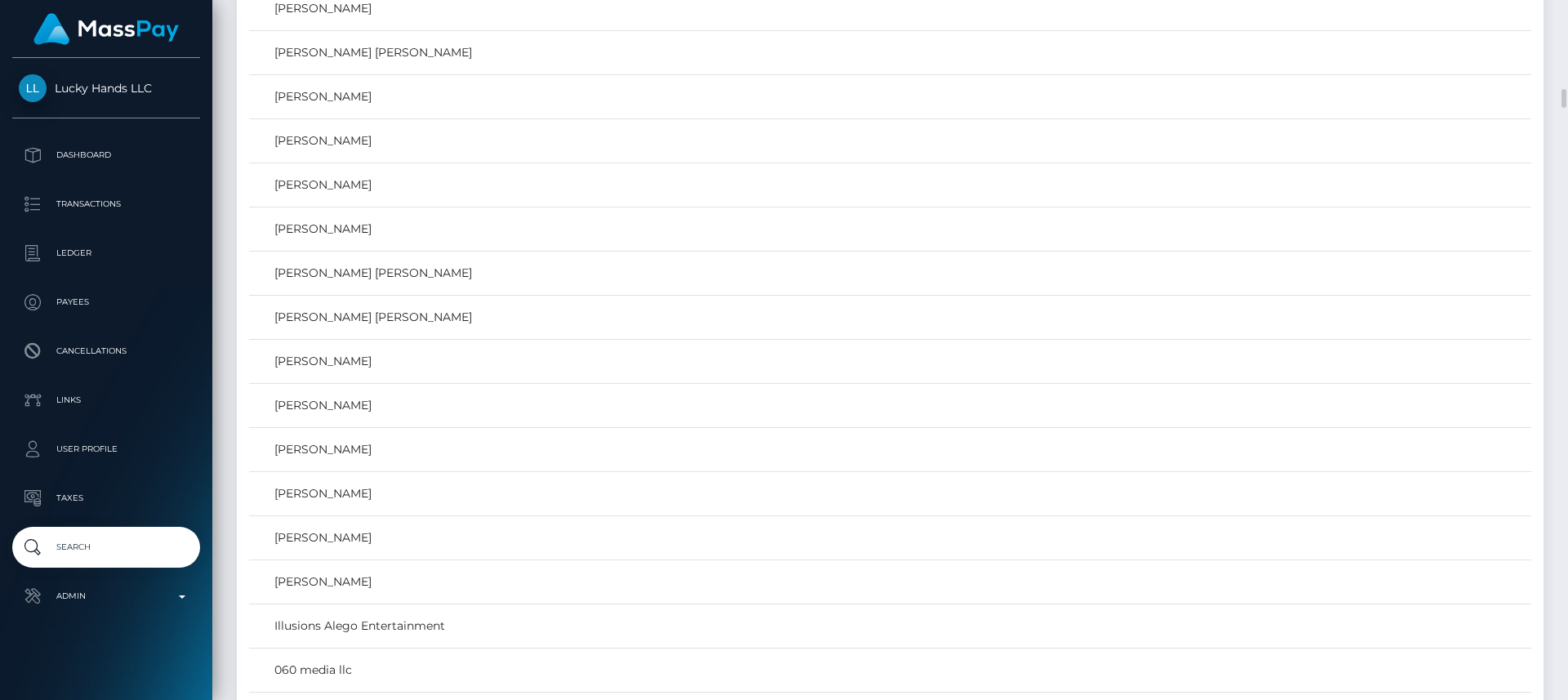
scroll to position [3815, 0]
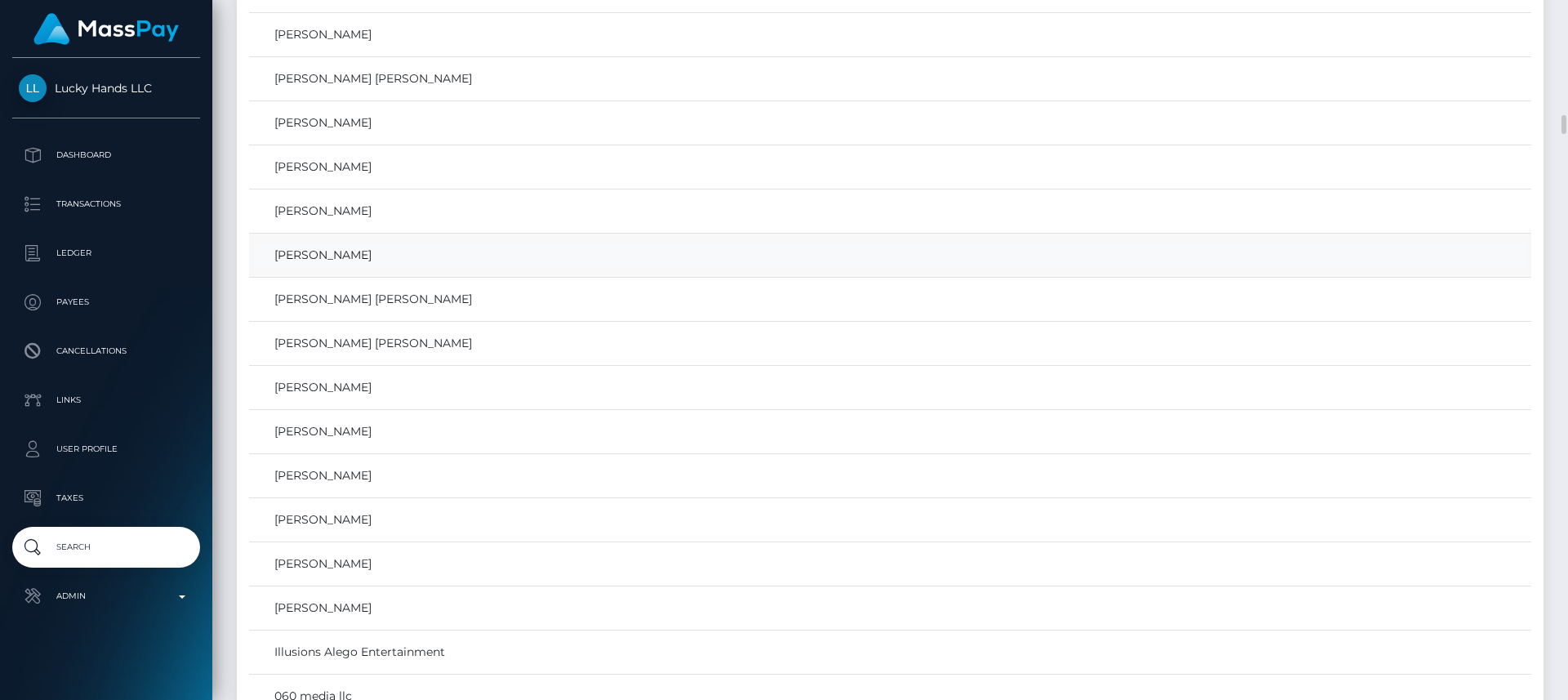
click at [953, 246] on link "DESIREE IVORY ASHTON" at bounding box center [891, 255] width 1271 height 24
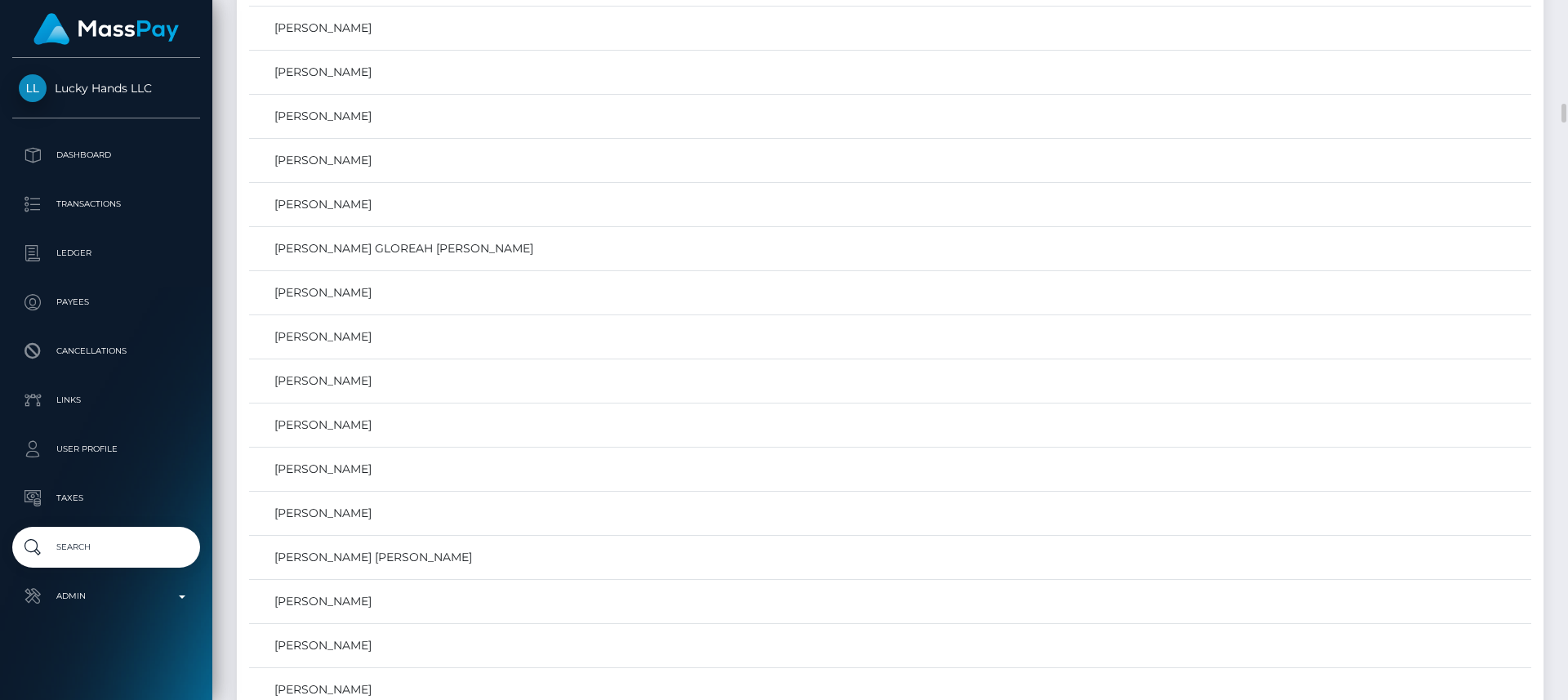
scroll to position [3314, 0]
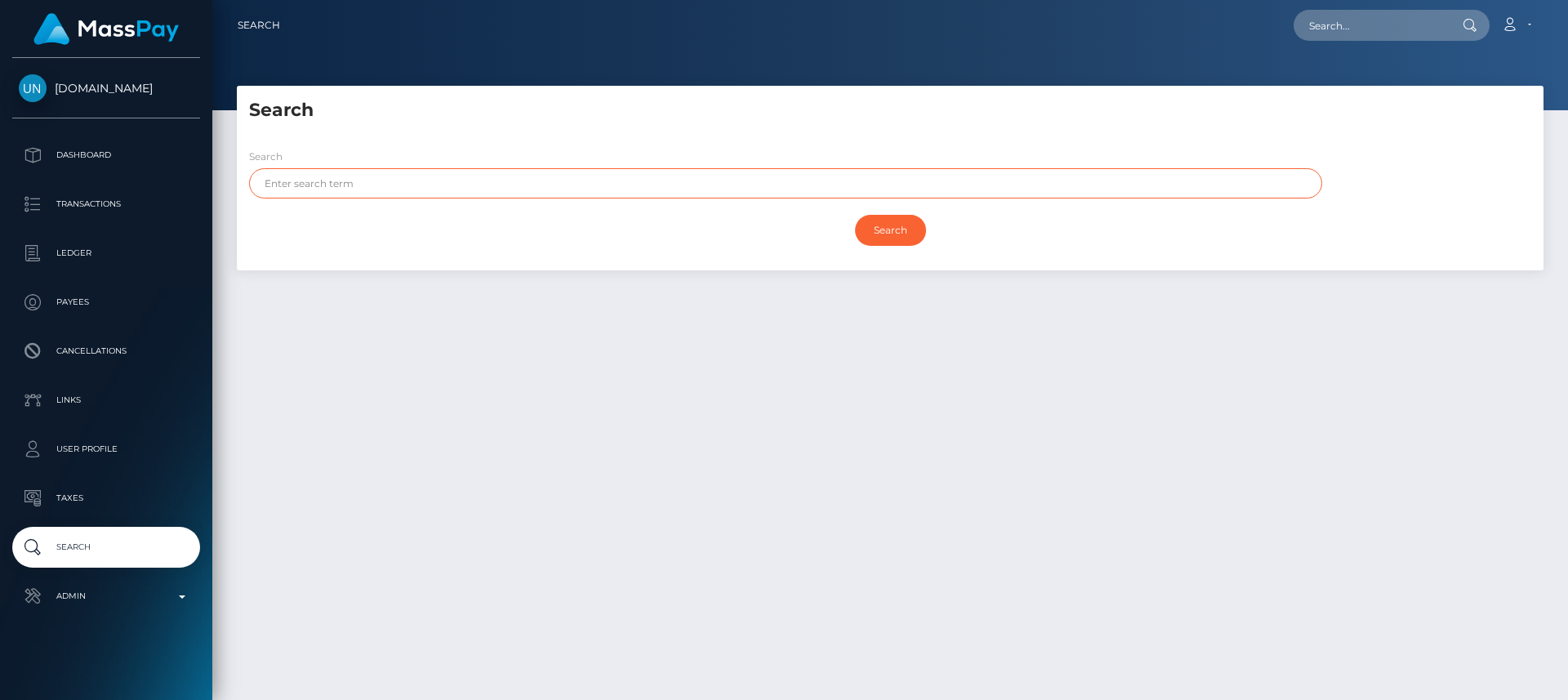
click at [675, 179] on input "text" at bounding box center [785, 183] width 1073 height 30
paste input "[PERSON_NAME]"
click at [337, 177] on input "[PERSON_NAME]" at bounding box center [785, 183] width 1073 height 30
type input "[PERSON_NAME]"
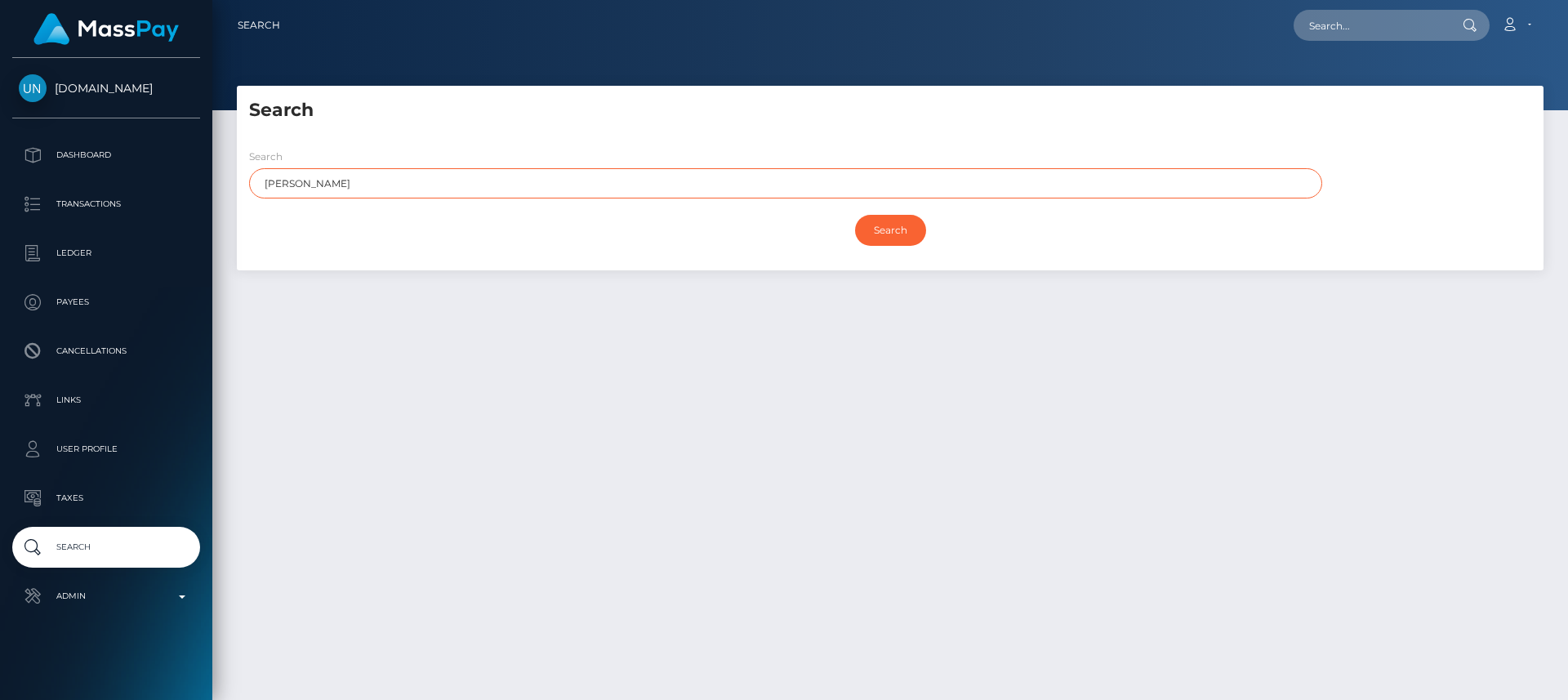
click at [855, 215] on input "Search" at bounding box center [891, 231] width 71 height 31
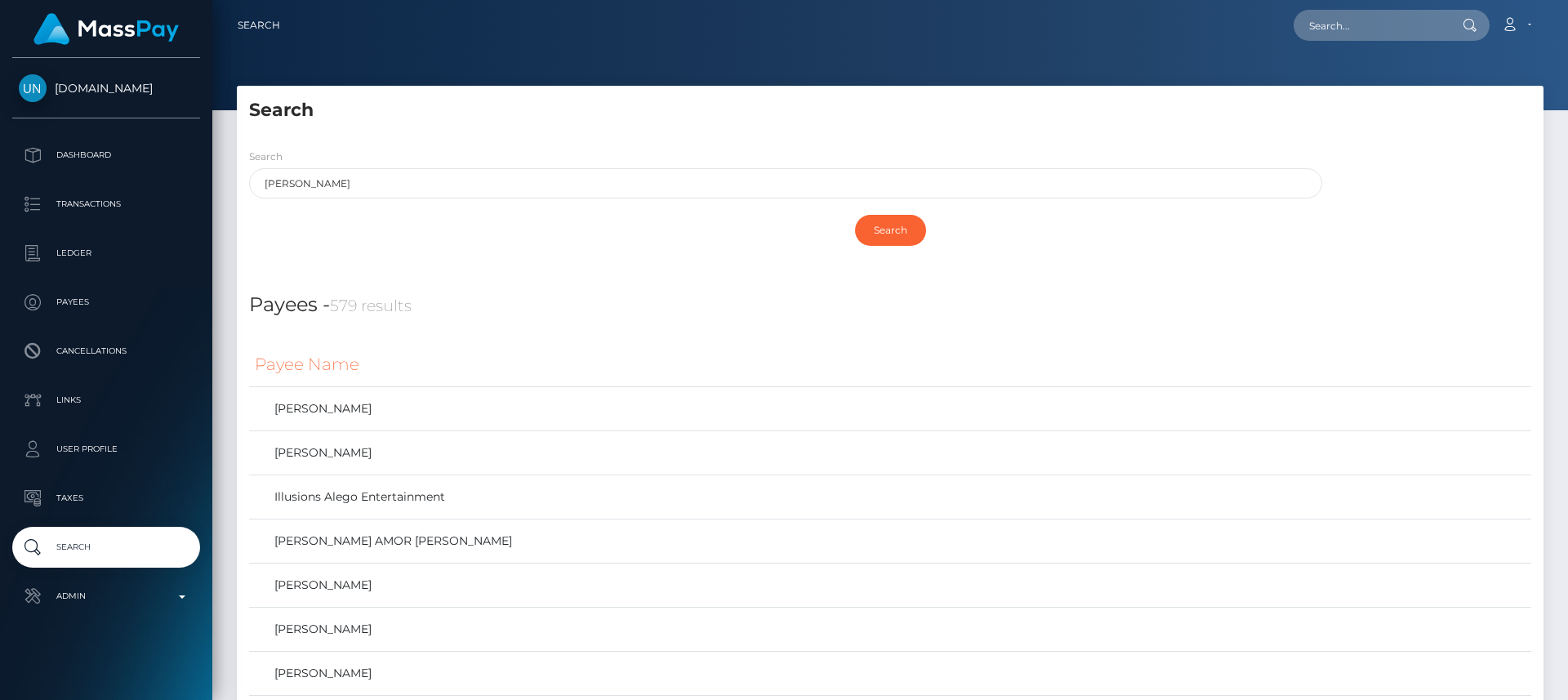
click at [660, 283] on div "Payees - 579 results" at bounding box center [890, 295] width 1307 height 50
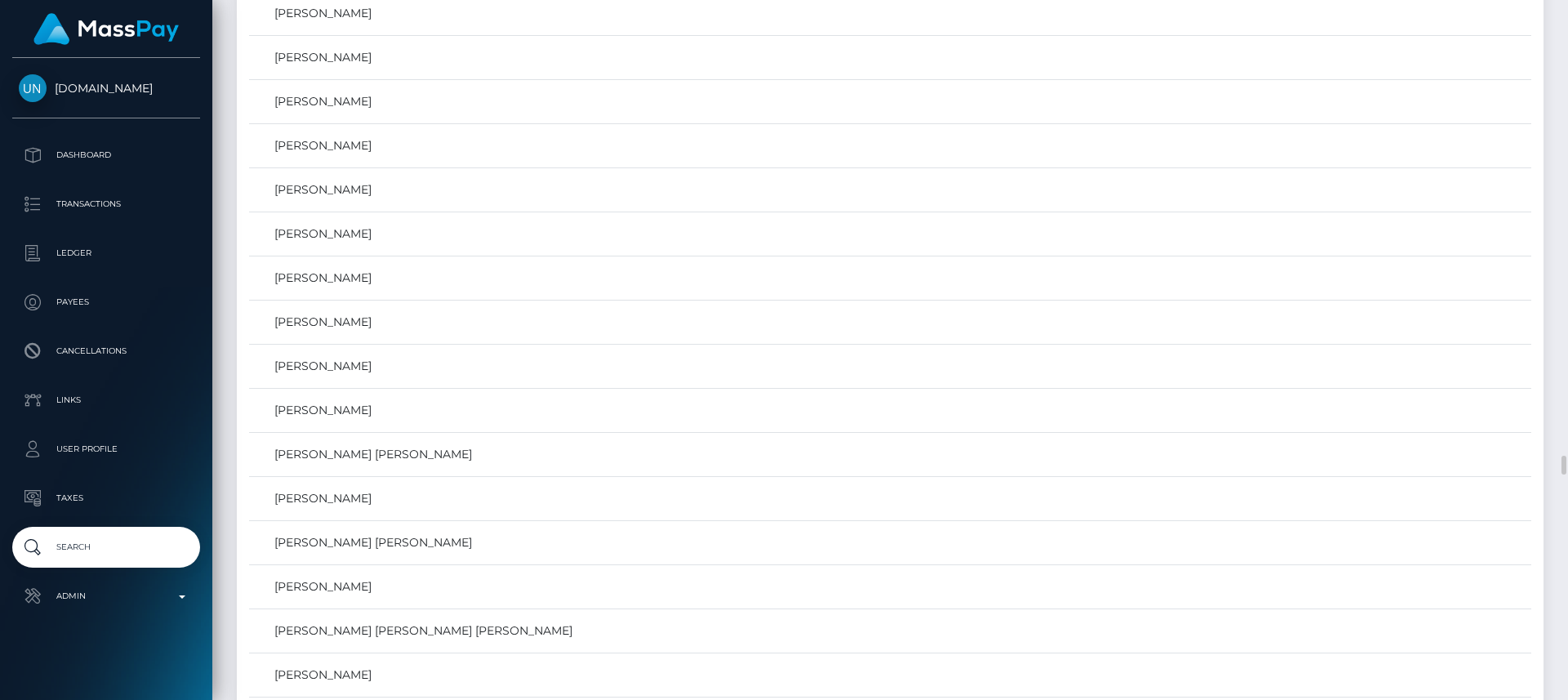
scroll to position [17151, 0]
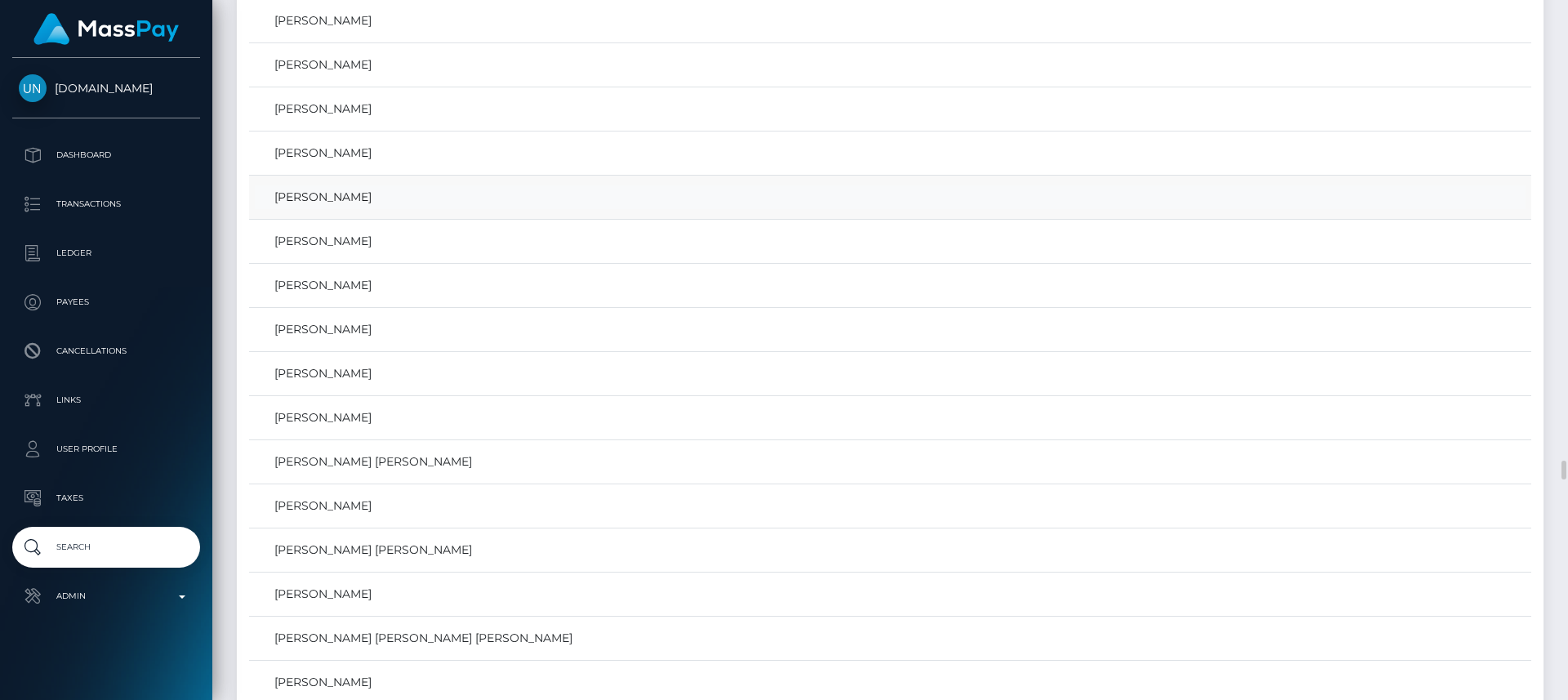
click at [708, 199] on link "[PERSON_NAME]" at bounding box center [891, 197] width 1271 height 24
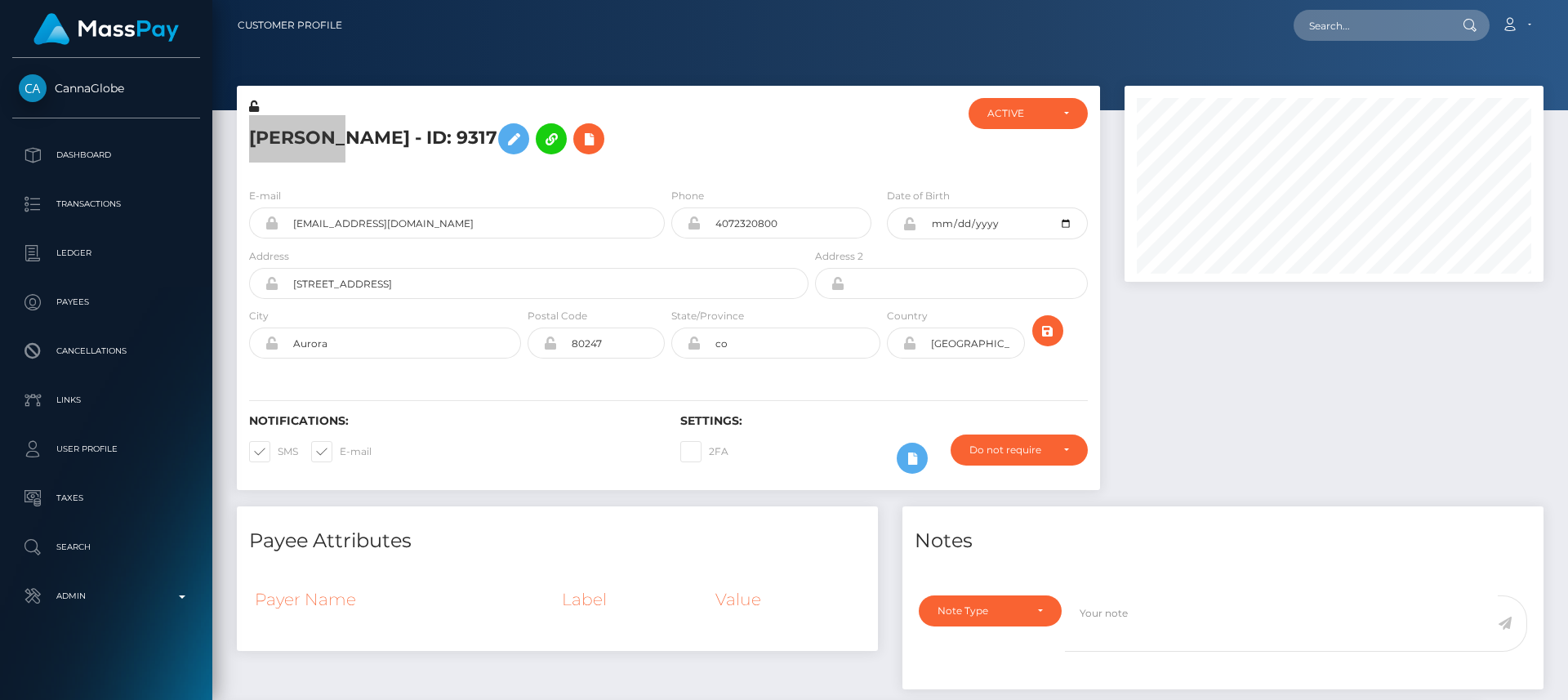
scroll to position [196, 420]
click at [453, 504] on div "[PERSON_NAME] - ID: 9317 ACTIVE CLOSED ACTIVE" at bounding box center [669, 296] width 888 height 421
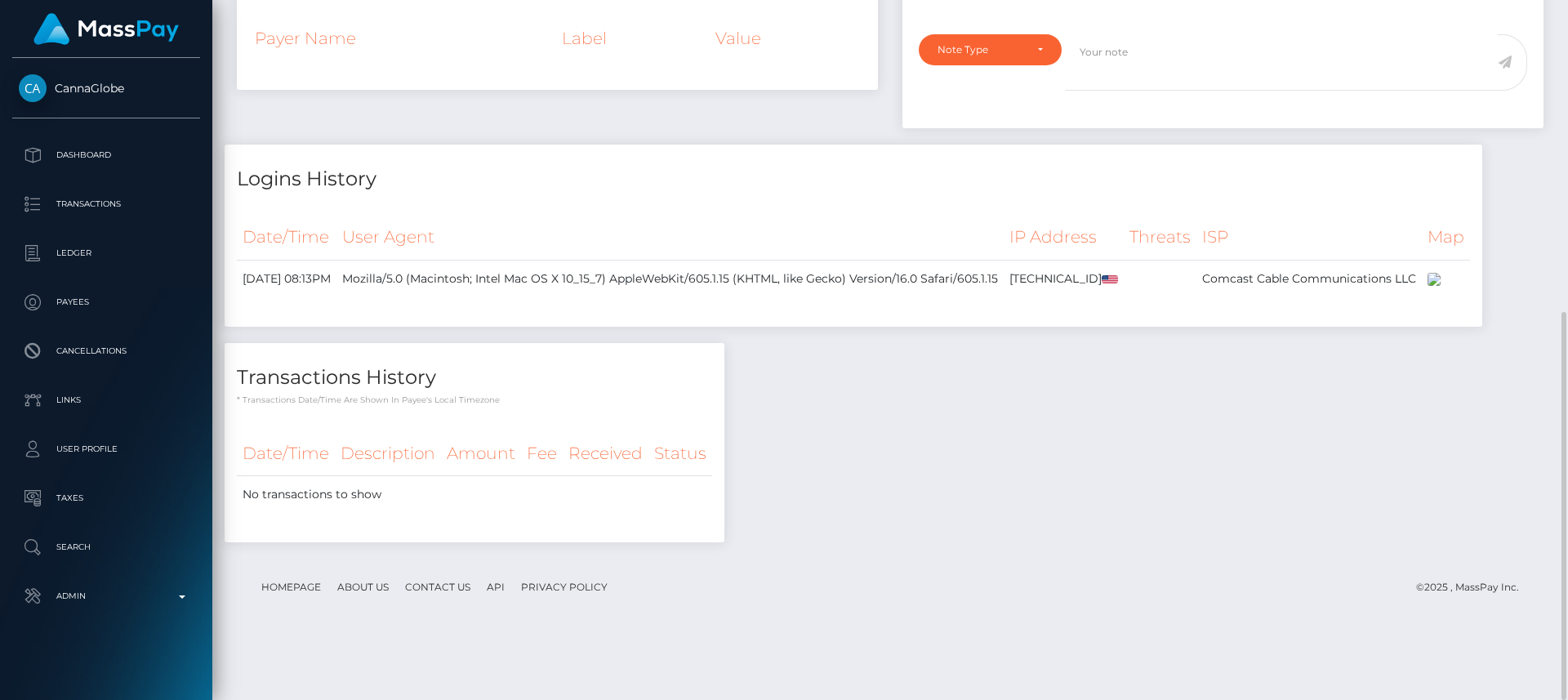
scroll to position [0, 0]
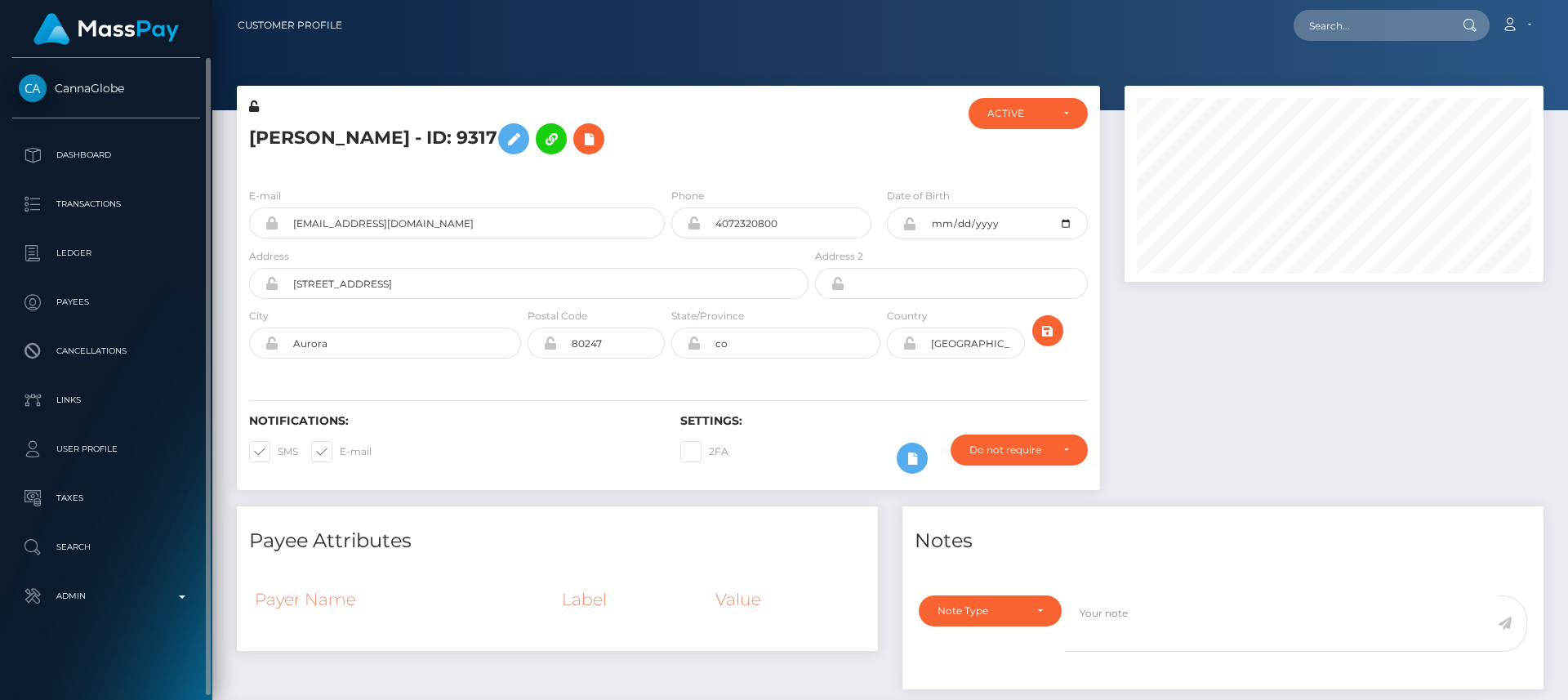
drag, startPoint x: 54, startPoint y: 72, endPoint x: 144, endPoint y: 91, distance: 92.0
click at [144, 91] on div "CannaGlobe Dashboard Transactions Ledger Payees Cancellations Links Taxes" at bounding box center [106, 378] width 212 height 639
copy span "CannaGlobe"
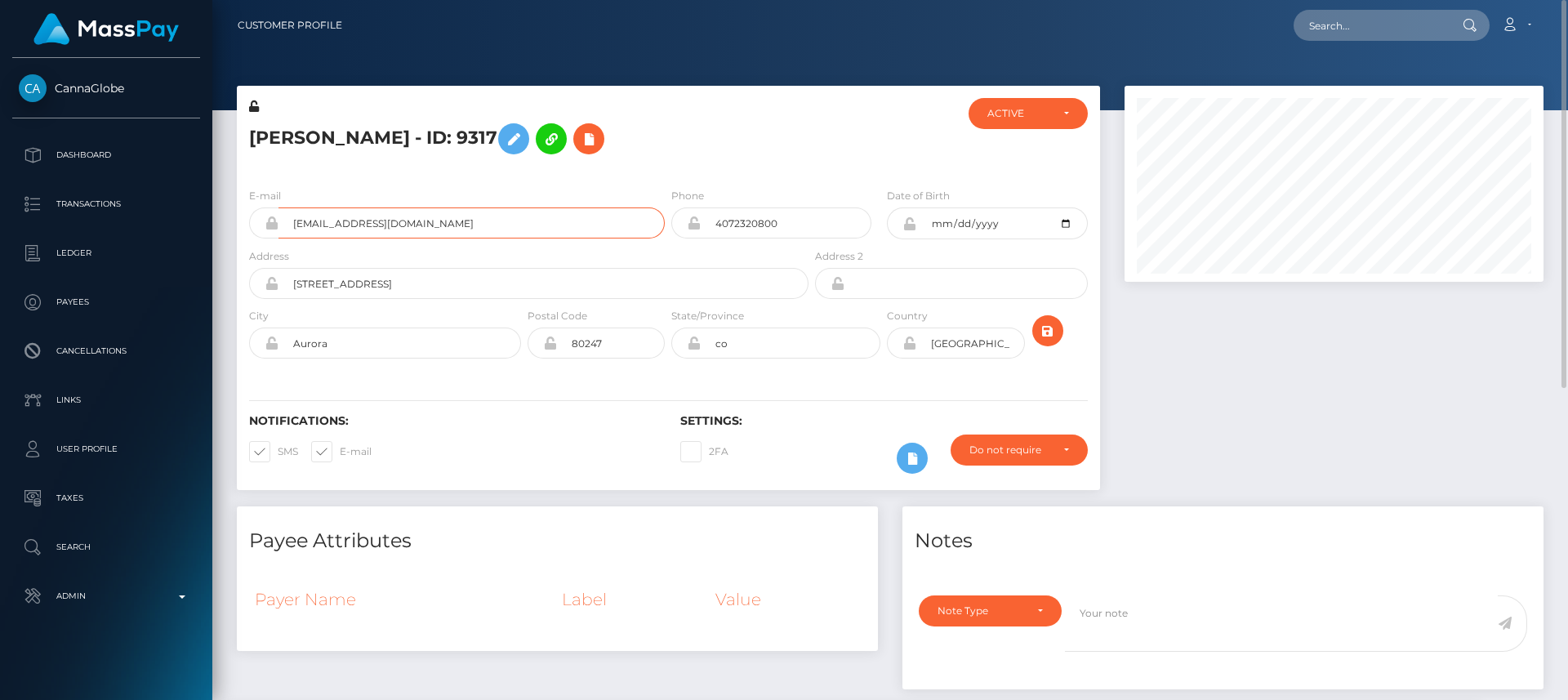
click at [376, 226] on input "[EMAIL_ADDRESS][DOMAIN_NAME]" at bounding box center [472, 223] width 387 height 31
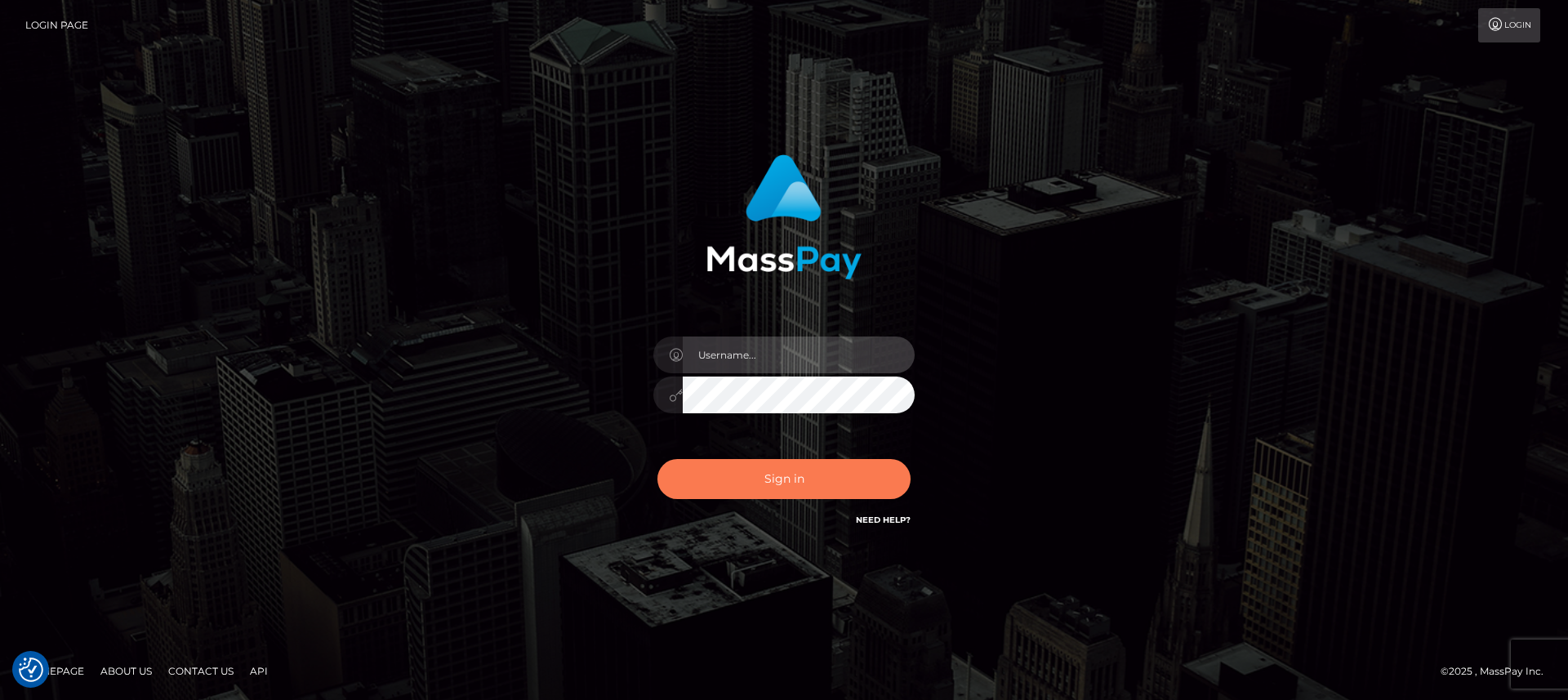
type input "nt.es"
click at [718, 475] on button "Sign in" at bounding box center [784, 479] width 253 height 40
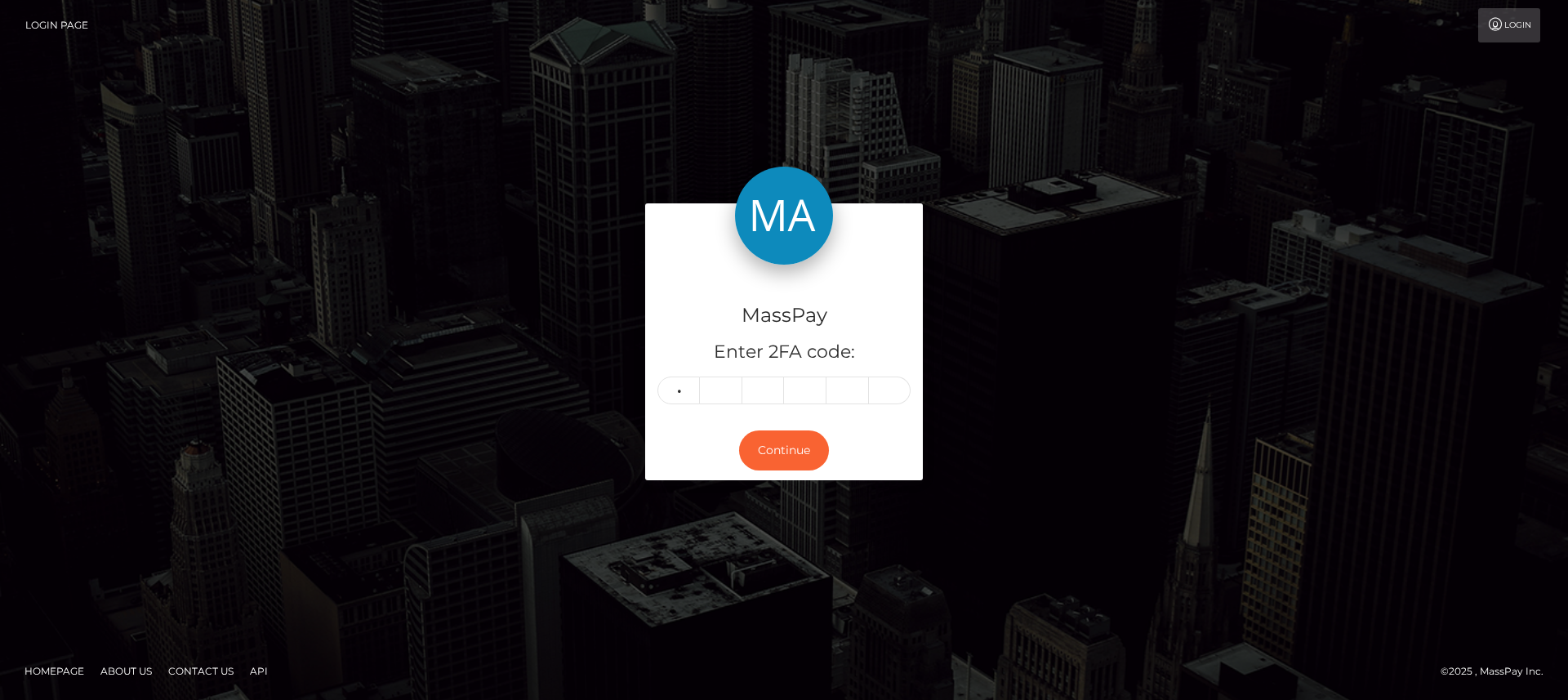
type input "8"
type input "0"
type input "4"
type input "5"
type input "4"
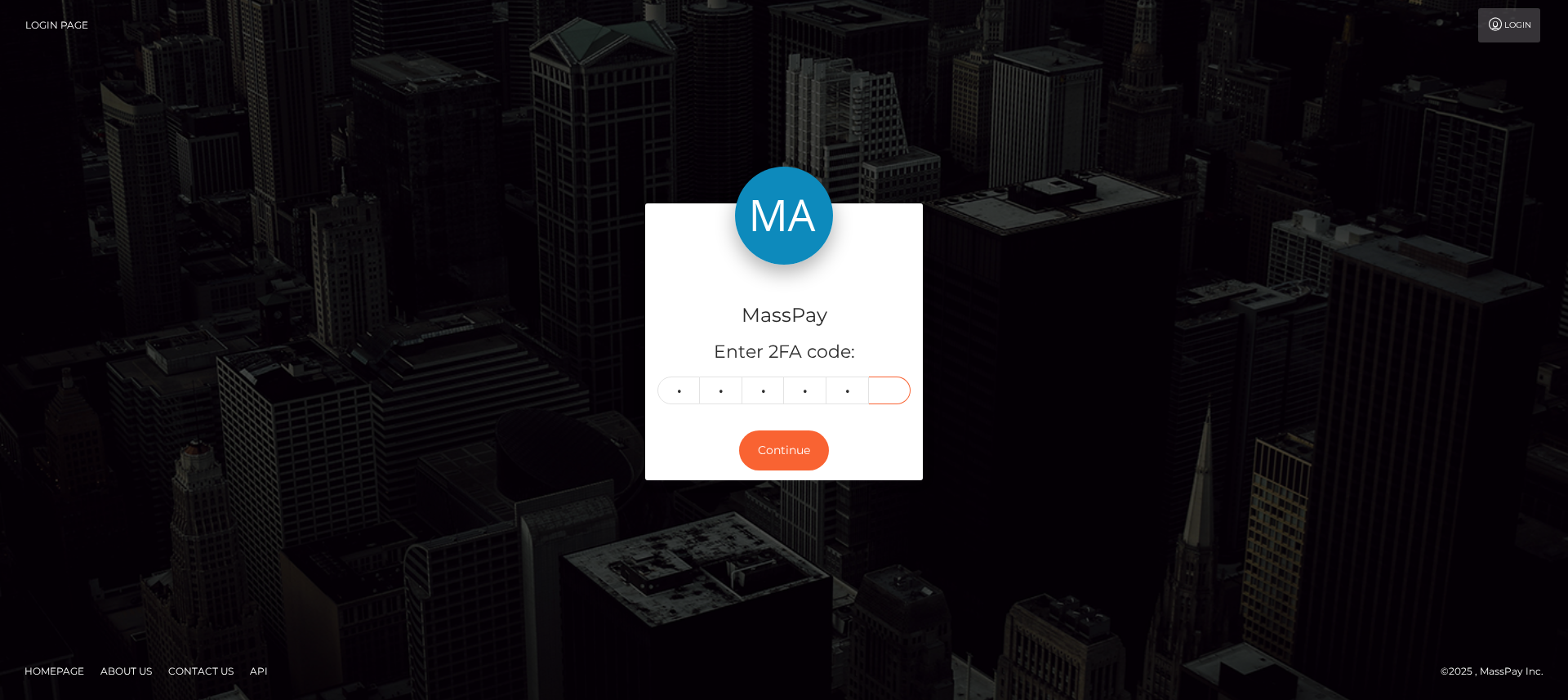
type input "7"
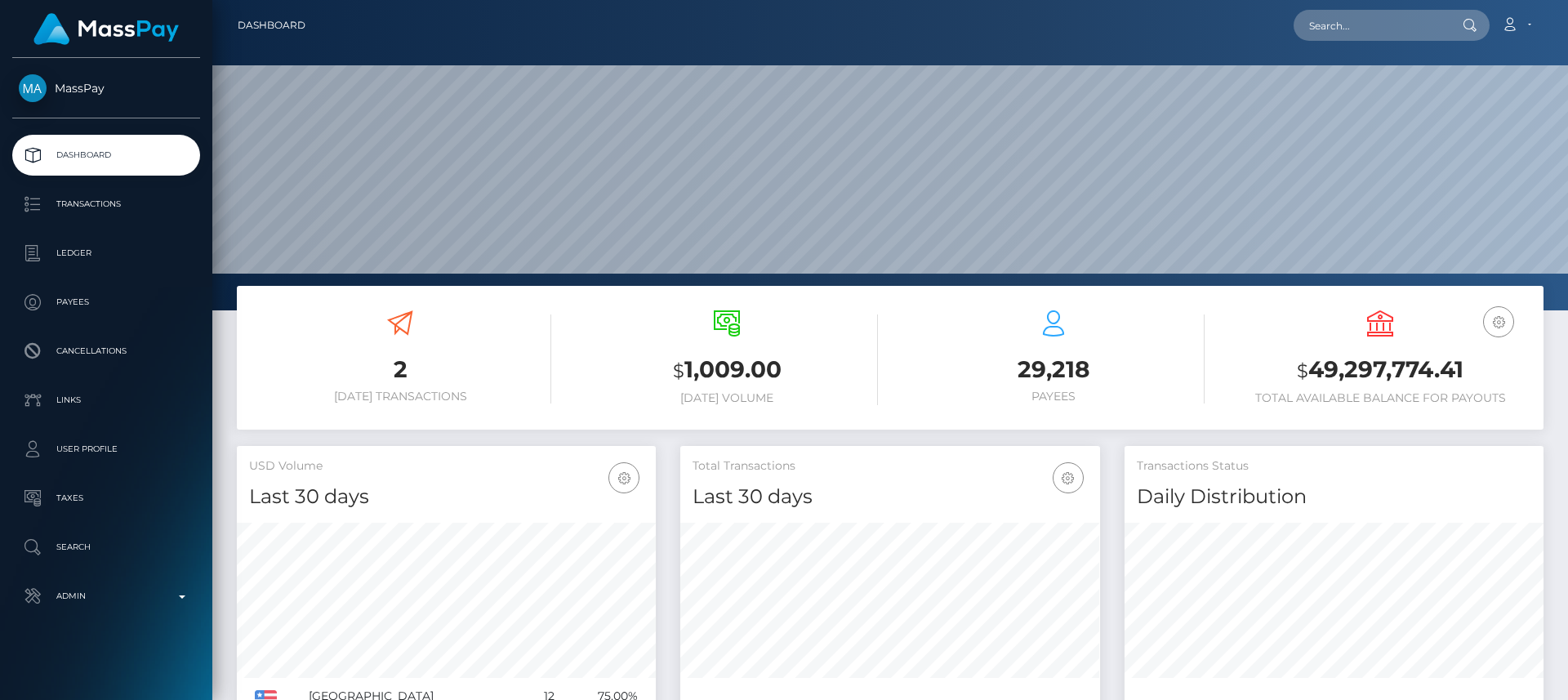
scroll to position [290, 420]
click at [1430, 11] on input "text" at bounding box center [1370, 25] width 153 height 31
paste input "clairetait32@hotmail.co.uk"
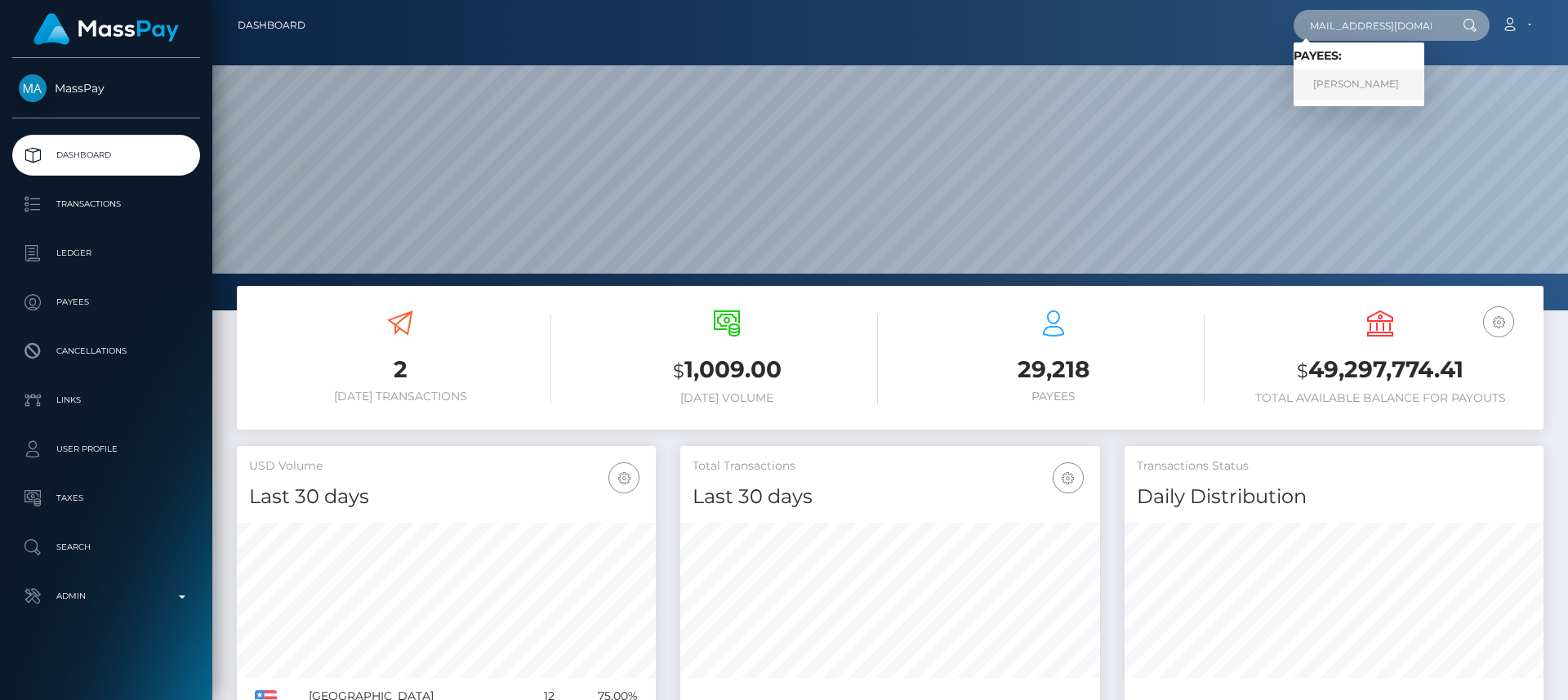
type input "clairetait32@hotmail.co.uk"
click at [1391, 79] on link "Claire Tait" at bounding box center [1359, 84] width 131 height 30
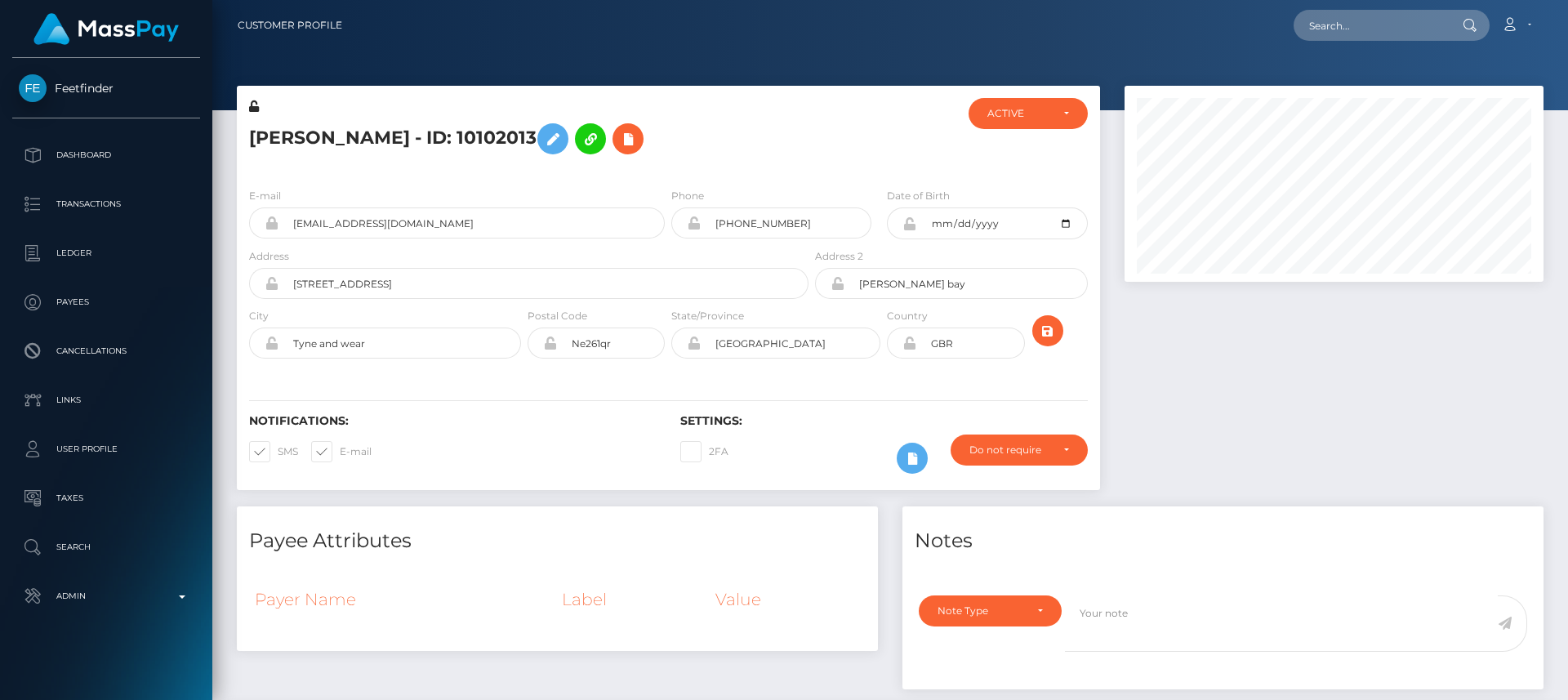
scroll to position [196, 420]
click at [281, 139] on h5 "Claire Tait - ID: 10102013" at bounding box center [524, 138] width 550 height 47
copy h5 "Claire"
click at [466, 467] on div "Notifications: SMS E-mail" at bounding box center [452, 448] width 431 height 68
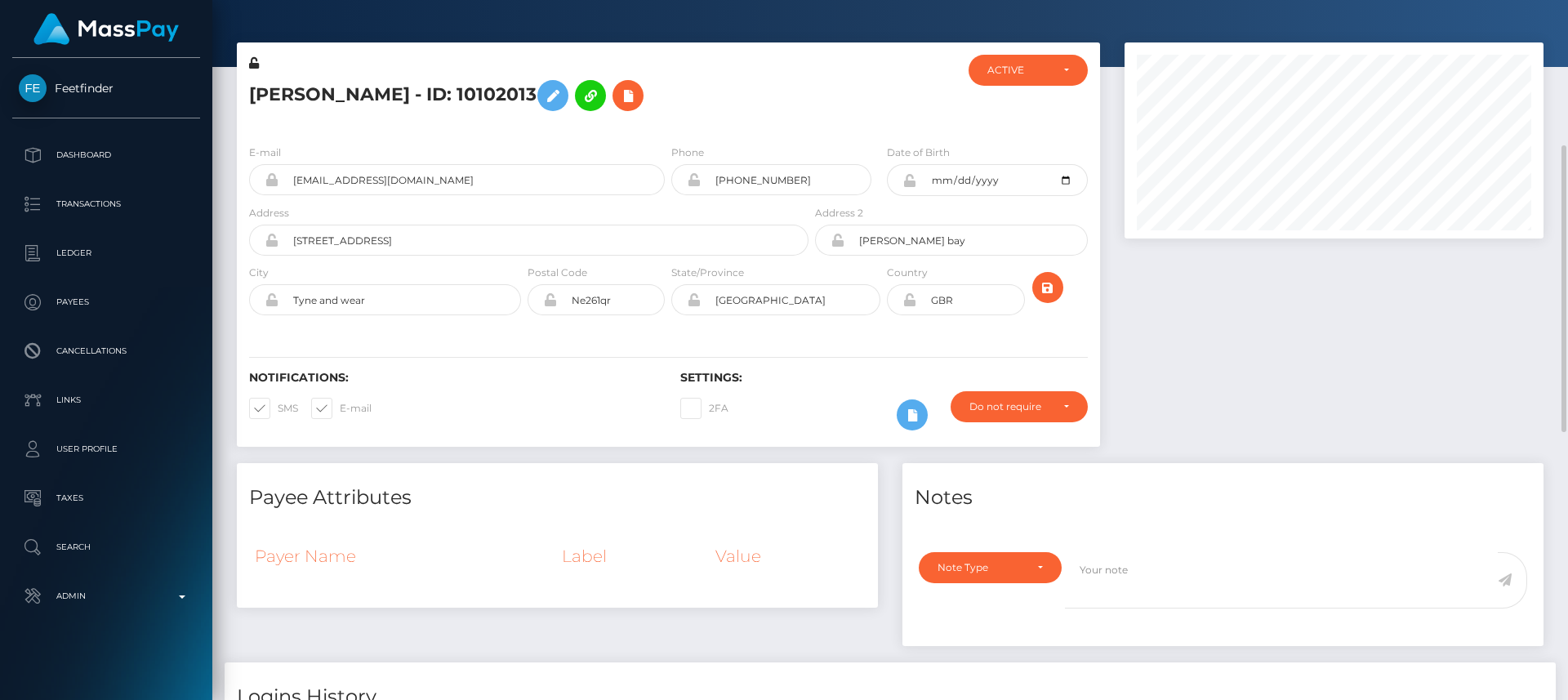
scroll to position [0, 0]
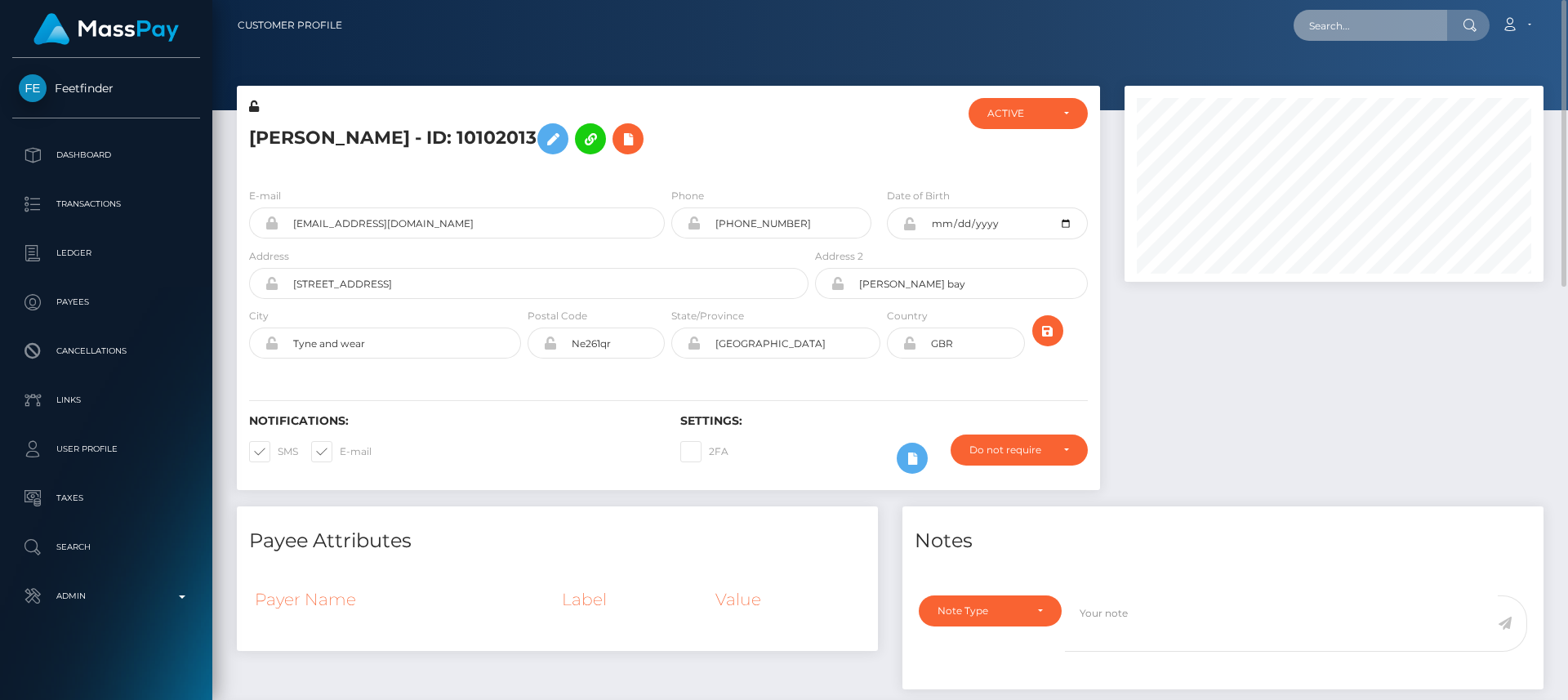
click at [1353, 31] on input "text" at bounding box center [1370, 25] width 153 height 31
paste input "[EMAIL_ADDRESS][DOMAIN_NAME]"
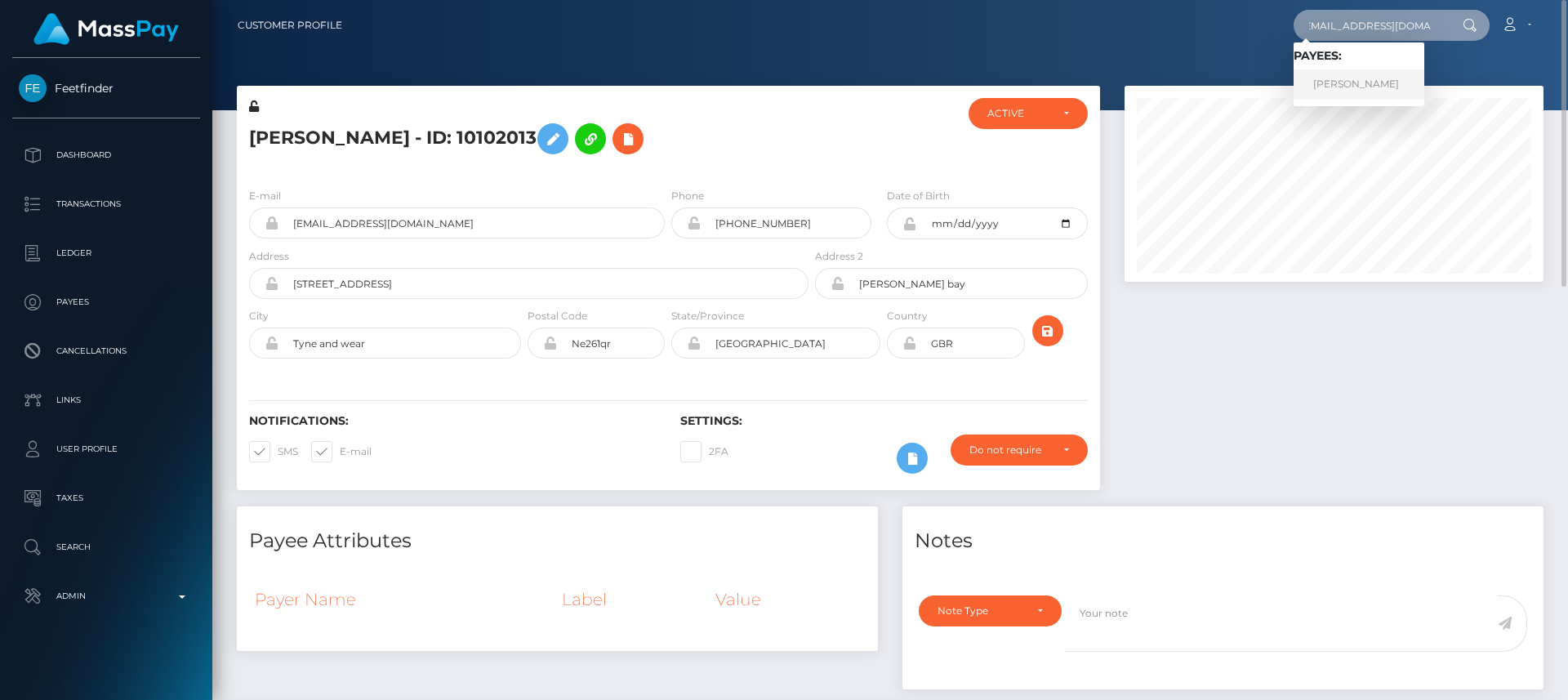
type input "[EMAIL_ADDRESS][DOMAIN_NAME]"
click at [1378, 73] on link "Adriana Rinzis" at bounding box center [1359, 84] width 131 height 30
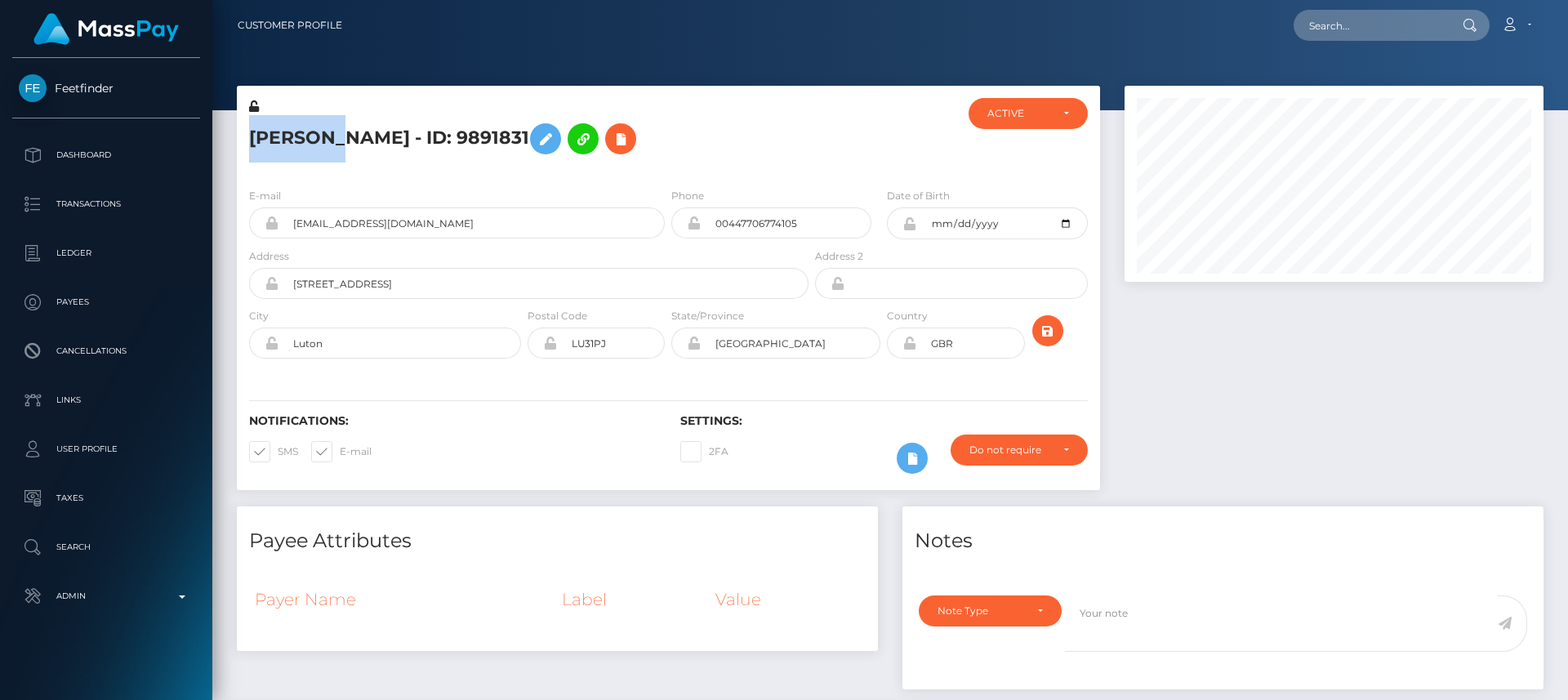
scroll to position [196, 420]
click at [398, 554] on h4 "Payee Attributes" at bounding box center [557, 541] width 616 height 29
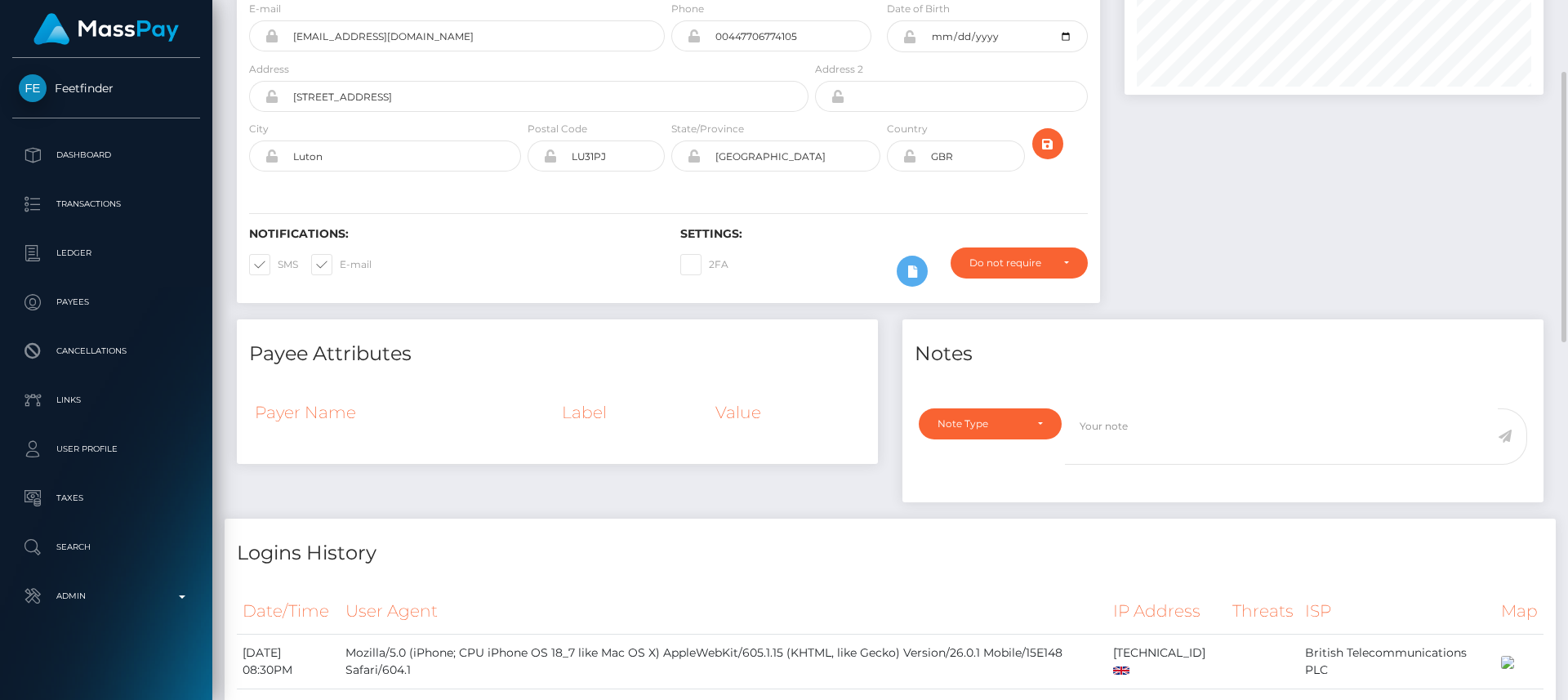
scroll to position [0, 0]
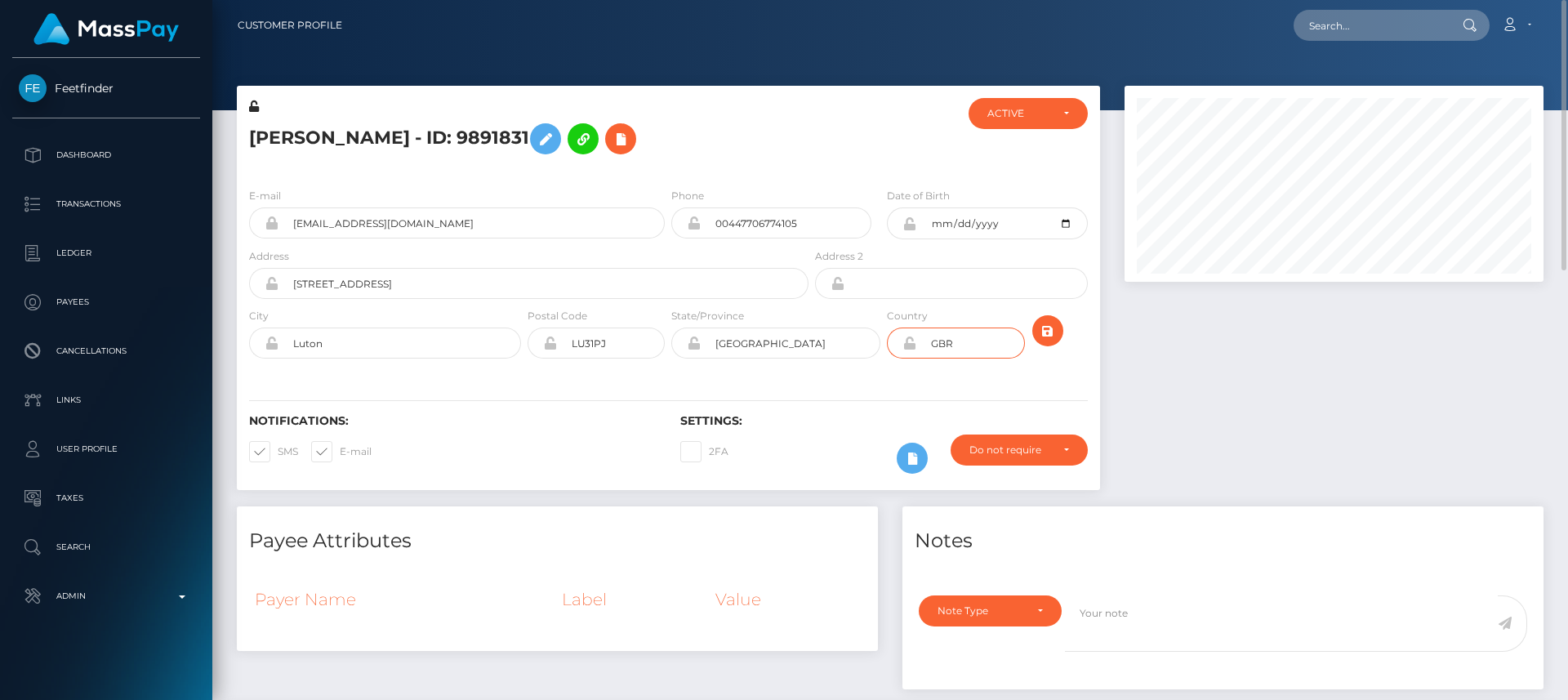
click at [955, 348] on input "GBR" at bounding box center [971, 343] width 108 height 31
click at [1161, 434] on div at bounding box center [1334, 296] width 443 height 421
